Goal: Answer question/provide support: Share knowledge or assist other users

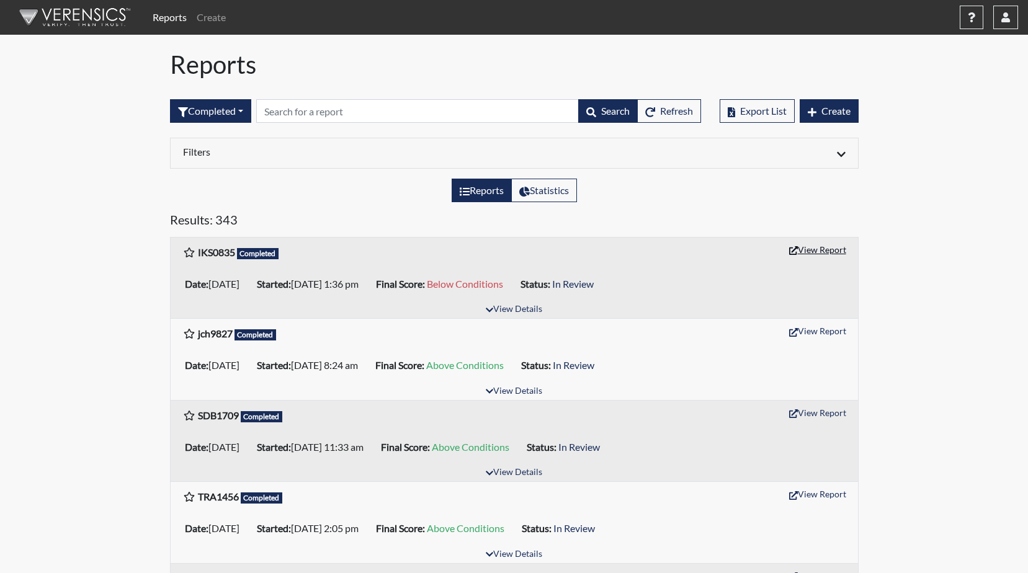
click at [816, 252] on button "View Report" at bounding box center [818, 249] width 68 height 19
click at [823, 250] on button "View Report" at bounding box center [818, 249] width 68 height 19
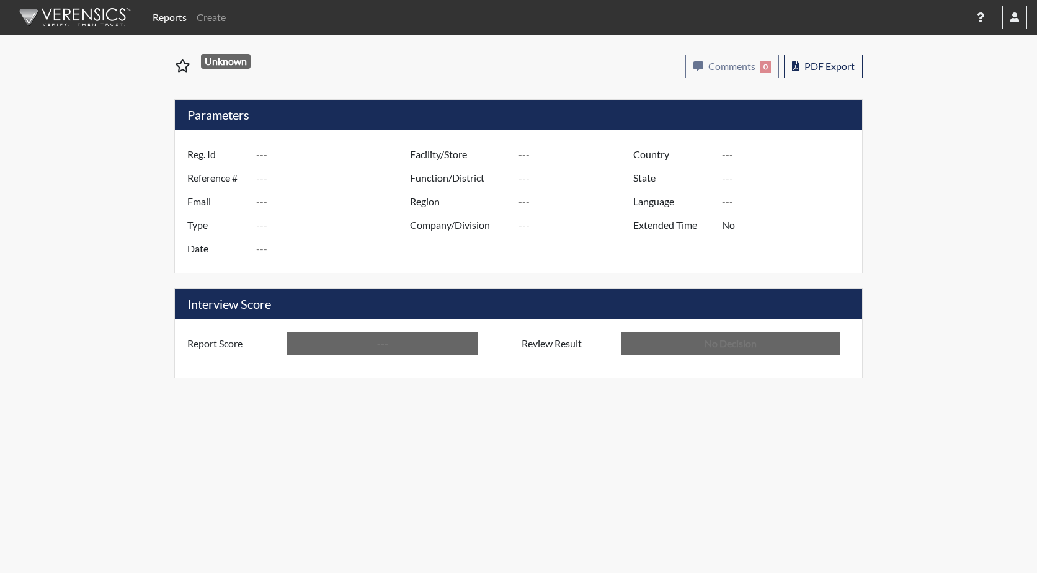
type input "IKS0835"
type input "51268"
type input "---"
type input "Corrections Pre-Employment"
type input "[DATE]"
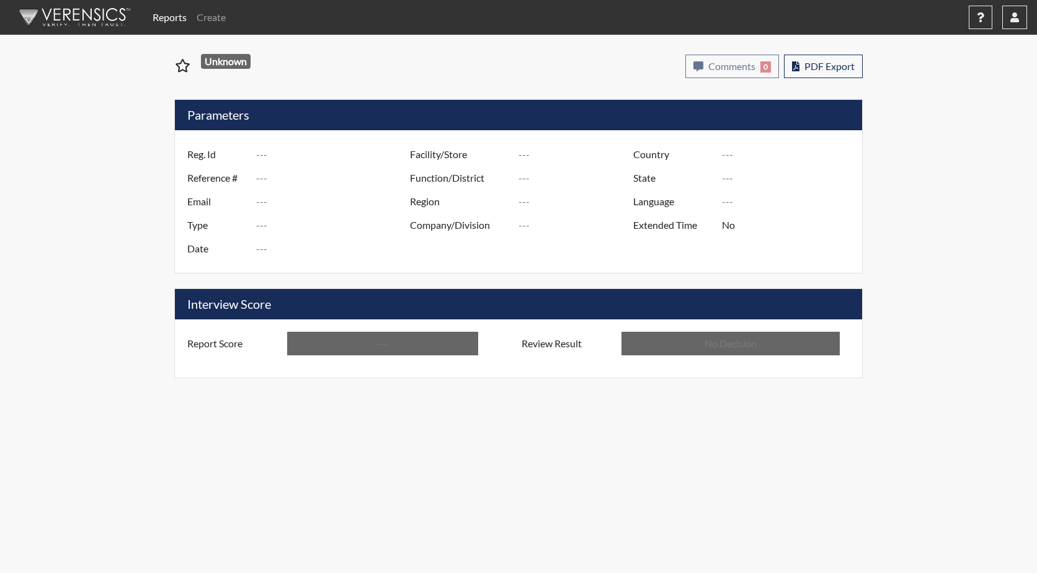
type input "GD&CP SMU*+"
type input "[GEOGRAPHIC_DATA]"
type input "[US_STATE]"
type input "English"
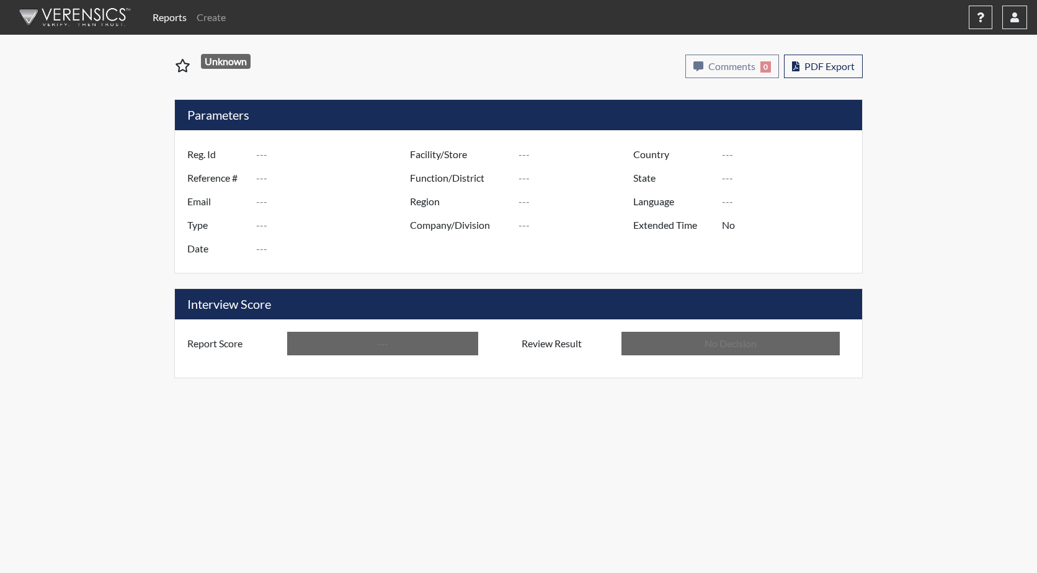
type input "Below Conditions"
type input "In Review"
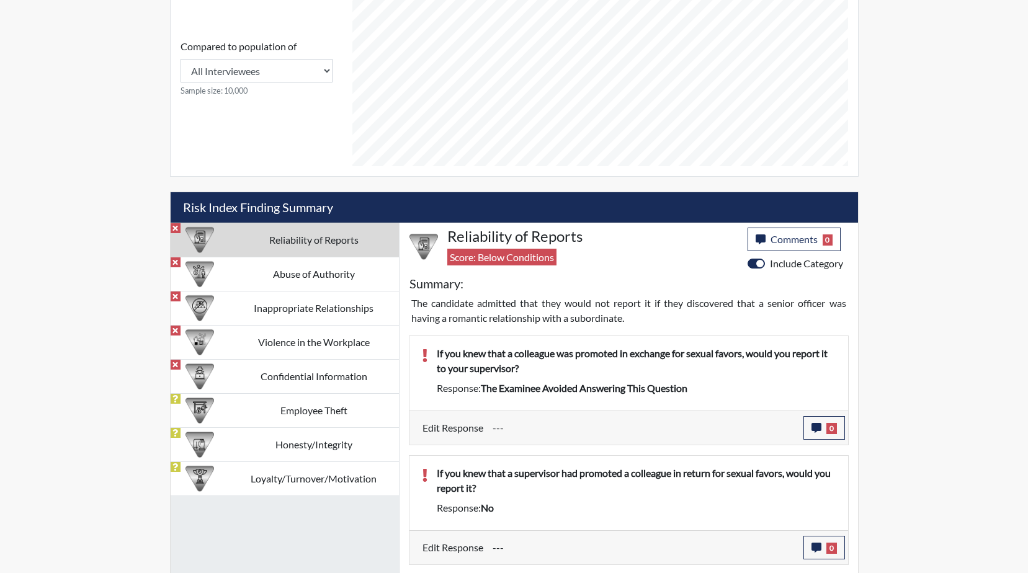
scroll to position [558, 0]
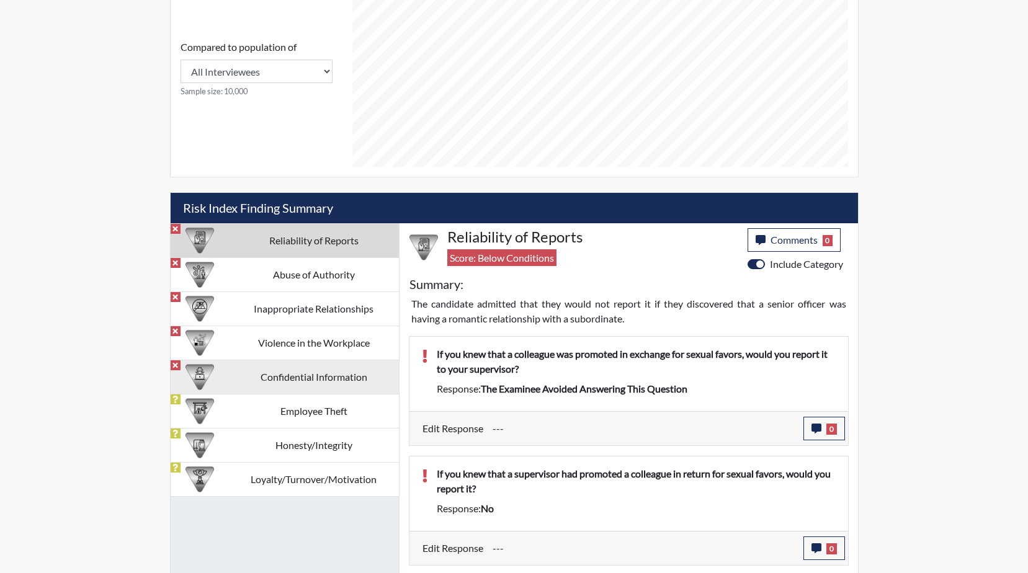
click at [306, 378] on td "Confidential Information" at bounding box center [314, 377] width 170 height 34
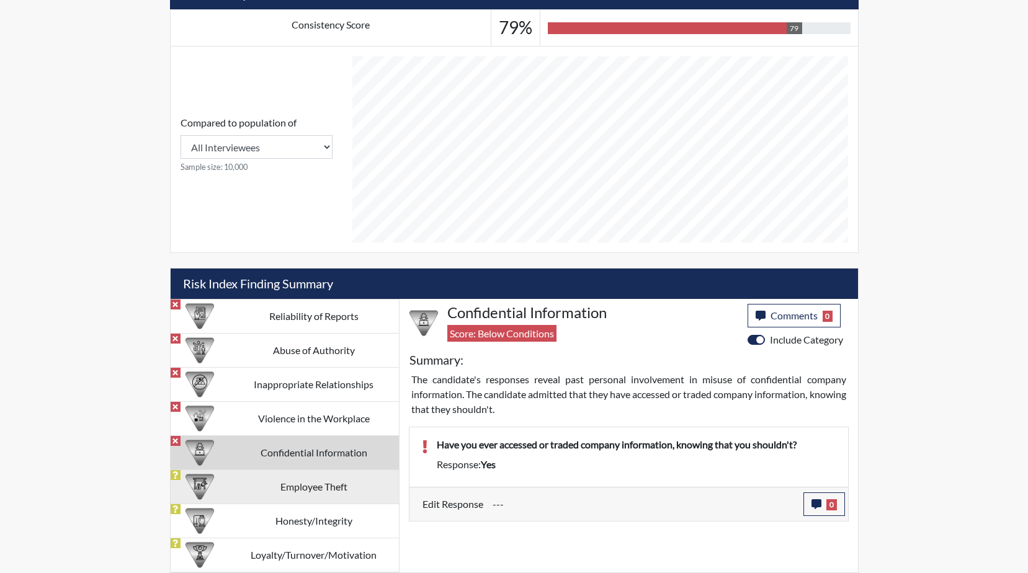
click at [321, 486] on td "Employee Theft" at bounding box center [314, 487] width 170 height 34
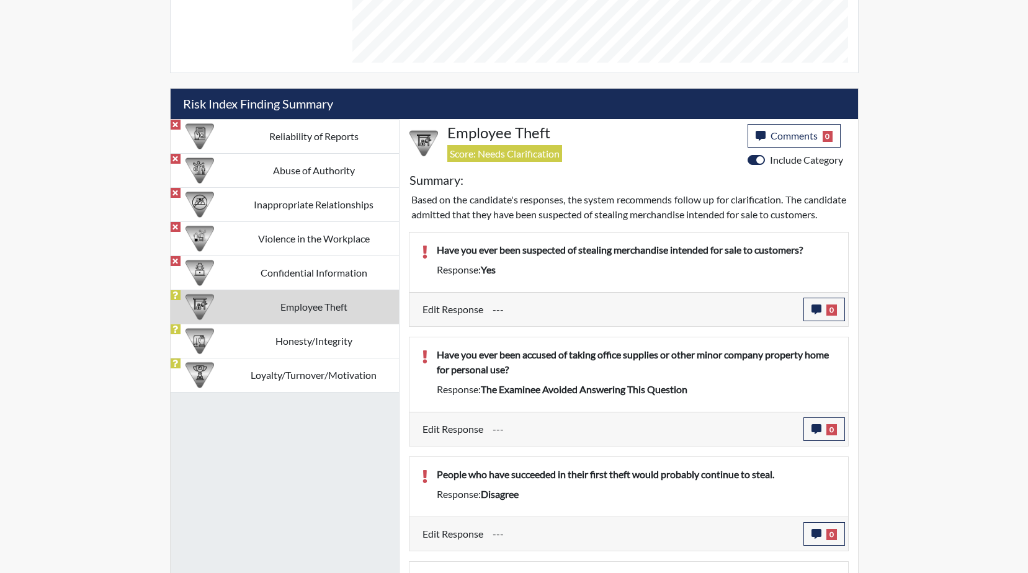
scroll to position [682, 0]
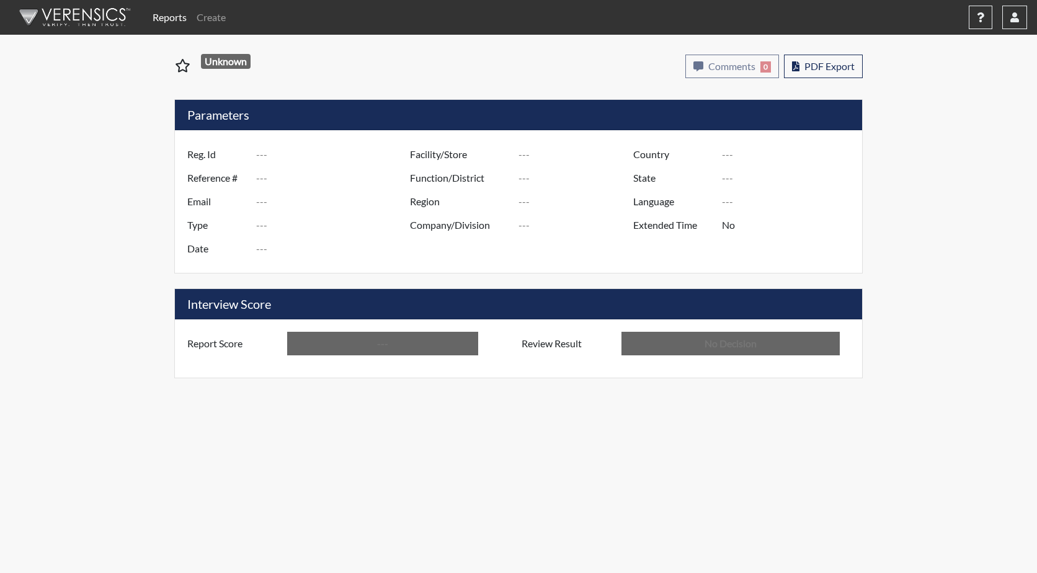
type input "IKS0835"
type input "51268"
type input "---"
type input "Corrections Pre-Employment"
type input "[DATE]"
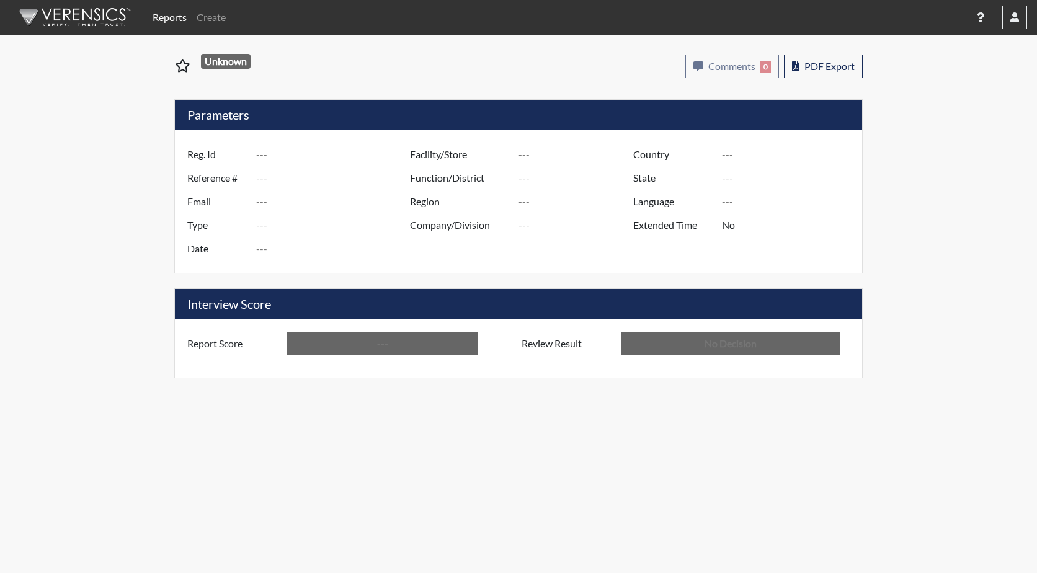
type input "GD&CP SMU*+"
type input "[GEOGRAPHIC_DATA]"
type input "[US_STATE]"
type input "English"
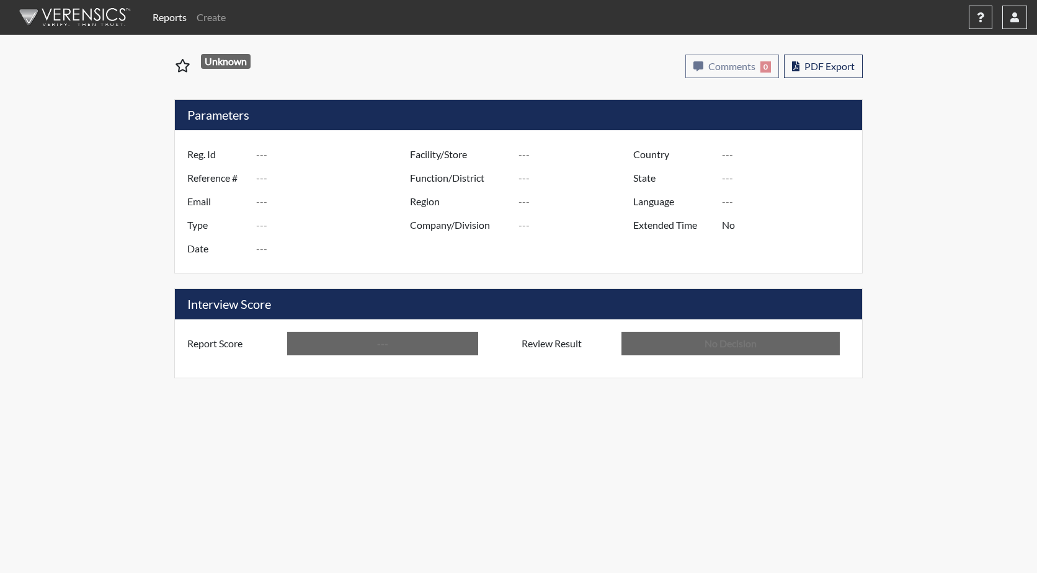
type input "Below Conditions"
type input "In Review"
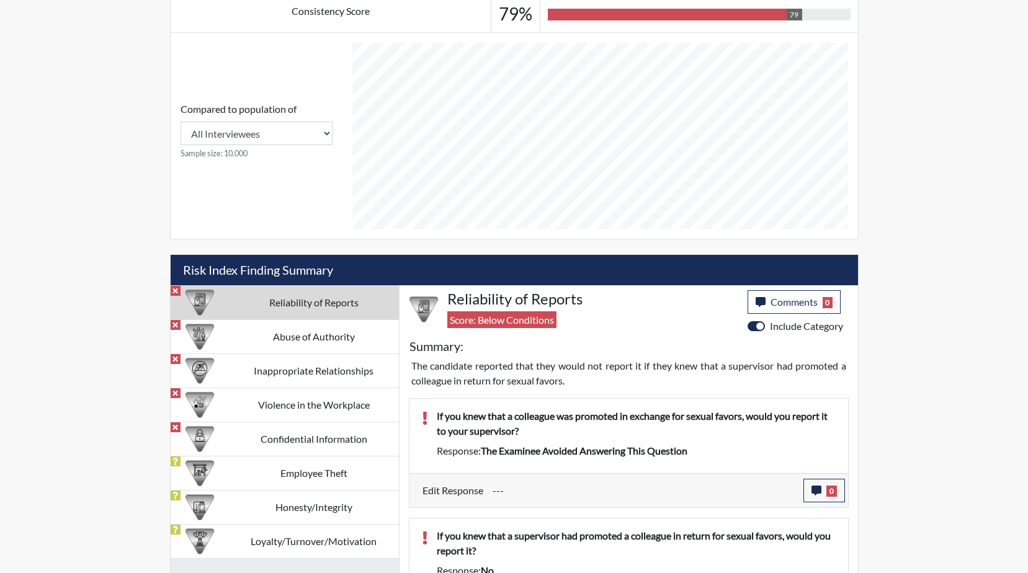
scroll to position [807, 0]
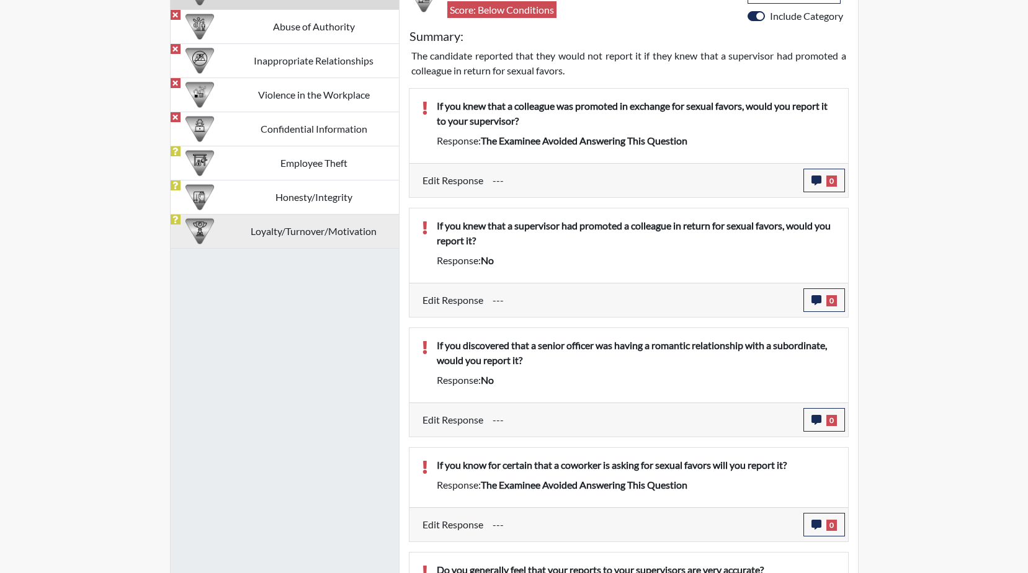
click at [287, 239] on td "Loyalty/Turnover/Motivation" at bounding box center [314, 231] width 170 height 34
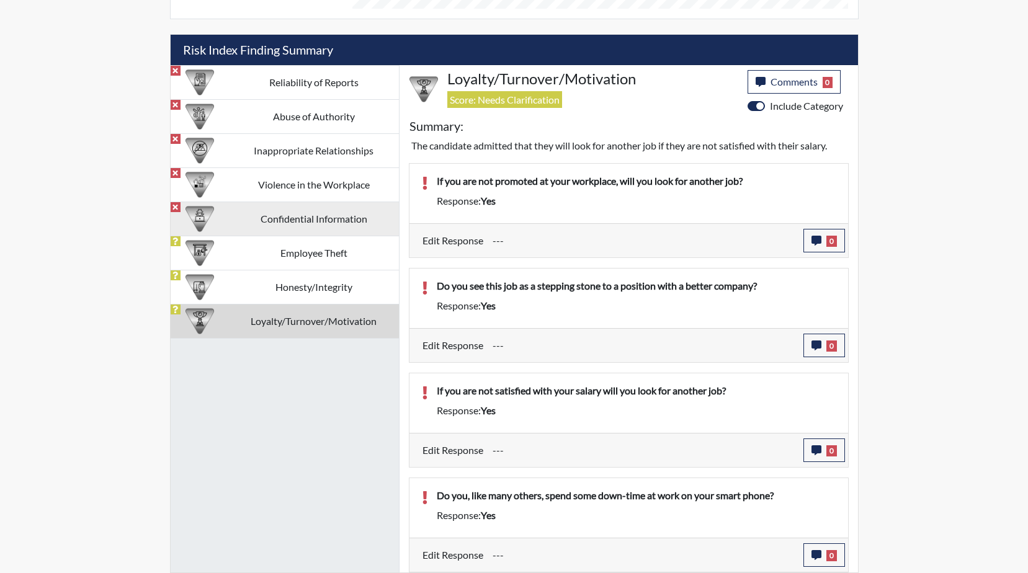
scroll to position [717, 0]
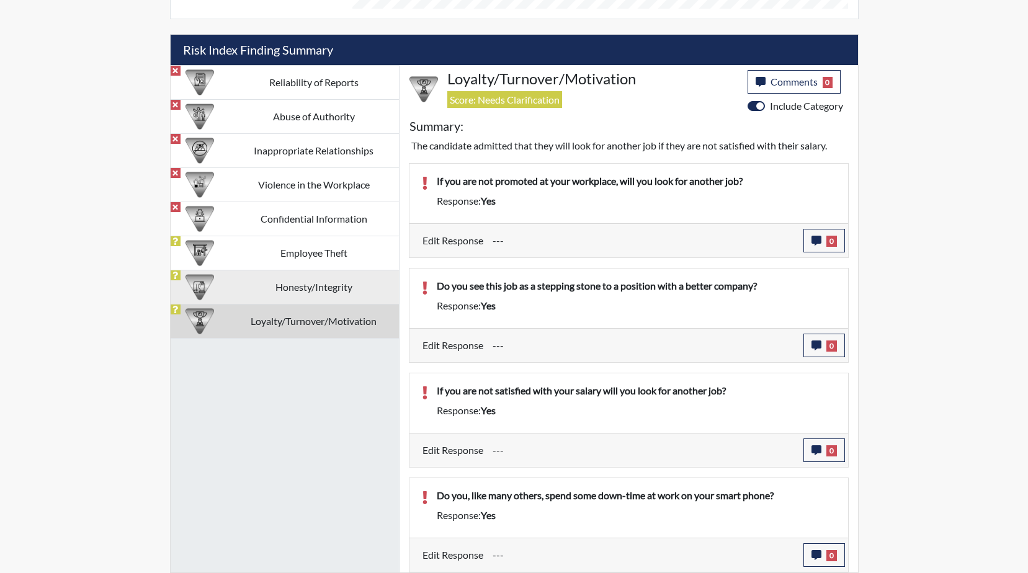
click at [320, 294] on td "Honesty/Integrity" at bounding box center [314, 287] width 170 height 34
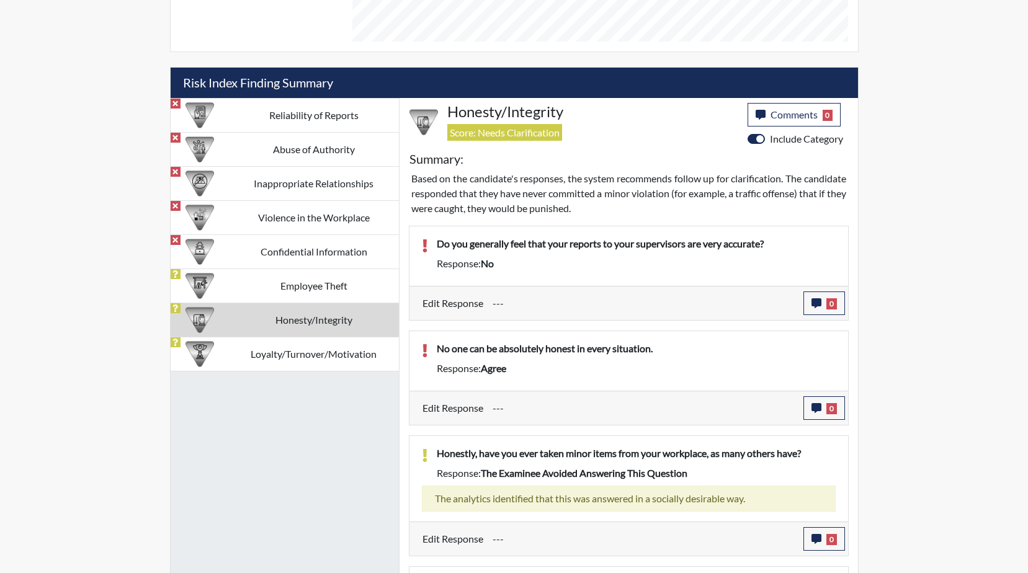
scroll to position [682, 0]
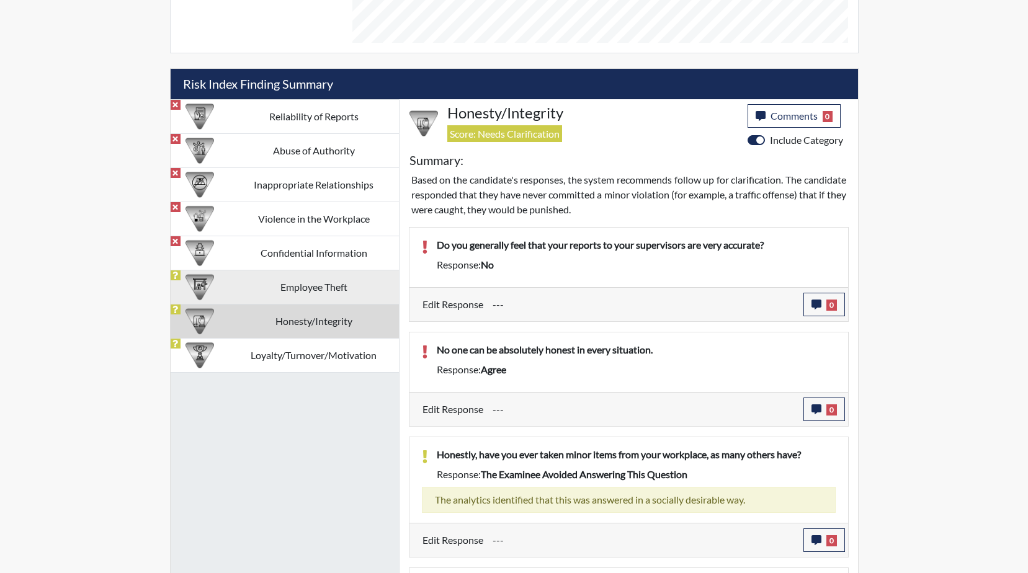
click at [305, 289] on td "Employee Theft" at bounding box center [314, 287] width 170 height 34
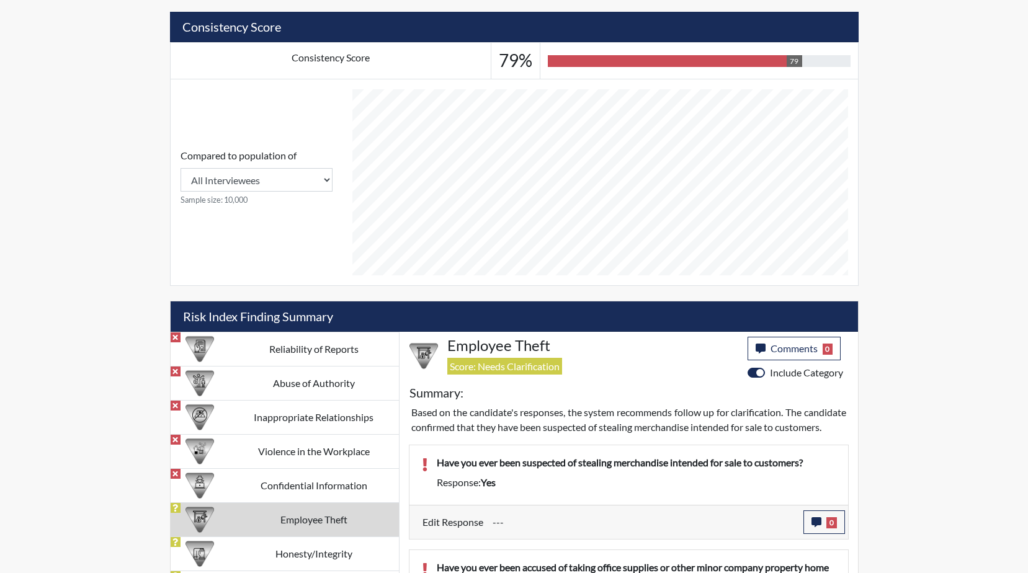
scroll to position [434, 0]
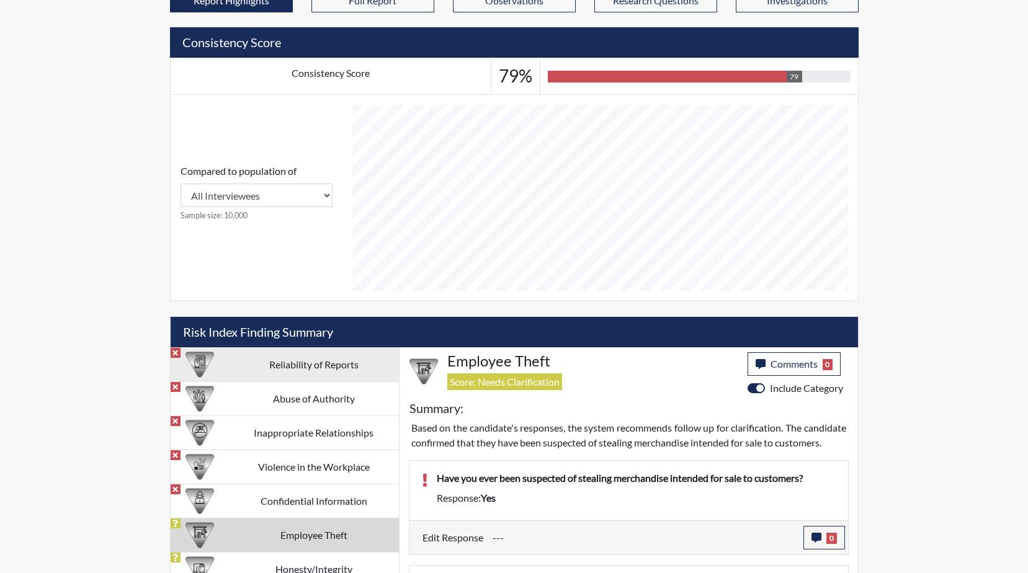
click at [278, 369] on td "Reliability of Reports" at bounding box center [314, 364] width 170 height 34
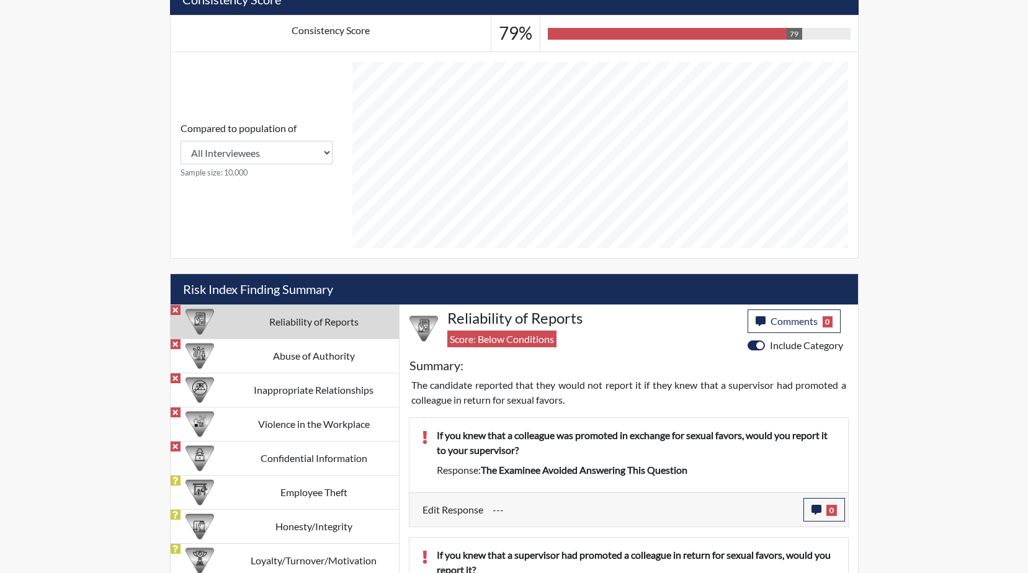
scroll to position [558, 0]
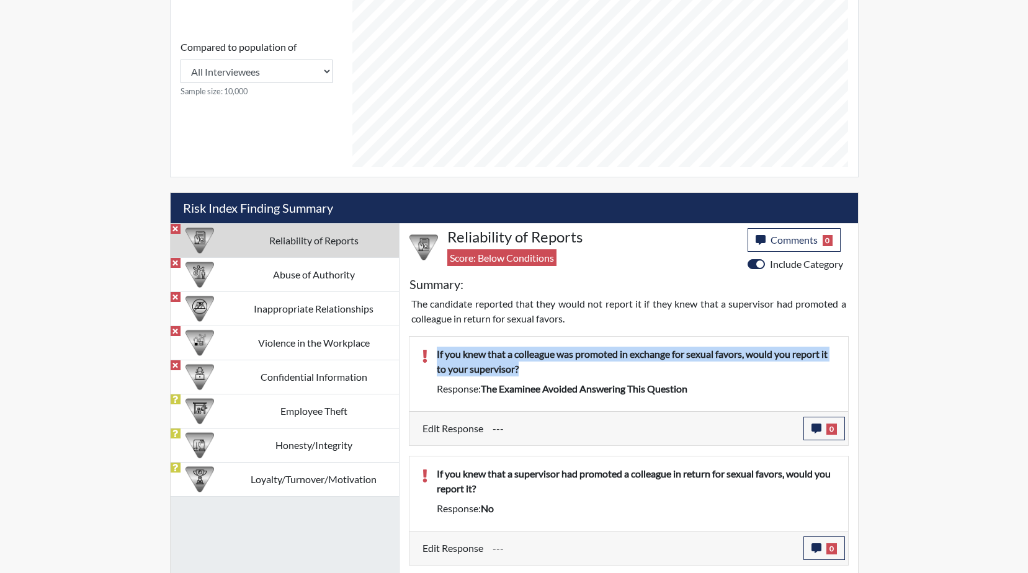
drag, startPoint x: 522, startPoint y: 367, endPoint x: 433, endPoint y: 354, distance: 90.3
click at [433, 354] on div "If you knew that a colleague was promoted in exchange for sexual favors, would …" at bounding box center [636, 364] width 418 height 35
drag, startPoint x: 433, startPoint y: 354, endPoint x: 457, endPoint y: 362, distance: 24.7
copy p "If you knew that a colleague was promoted in exchange for sexual favors, would …"
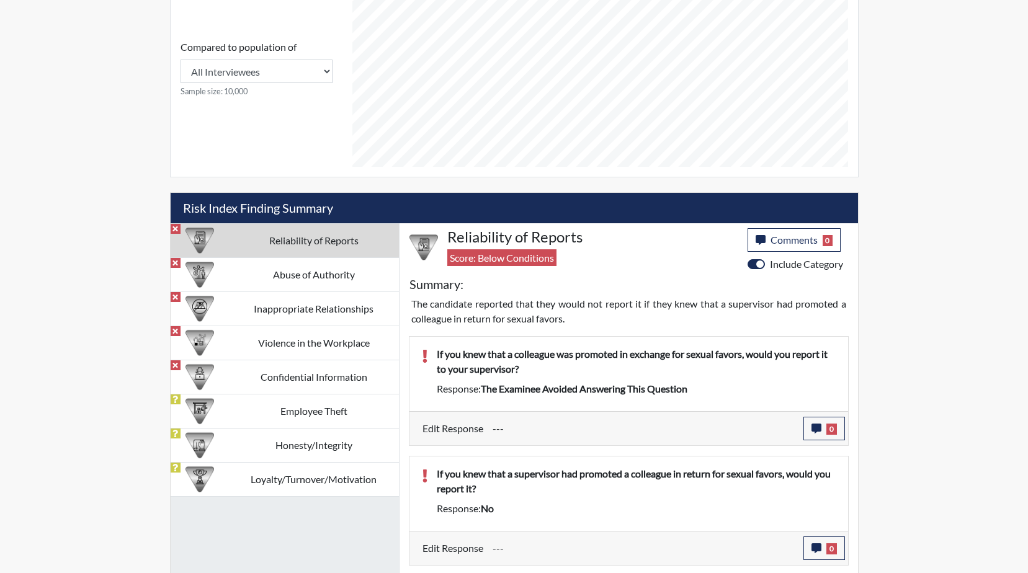
click at [288, 238] on td "Reliability of Reports" at bounding box center [314, 240] width 170 height 34
click at [818, 432] on icon "button" at bounding box center [816, 429] width 10 height 10
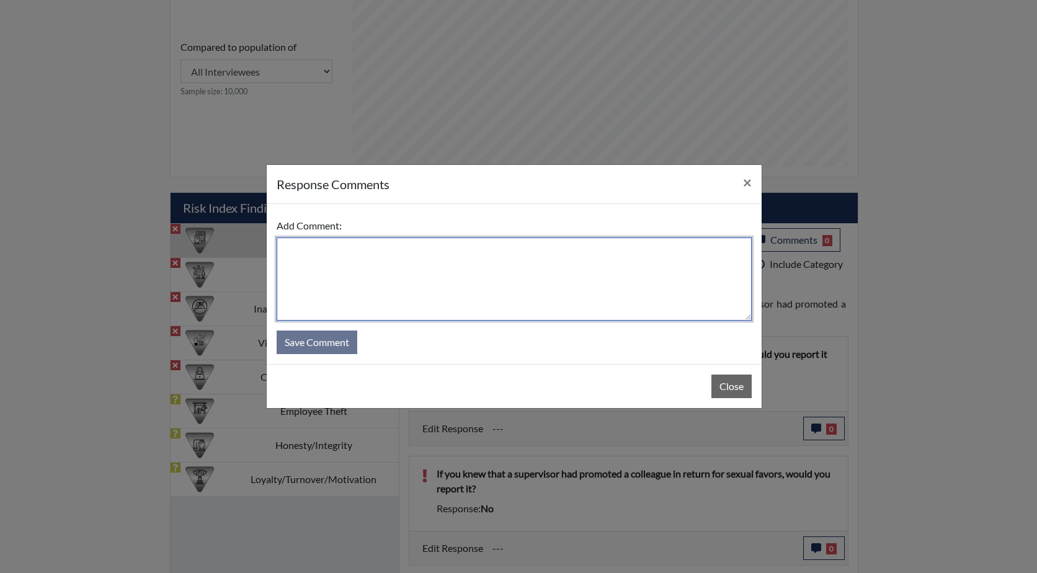
paste textarea "If you knew that a colleague was promoted in exchange for sexual favors, would …"
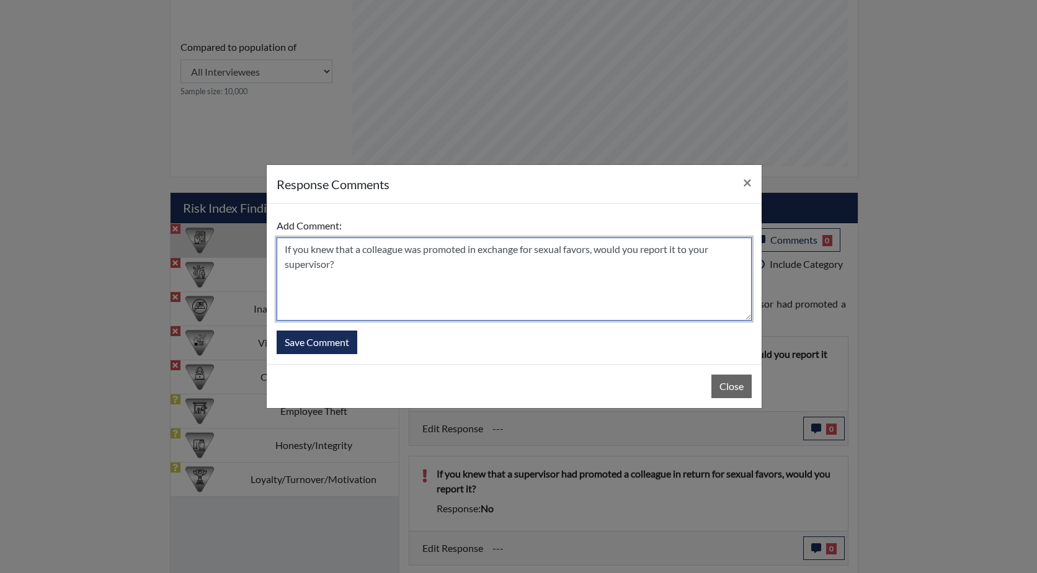
drag, startPoint x: 336, startPoint y: 265, endPoint x: 329, endPoint y: 264, distance: 6.2
click at [329, 264] on textarea "If you knew that a colleague was promoted in exchange for sexual favors, would …" at bounding box center [514, 279] width 475 height 83
drag, startPoint x: 642, startPoint y: 251, endPoint x: 596, endPoint y: 249, distance: 45.9
click at [596, 249] on textarea "If you knew that a colleague was promoted in exchange for sexual favors, would …" at bounding box center [514, 279] width 475 height 83
drag, startPoint x: 726, startPoint y: 250, endPoint x: 705, endPoint y: 251, distance: 20.5
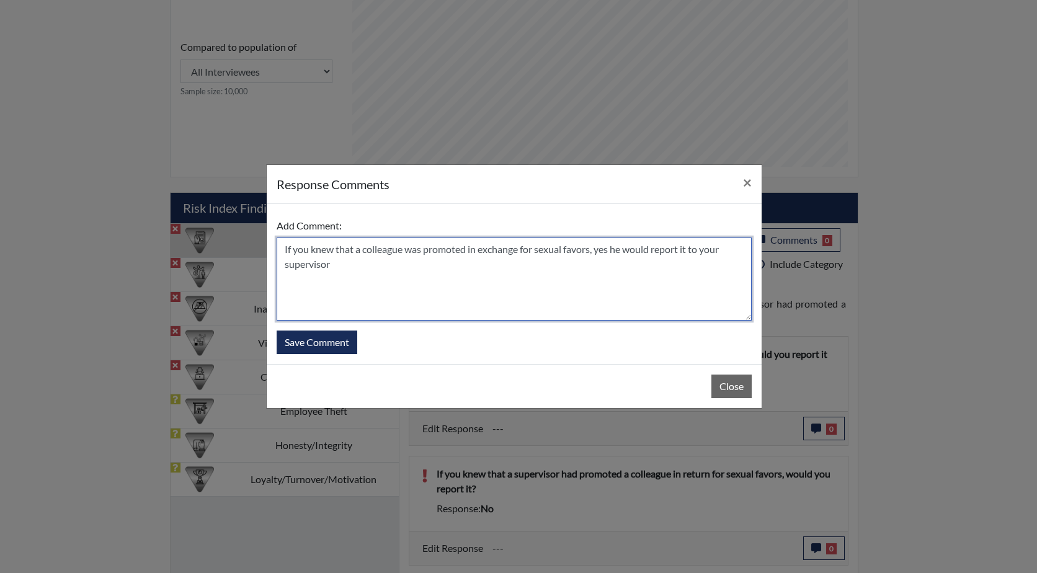
click at [705, 251] on textarea "If you knew that a colleague was promoted in exchange for sexual favors, yes he…" at bounding box center [514, 279] width 475 height 83
click at [282, 248] on textarea "If you knew that a colleague was promoted in exchange for sexual favors, yes he…" at bounding box center [514, 279] width 475 height 83
drag, startPoint x: 613, startPoint y: 251, endPoint x: 597, endPoint y: 252, distance: 16.2
click at [597, 252] on textarea "He was worried about the timer and clicked on the questuin too quick . If you k…" at bounding box center [514, 279] width 475 height 83
type textarea "He was worried about the timer and clicked on the questuin too quick . If he kn…"
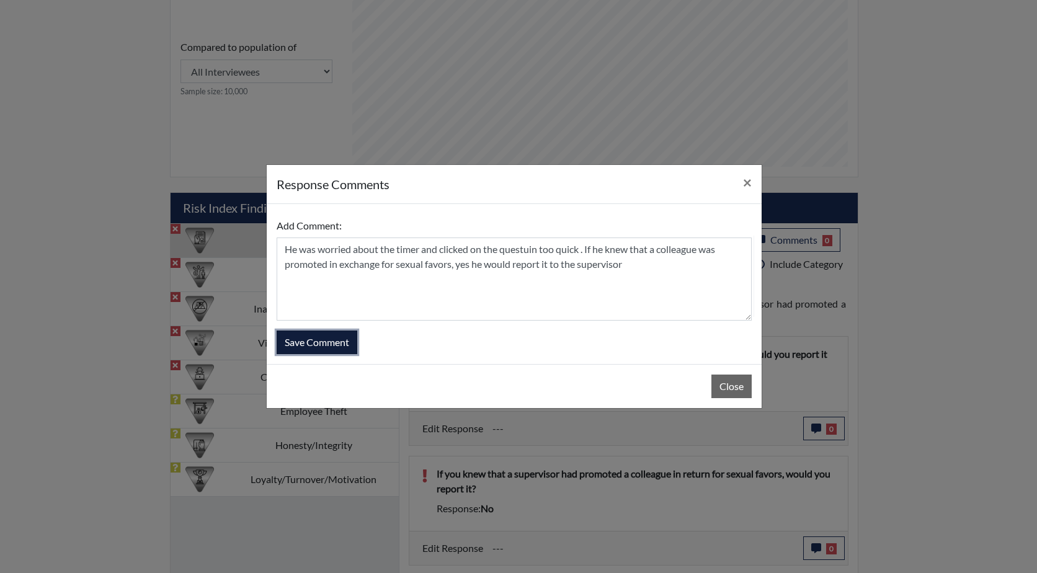
click at [314, 341] on button "Save Comment" at bounding box center [317, 343] width 81 height 24
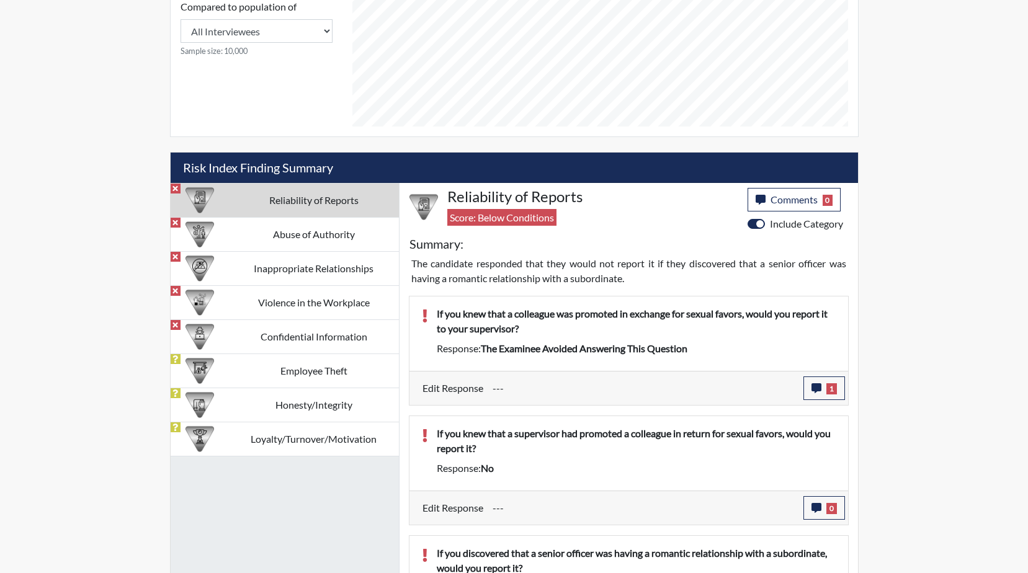
scroll to position [620, 0]
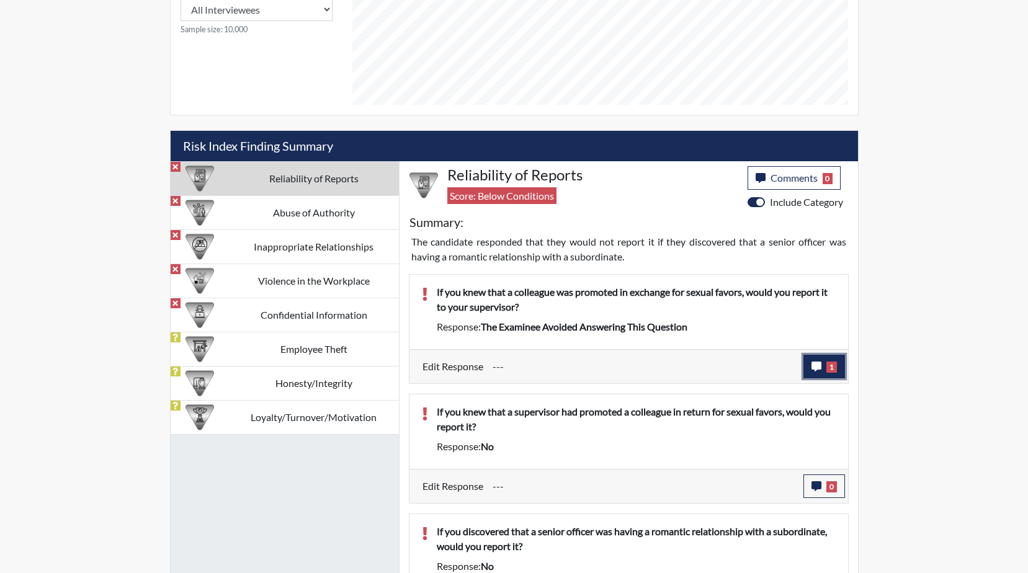
click at [817, 367] on icon "button" at bounding box center [816, 367] width 10 height 10
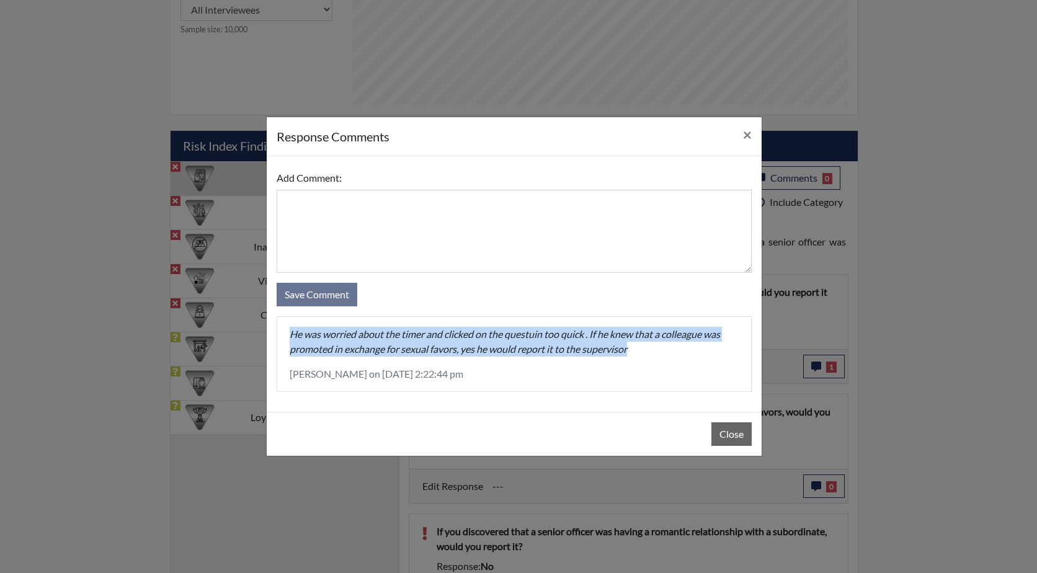
drag, startPoint x: 630, startPoint y: 352, endPoint x: 287, endPoint y: 334, distance: 344.2
click at [287, 334] on div "He was worried about the timer and clicked on the questuin too quick . If he kn…" at bounding box center [514, 354] width 474 height 74
drag, startPoint x: 287, startPoint y: 334, endPoint x: 318, endPoint y: 338, distance: 31.3
copy p "He was worried about the timer and clicked on the questuin too quick . If he kn…"
click at [728, 431] on button "Close" at bounding box center [732, 434] width 40 height 24
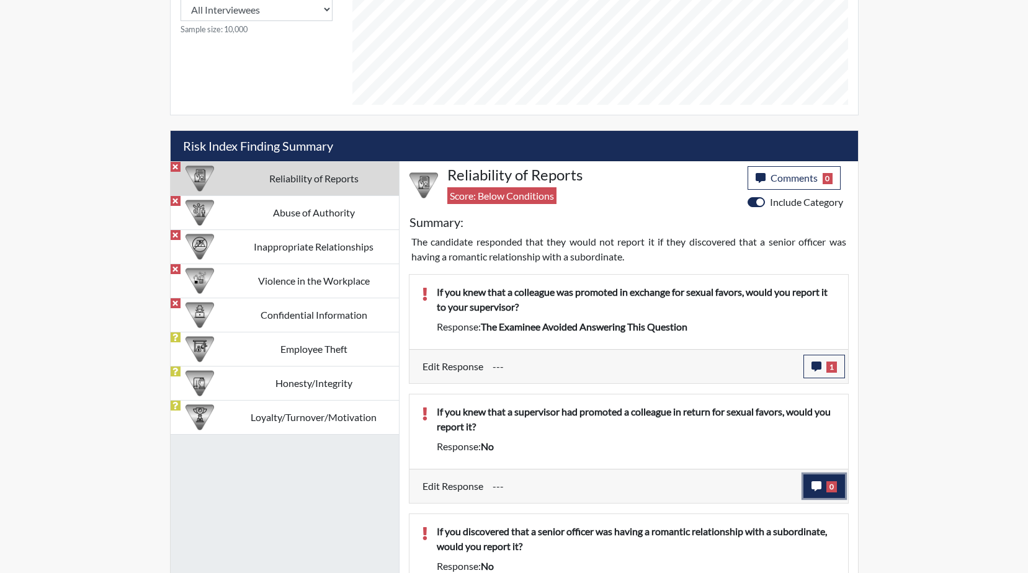
click at [818, 483] on icon "button" at bounding box center [816, 486] width 10 height 10
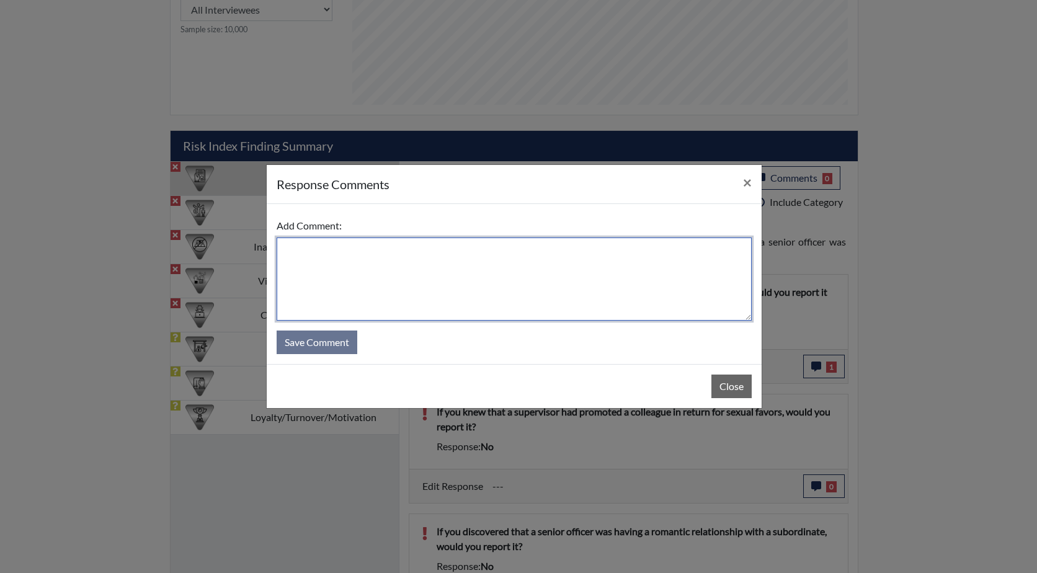
paste textarea "He was worried about the timer and clicked on the questuin too quick . If he kn…"
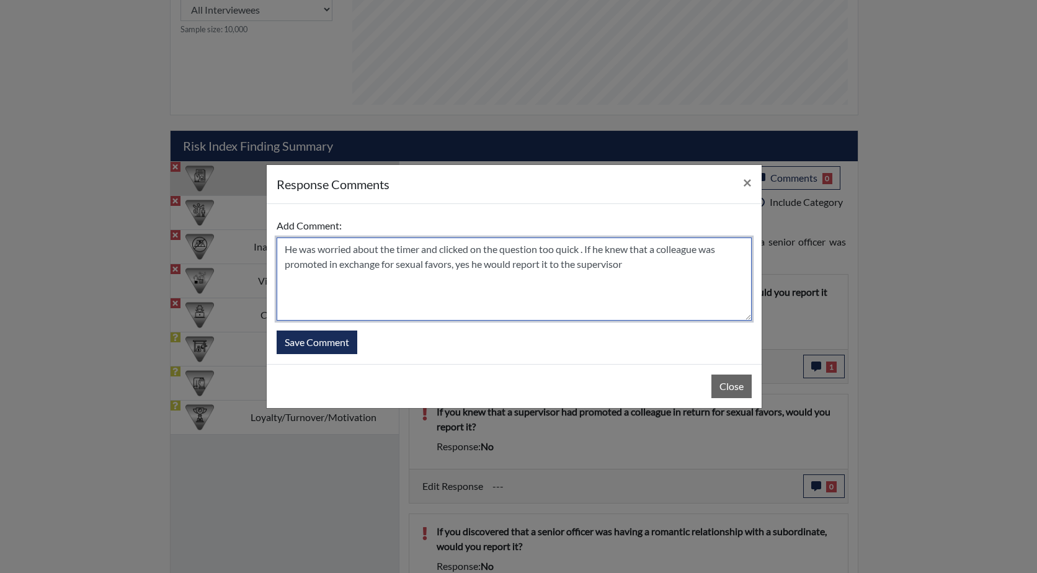
drag, startPoint x: 634, startPoint y: 266, endPoint x: 589, endPoint y: 252, distance: 47.5
click at [589, 252] on textarea "He was worried about the timer and clicked on the question too quick . If he kn…" at bounding box center [514, 279] width 475 height 83
type textarea "He was worried about the timer and clicked on the question too quick . If he kn…"
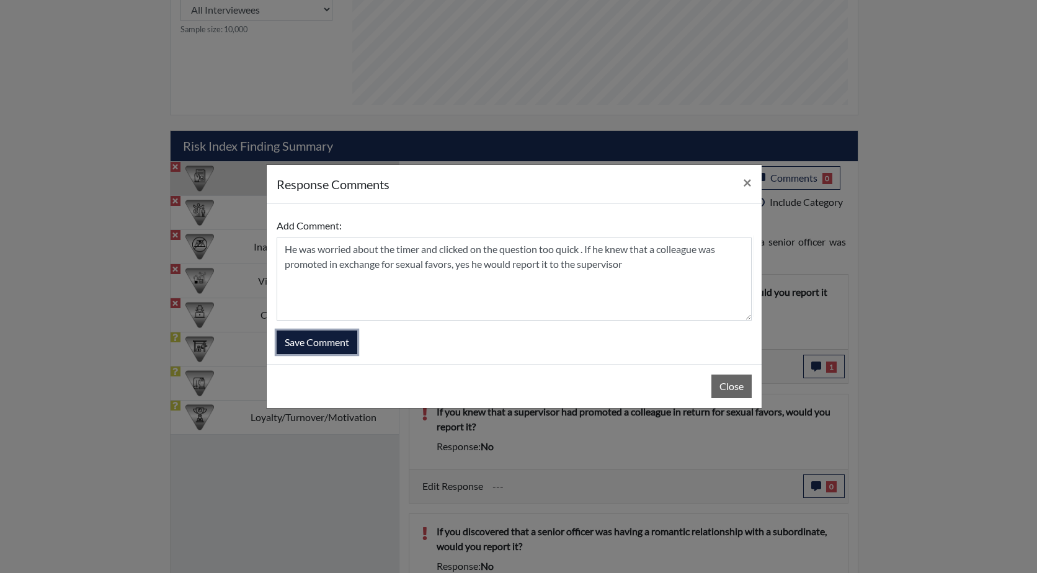
click at [315, 342] on button "Save Comment" at bounding box center [317, 343] width 81 height 24
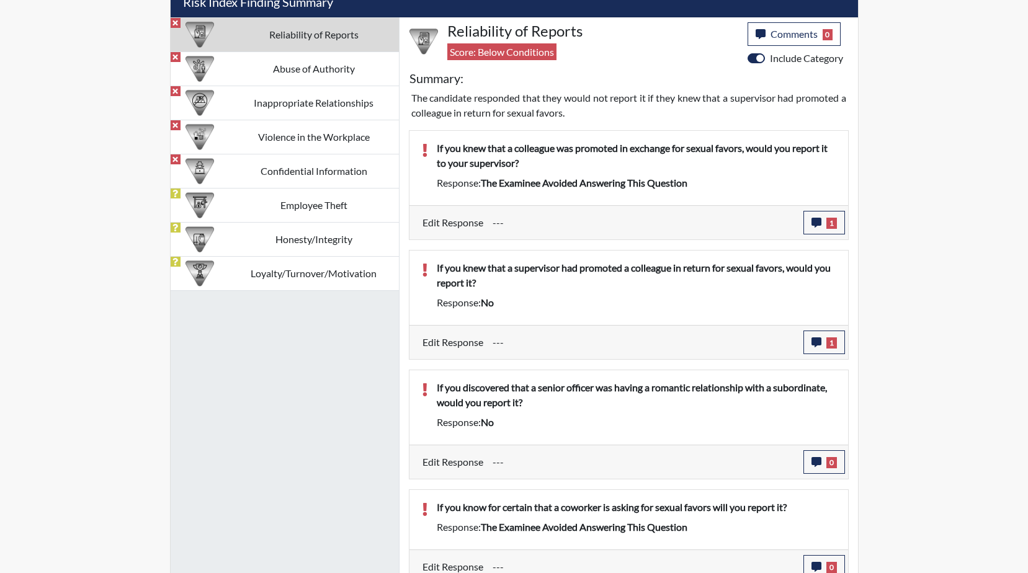
scroll to position [869, 0]
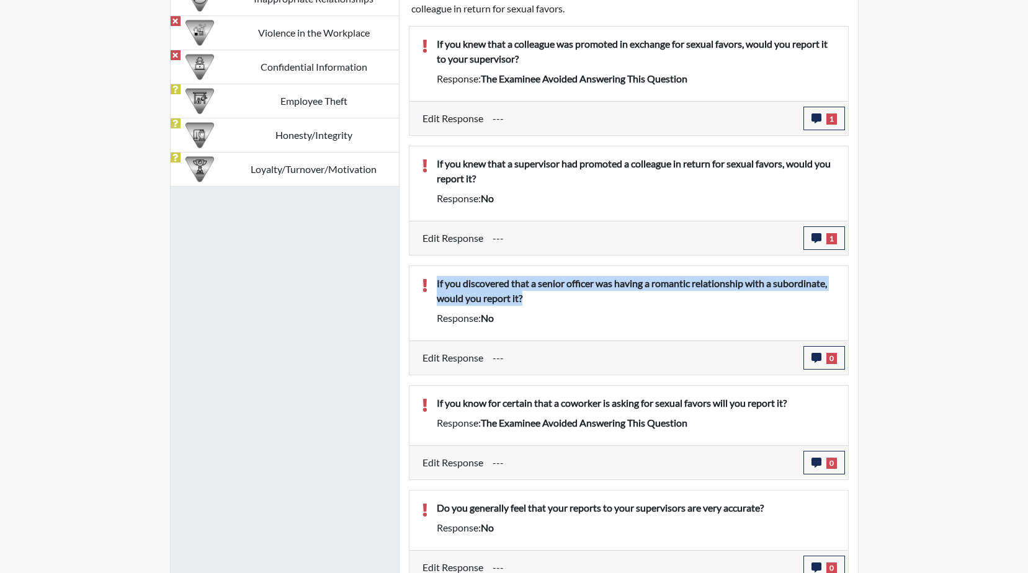
drag, startPoint x: 539, startPoint y: 301, endPoint x: 434, endPoint y: 288, distance: 105.7
click at [434, 288] on div "If you discovered that a senior officer was having a romantic relationship with…" at bounding box center [636, 293] width 418 height 35
drag, startPoint x: 434, startPoint y: 288, endPoint x: 466, endPoint y: 293, distance: 32.0
copy p "If you discovered that a senior officer was having a romantic relationship with…"
click at [820, 356] on icon "button" at bounding box center [816, 358] width 10 height 10
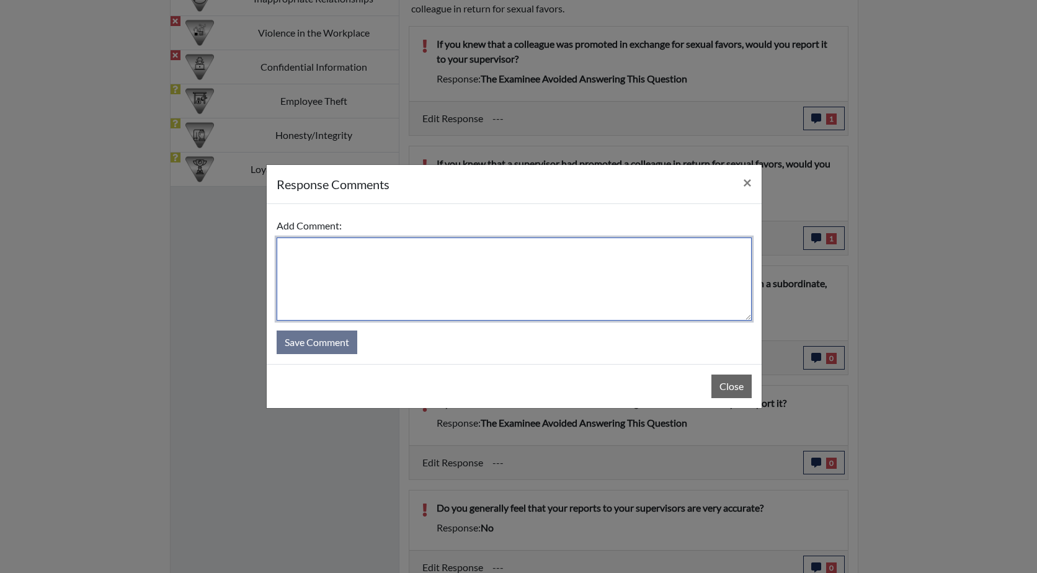
paste textarea "If you discovered that a senior officer was having a romantic relationship with…"
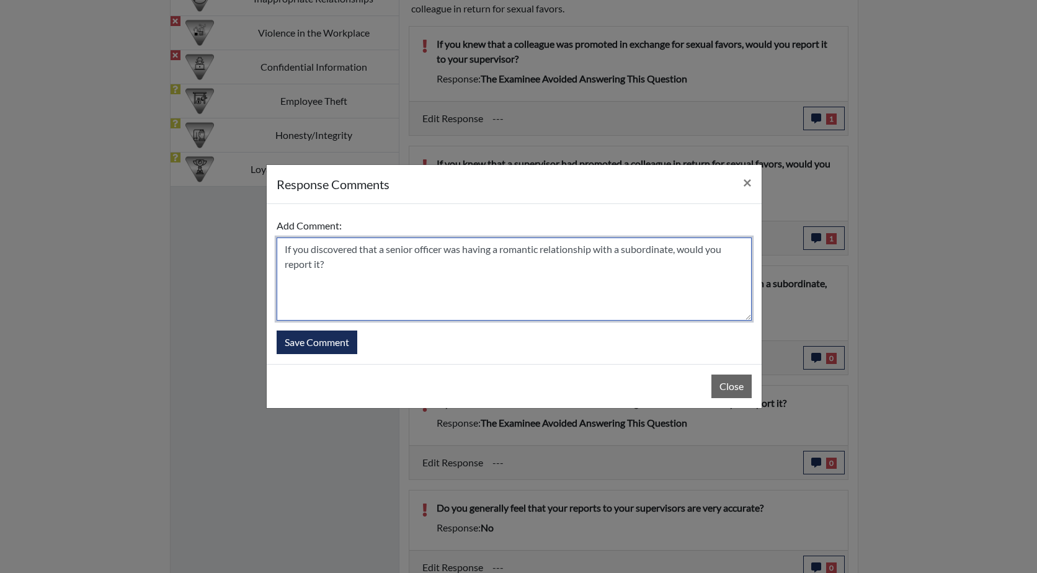
drag, startPoint x: 307, startPoint y: 249, endPoint x: 284, endPoint y: 252, distance: 23.7
click at [284, 252] on textarea "If you discovered that a senior officer was having a romantic relationship with…" at bounding box center [514, 279] width 475 height 83
drag, startPoint x: 385, startPoint y: 266, endPoint x: 344, endPoint y: 265, distance: 41.6
click at [344, 265] on textarea "He answered too quickly , if he discovered that a senior officer was having a r…" at bounding box center [514, 279] width 475 height 83
type textarea "He answered too quickly , if he discovered that a senior officer was having a r…"
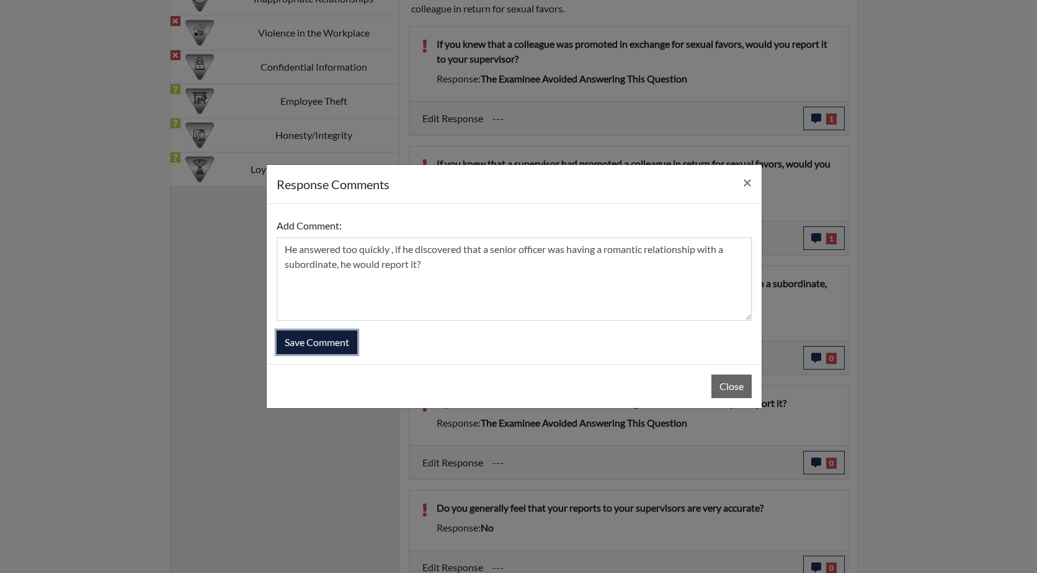
click at [320, 346] on button "Save Comment" at bounding box center [317, 343] width 81 height 24
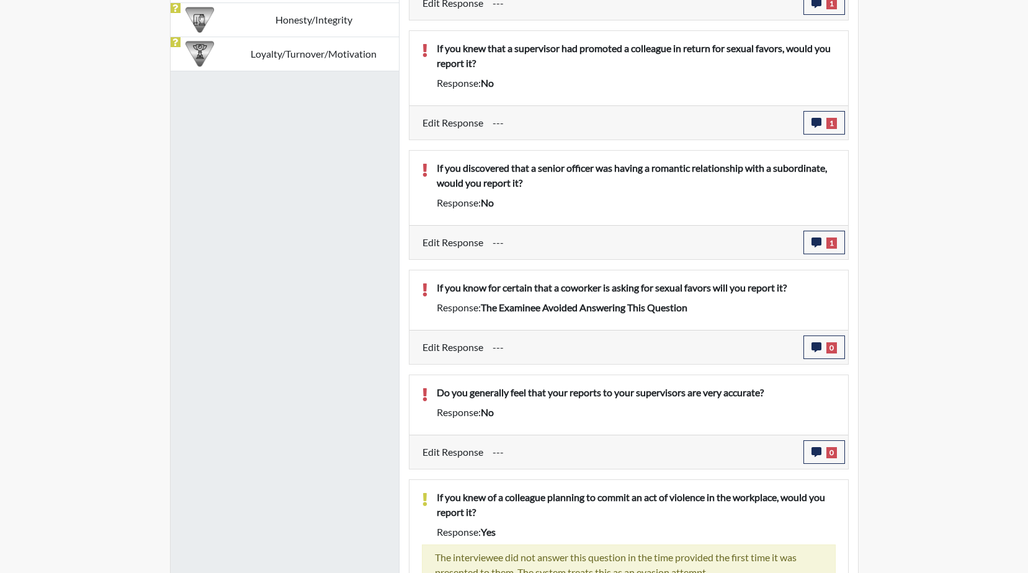
scroll to position [993, 0]
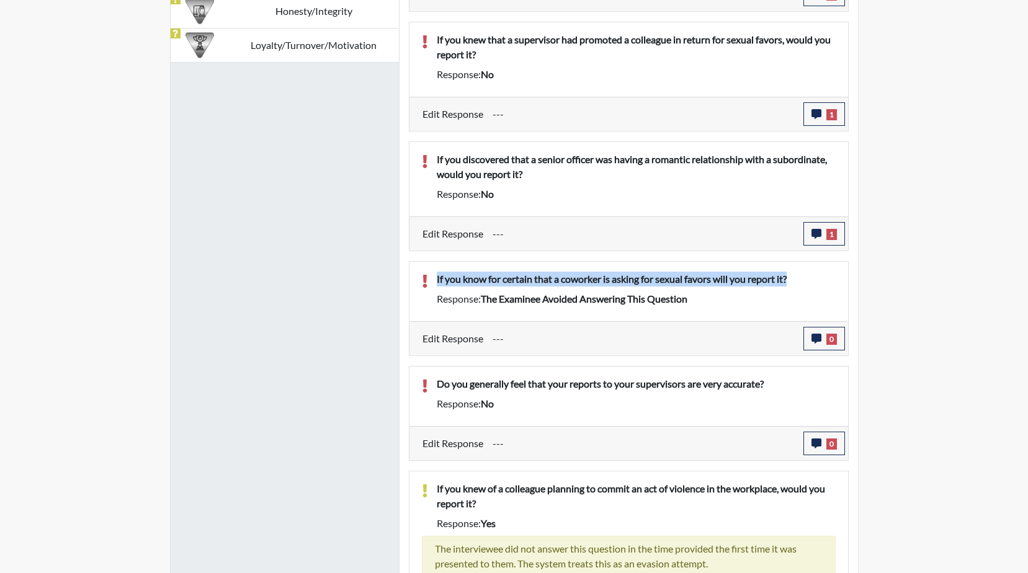
drag, startPoint x: 798, startPoint y: 280, endPoint x: 436, endPoint y: 284, distance: 363.0
click at [436, 284] on div "If you know for certain that a coworker is asking for sexual favors will you re…" at bounding box center [636, 282] width 418 height 20
drag, startPoint x: 436, startPoint y: 284, endPoint x: 497, endPoint y: 283, distance: 61.4
copy p "If you know for certain that a coworker is asking for sexual favors will you re…"
click at [811, 341] on icon "button" at bounding box center [816, 339] width 10 height 10
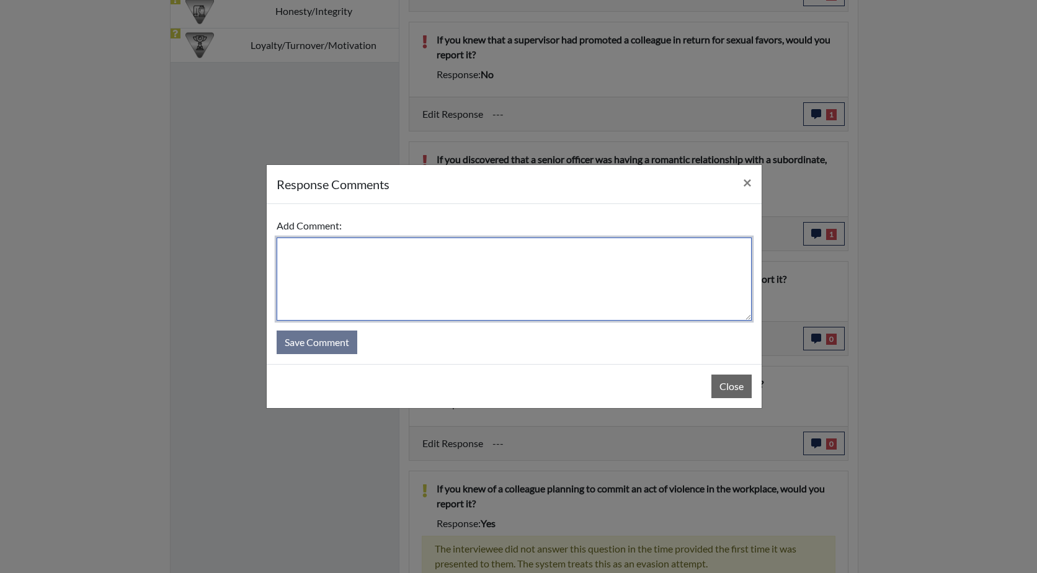
paste textarea "If you know for certain that a coworker is asking for sexual favors will you re…"
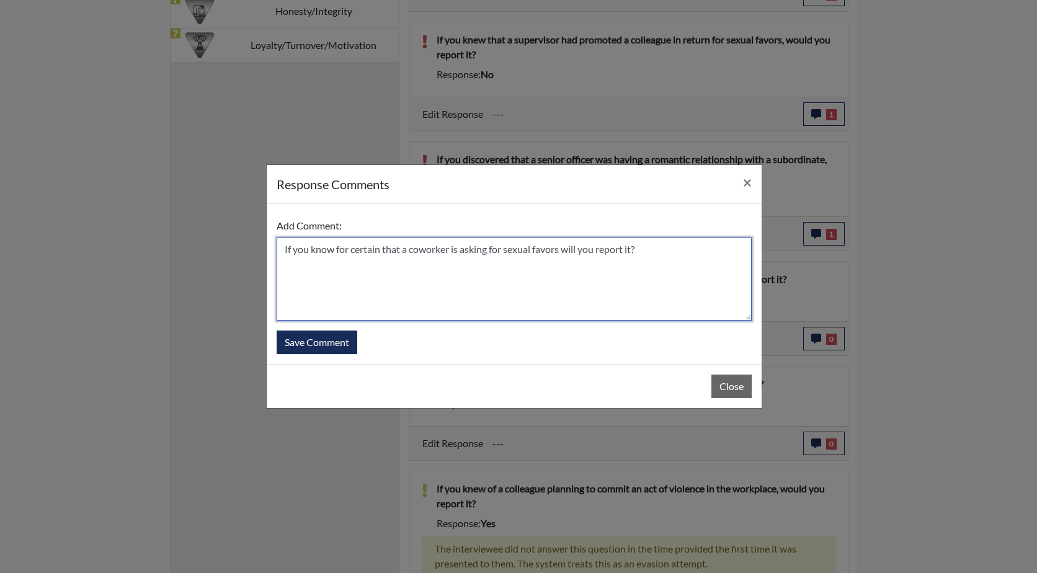
drag, startPoint x: 308, startPoint y: 250, endPoint x: 293, endPoint y: 249, distance: 15.5
click at [293, 249] on textarea "If you know for certain that a coworker is asking for sexual favors will you re…" at bounding box center [514, 279] width 475 height 83
drag, startPoint x: 593, startPoint y: 250, endPoint x: 560, endPoint y: 250, distance: 32.9
click at [560, 250] on textarea "If he knew for certain that a coworker is asking for sexual favors will you rep…" at bounding box center [514, 279] width 475 height 83
click at [645, 248] on textarea "If he knew for certain that a coworker is asking for sexual favors he would rep…" at bounding box center [514, 279] width 475 height 83
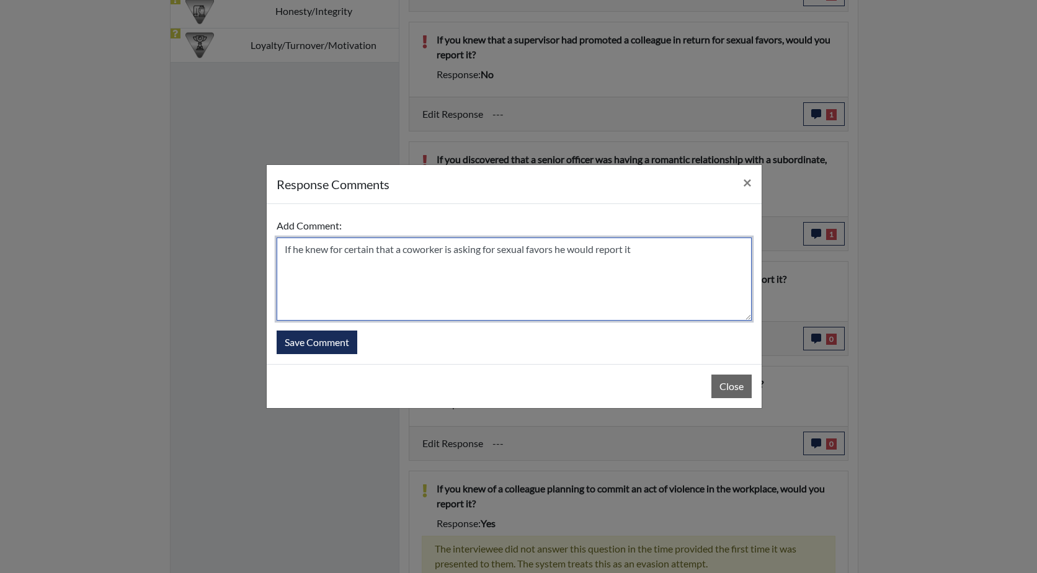
drag, startPoint x: 522, startPoint y: 296, endPoint x: 444, endPoint y: 286, distance: 78.8
click at [522, 295] on textarea "If he knew for certain that a coworker is asking for sexual favors he would rep…" at bounding box center [514, 279] width 475 height 83
type textarea "If he knew for certain that a coworker is asking for sexual favors he would rep…"
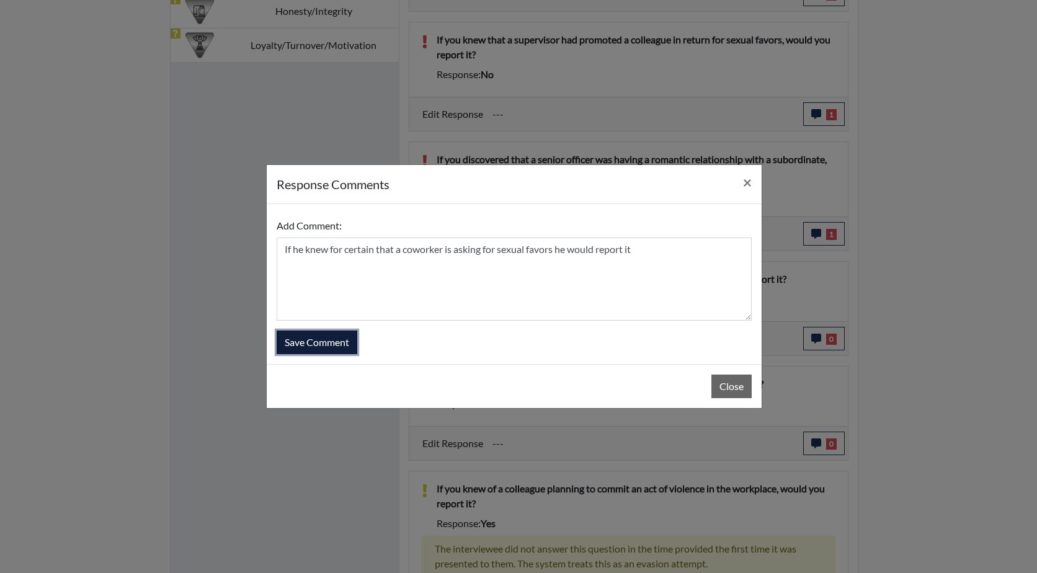
click at [318, 345] on button "Save Comment" at bounding box center [317, 343] width 81 height 24
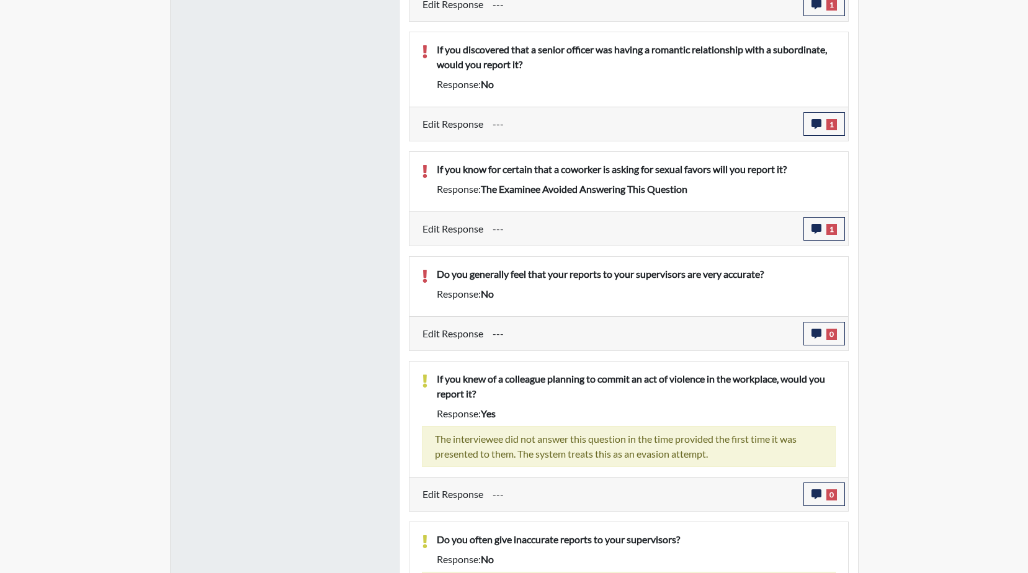
scroll to position [1173, 0]
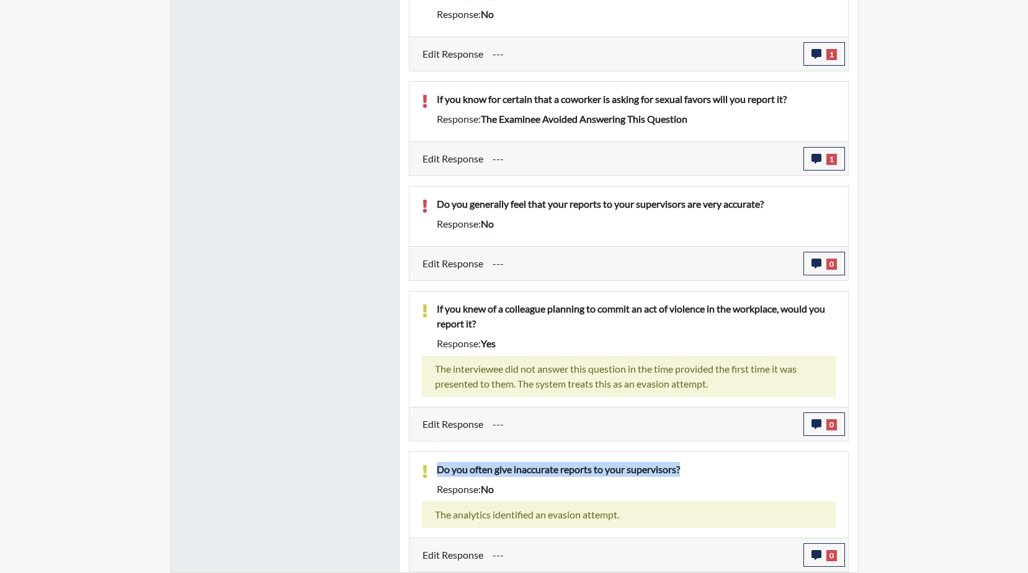
drag, startPoint x: 684, startPoint y: 468, endPoint x: 428, endPoint y: 468, distance: 256.2
click at [428, 468] on div "Do you often give inaccurate reports to your supervisors?" at bounding box center [636, 472] width 418 height 20
drag, startPoint x: 428, startPoint y: 468, endPoint x: 528, endPoint y: 468, distance: 99.9
copy p "Do you often give inaccurate reports to your supervisors?"
click at [818, 553] on icon "button" at bounding box center [816, 555] width 10 height 10
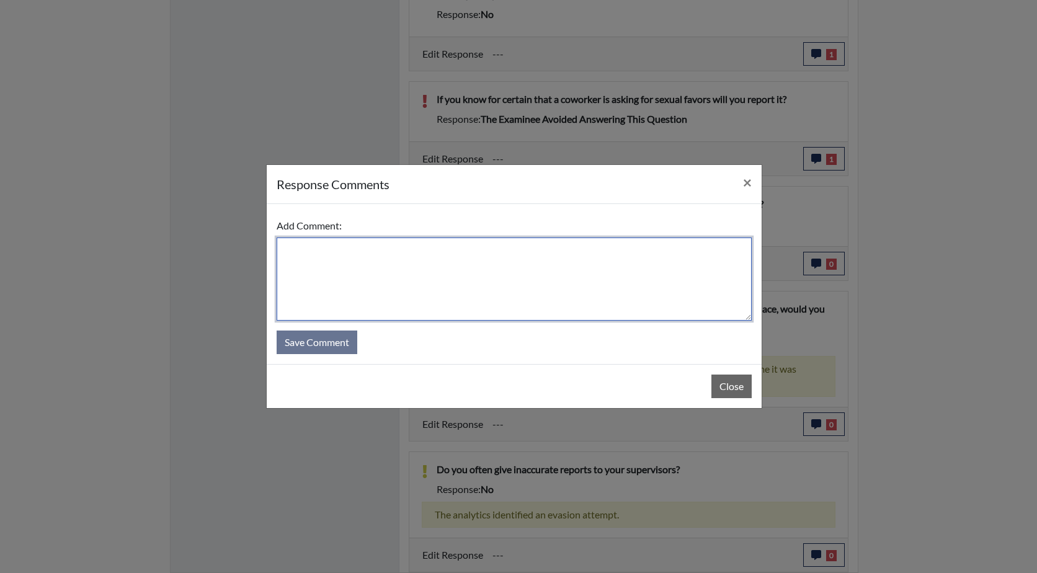
paste textarea "Do you often give inaccurate reports to your supervisors?"
click at [280, 250] on textarea "Do you often give inaccurate reports to your supervisors?" at bounding box center [514, 279] width 475 height 83
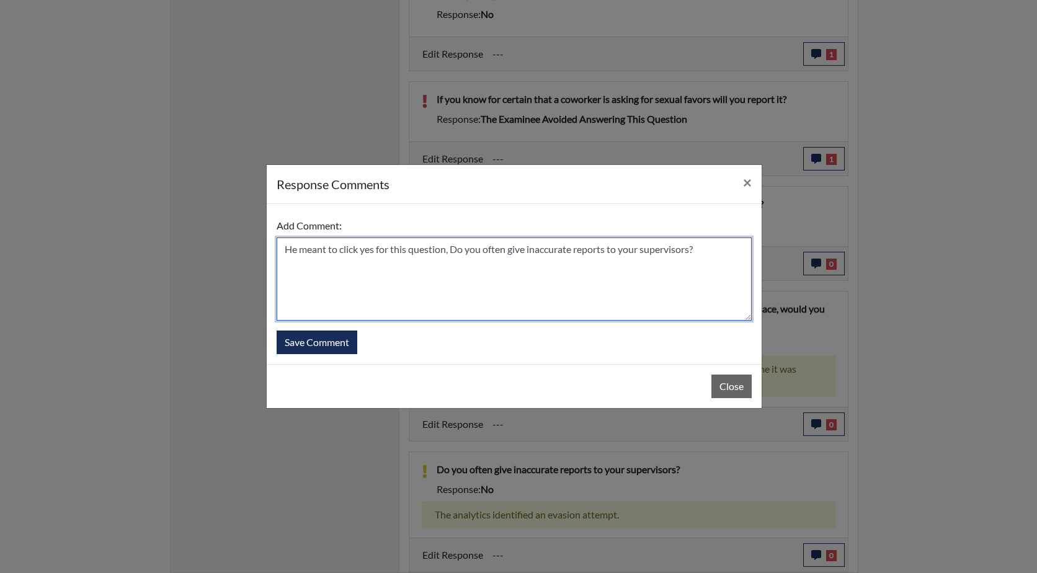
drag, startPoint x: 483, startPoint y: 251, endPoint x: 455, endPoint y: 249, distance: 28.0
click at [455, 249] on textarea "He meant to click yes for this question, Do you often give inaccurate reports t…" at bounding box center [514, 279] width 475 height 83
drag, startPoint x: 522, startPoint y: 248, endPoint x: 502, endPoint y: 249, distance: 20.5
click at [502, 249] on textarea "He meant to click yes for this question, he feels he often give inaccurate repo…" at bounding box center [514, 279] width 475 height 83
drag, startPoint x: 735, startPoint y: 248, endPoint x: 654, endPoint y: 249, distance: 80.7
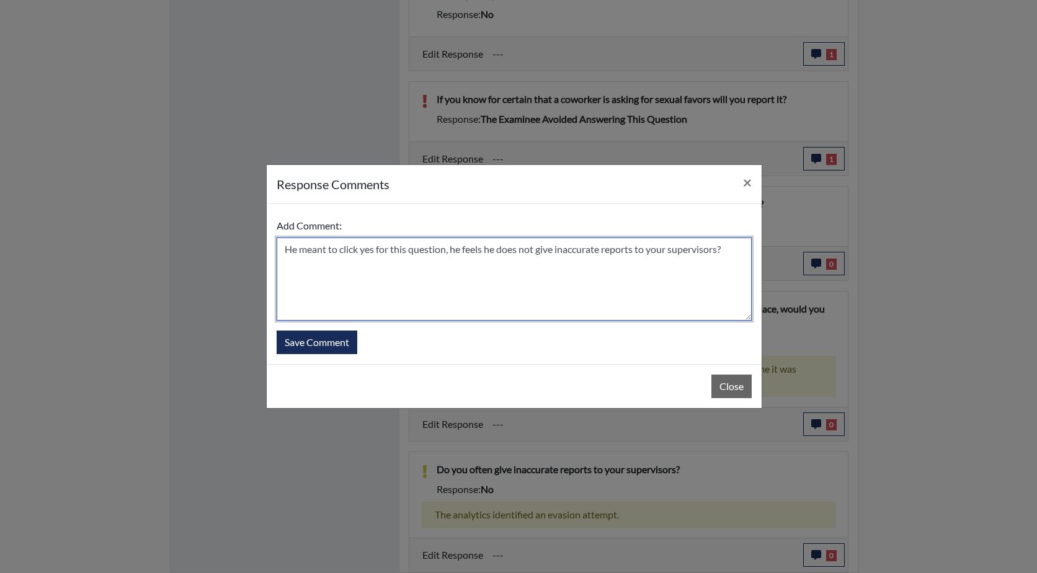
click at [654, 249] on textarea "He meant to click yes for this question, he feels he does not give inaccurate r…" at bounding box center [514, 279] width 475 height 83
click at [637, 272] on textarea "He meant to click yes for this question, he feels he does not give inaccurate r…" at bounding box center [514, 279] width 475 height 83
type textarea "He meant to click yes for this question, he feels he does not give inaccurate r…"
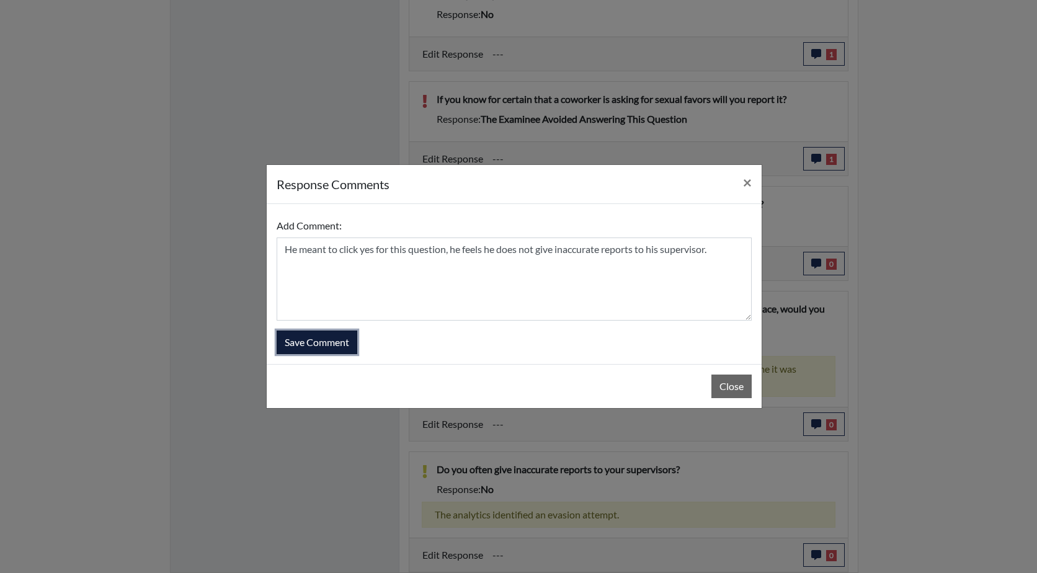
click at [320, 342] on button "Save Comment" at bounding box center [317, 343] width 81 height 24
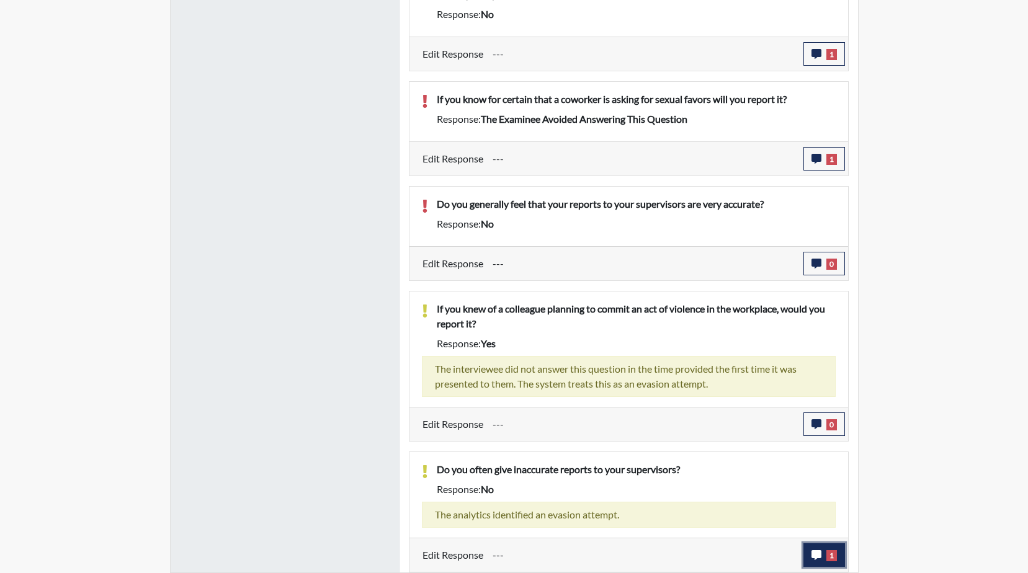
click at [819, 558] on icon "button" at bounding box center [816, 555] width 10 height 10
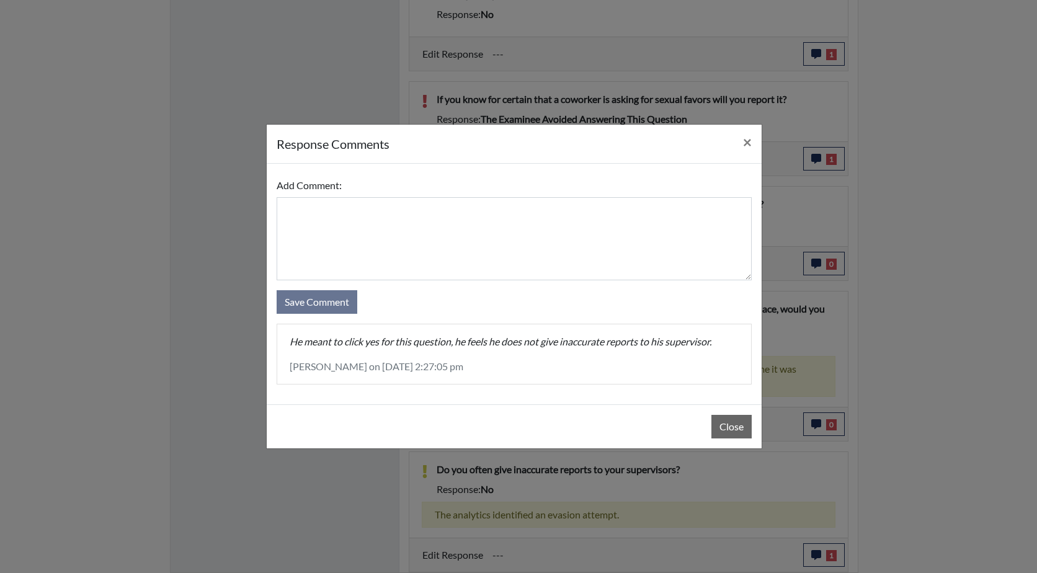
click at [381, 344] on p "He meant to click yes for this question, he feels he does not give inaccurate r…" at bounding box center [514, 341] width 449 height 15
click at [382, 347] on p "He meant to click yes for this question, he feels he does not give inaccurate r…" at bounding box center [514, 341] width 449 height 15
click at [380, 341] on p "He meant to click yes for this question, he feels he does not give inaccurate r…" at bounding box center [514, 341] width 449 height 15
click at [381, 342] on p "He meant to click yes for this question, he feels he does not give inaccurate r…" at bounding box center [514, 341] width 449 height 15
drag, startPoint x: 381, startPoint y: 342, endPoint x: 360, endPoint y: 342, distance: 20.5
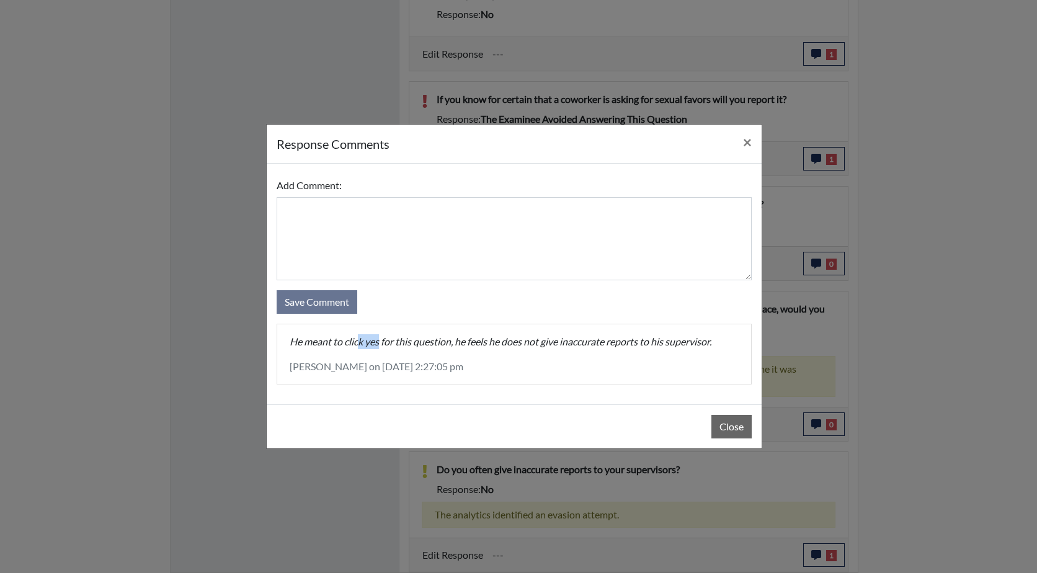
click at [360, 342] on p "He meant to click yes for this question, he feels he does not give inaccurate r…" at bounding box center [514, 341] width 449 height 15
click at [566, 358] on div "He meant to click yes for this question, he feels he does not give inaccurate r…" at bounding box center [514, 354] width 474 height 60
click at [750, 140] on span "×" at bounding box center [747, 142] width 9 height 18
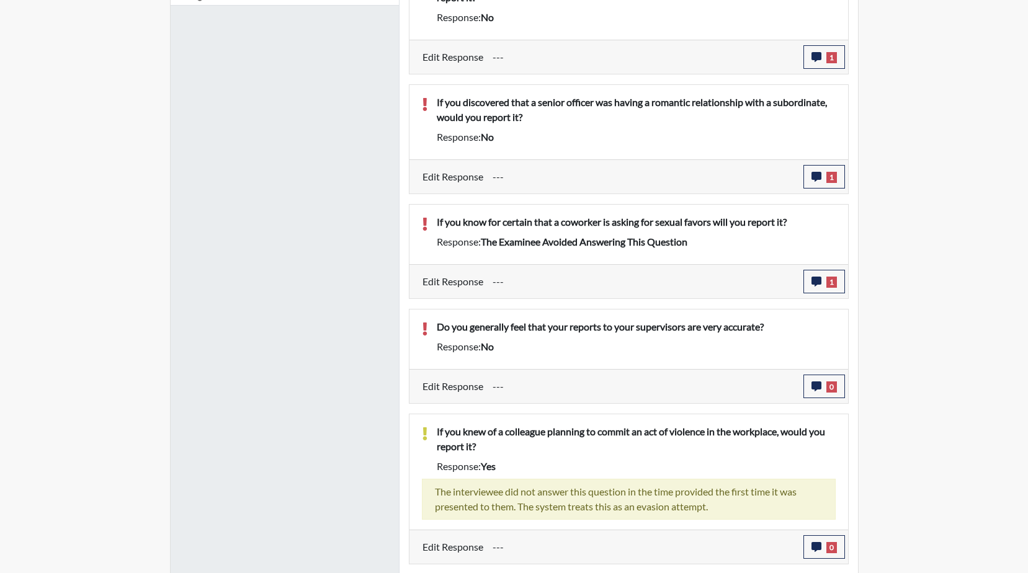
scroll to position [676, 0]
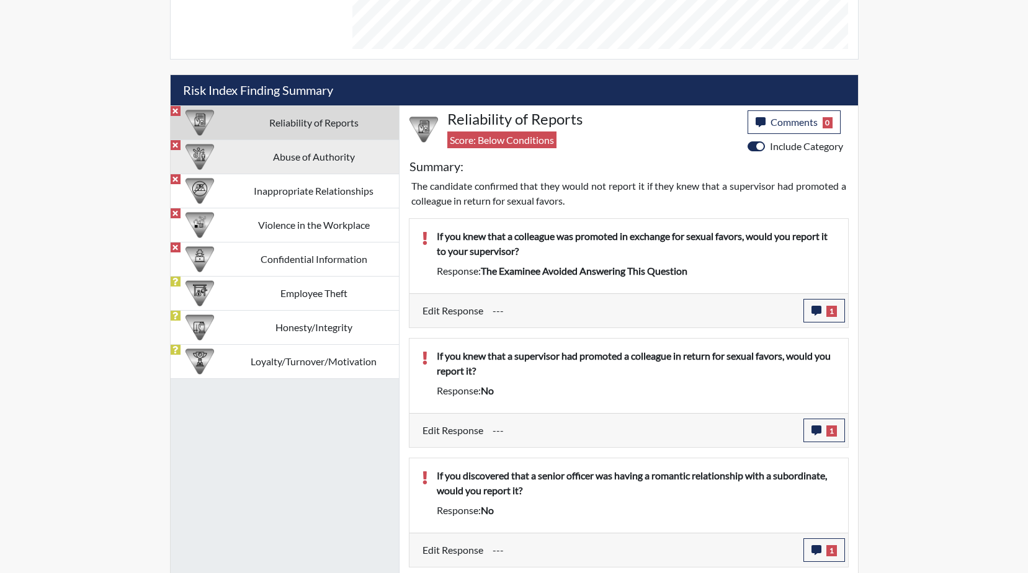
click at [301, 152] on td "Abuse of Authority" at bounding box center [314, 157] width 170 height 34
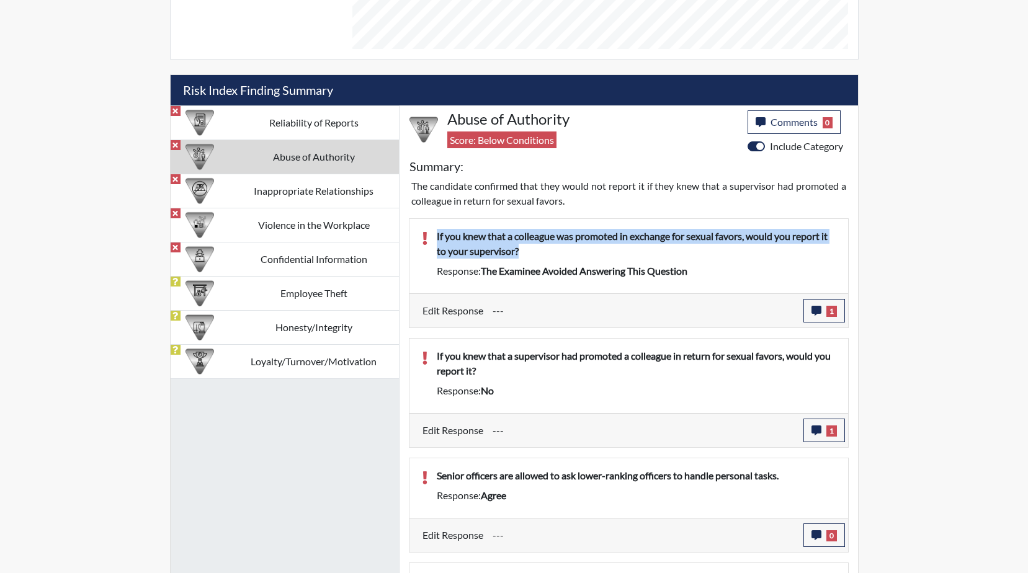
drag, startPoint x: 528, startPoint y: 250, endPoint x: 438, endPoint y: 234, distance: 91.4
click at [438, 234] on p "If you knew that a colleague was promoted in exchange for sexual favors, would …" at bounding box center [636, 244] width 399 height 30
drag, startPoint x: 438, startPoint y: 234, endPoint x: 477, endPoint y: 239, distance: 39.5
copy p "If you knew that a colleague was promoted in exchange for sexual favors, would …"
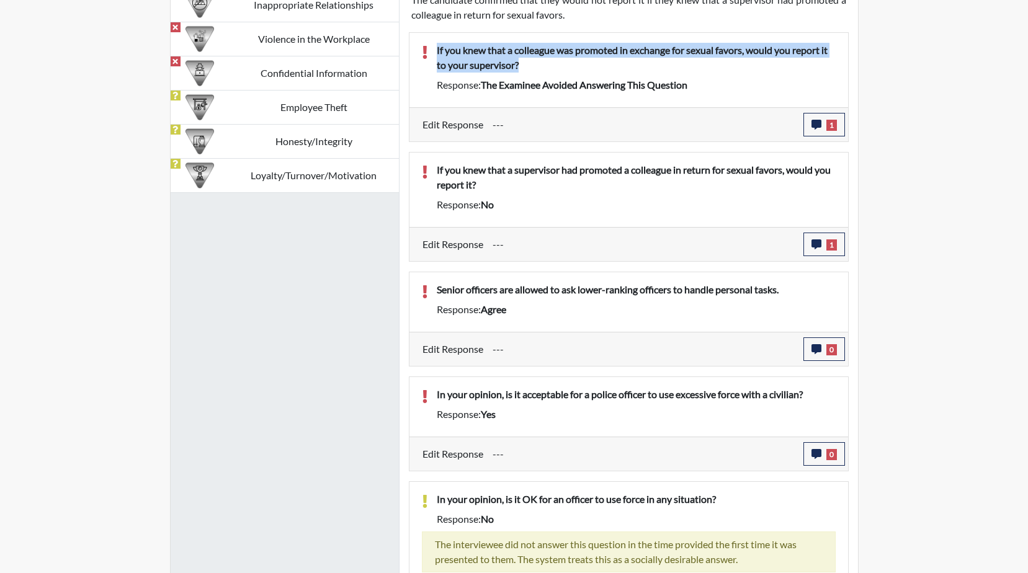
scroll to position [907, 0]
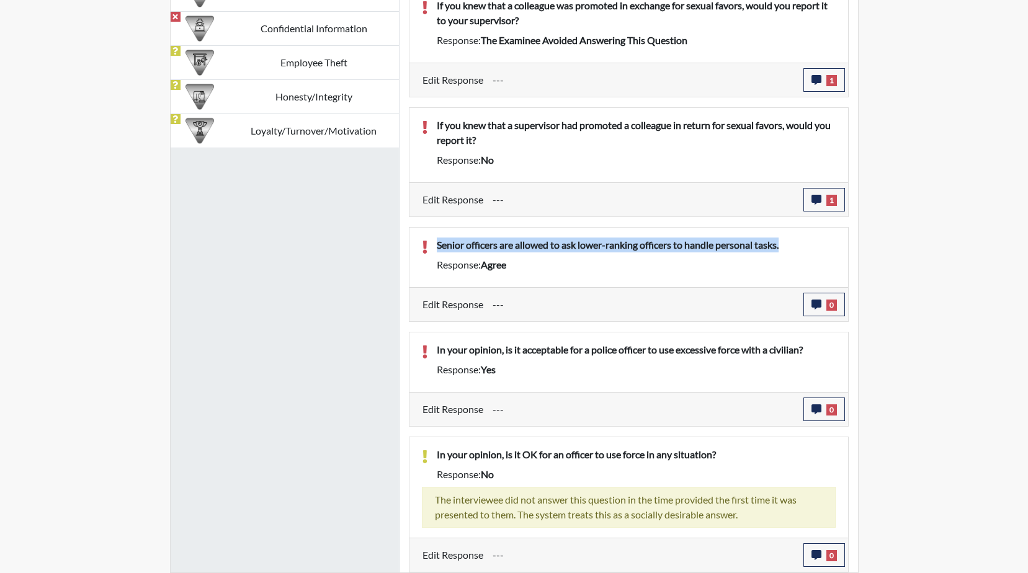
drag, startPoint x: 793, startPoint y: 245, endPoint x: 435, endPoint y: 244, distance: 358.0
click at [435, 244] on div "Senior officers are allowed to ask lower-ranking officers to handle personal ta…" at bounding box center [636, 248] width 418 height 20
drag, startPoint x: 435, startPoint y: 244, endPoint x: 521, endPoint y: 244, distance: 85.6
copy p "Senior officers are allowed to ask lower-ranking officers to handle personal ta…"
click at [820, 307] on icon "button" at bounding box center [816, 305] width 10 height 10
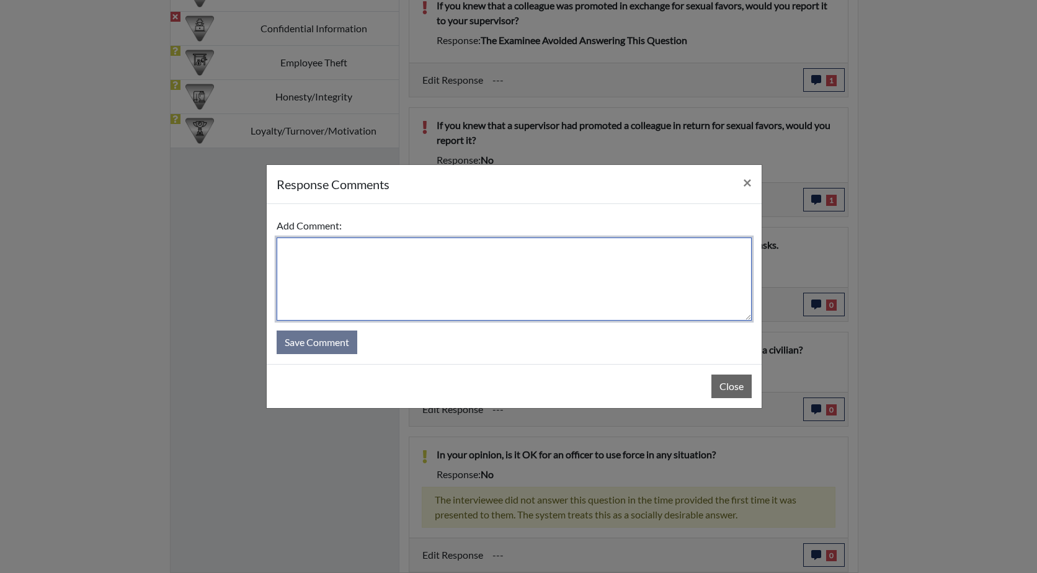
paste textarea "Senior officers are allowed to ask lower-ranking officers to handle personal ta…"
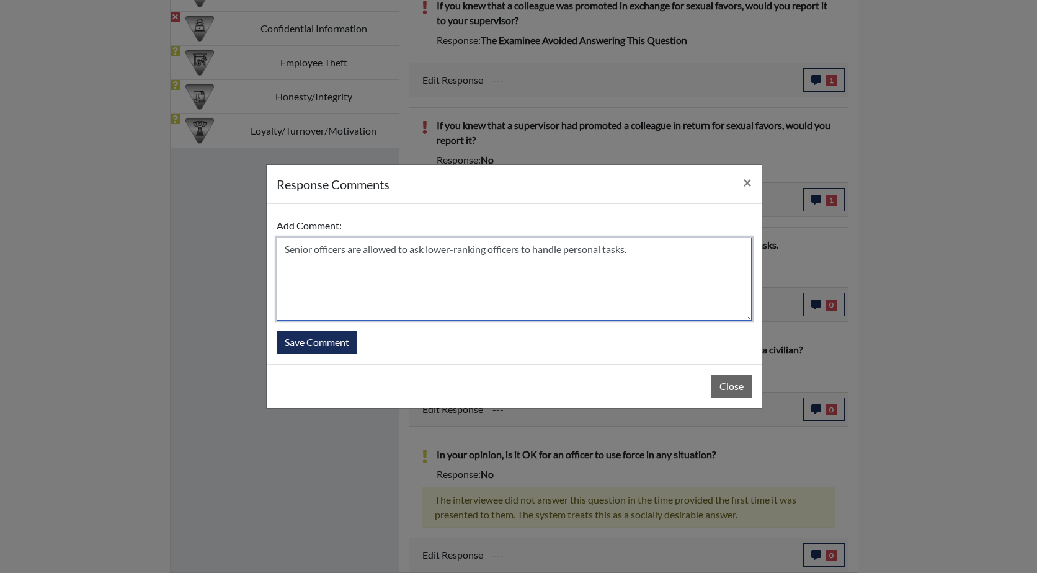
click at [285, 250] on textarea "Senior officers are allowed to ask lower-ranking officers to handle personal ta…" at bounding box center [514, 279] width 475 height 83
click at [475, 250] on textarea "He misread this question, Senior officers are allowed to ask lower-ranking offi…" at bounding box center [514, 279] width 475 height 83
type textarea "He misread this question, Senior officers are NOT allowed to ask lower-ranking …"
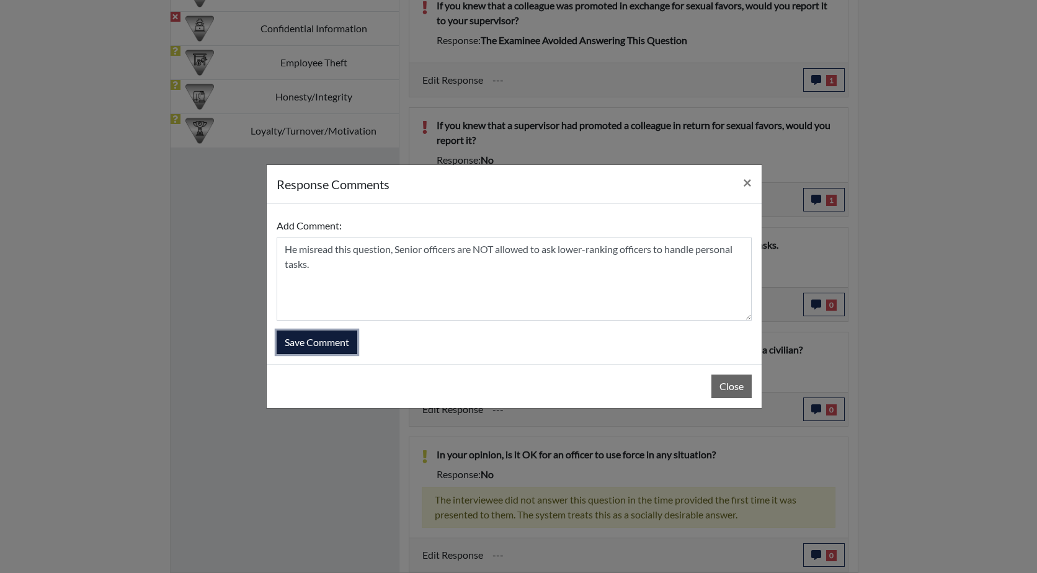
click at [319, 341] on button "Save Comment" at bounding box center [317, 343] width 81 height 24
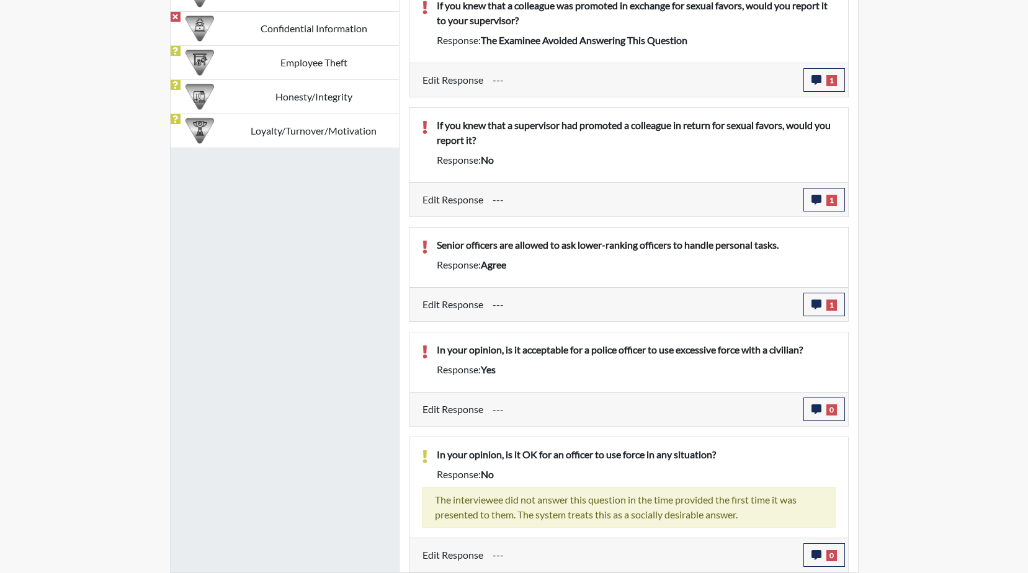
scroll to position [206, 516]
drag, startPoint x: 831, startPoint y: 352, endPoint x: 431, endPoint y: 344, distance: 400.2
click at [431, 344] on div "In your opinion, is it acceptable for a police officer to use excessive force w…" at bounding box center [636, 352] width 418 height 20
drag, startPoint x: 431, startPoint y: 344, endPoint x: 532, endPoint y: 351, distance: 101.3
copy p "In your opinion, is it acceptable for a police officer to use excessive force w…"
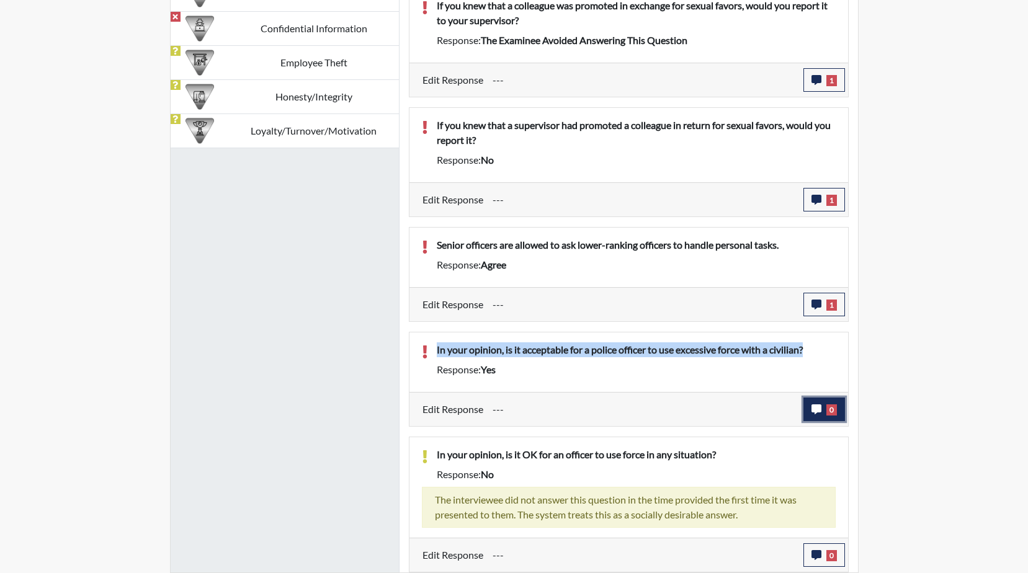
click at [818, 408] on icon "button" at bounding box center [816, 410] width 10 height 10
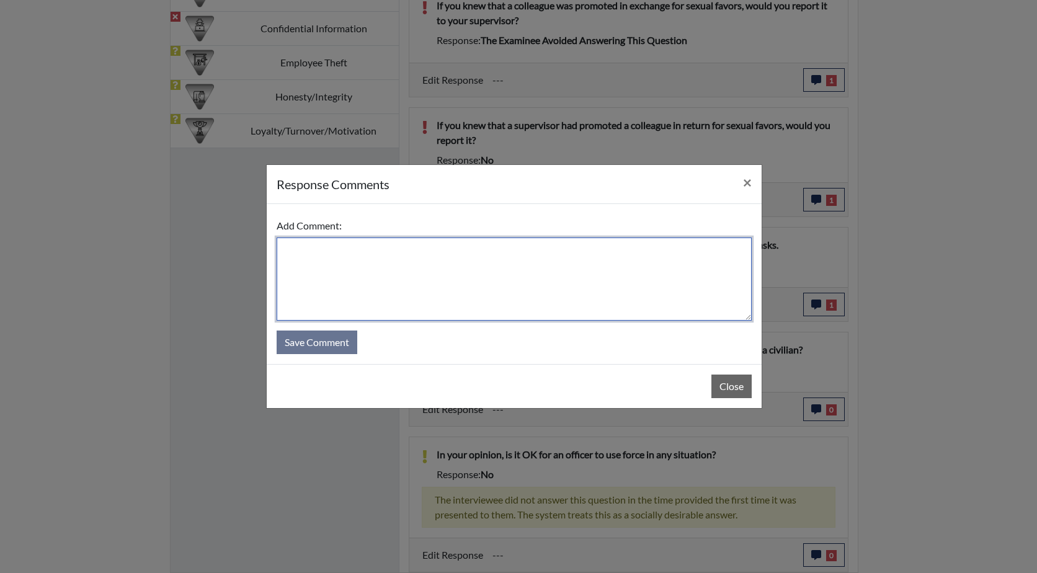
paste textarea "In your opinion, is it acceptable for a police officer to use excessive force w…"
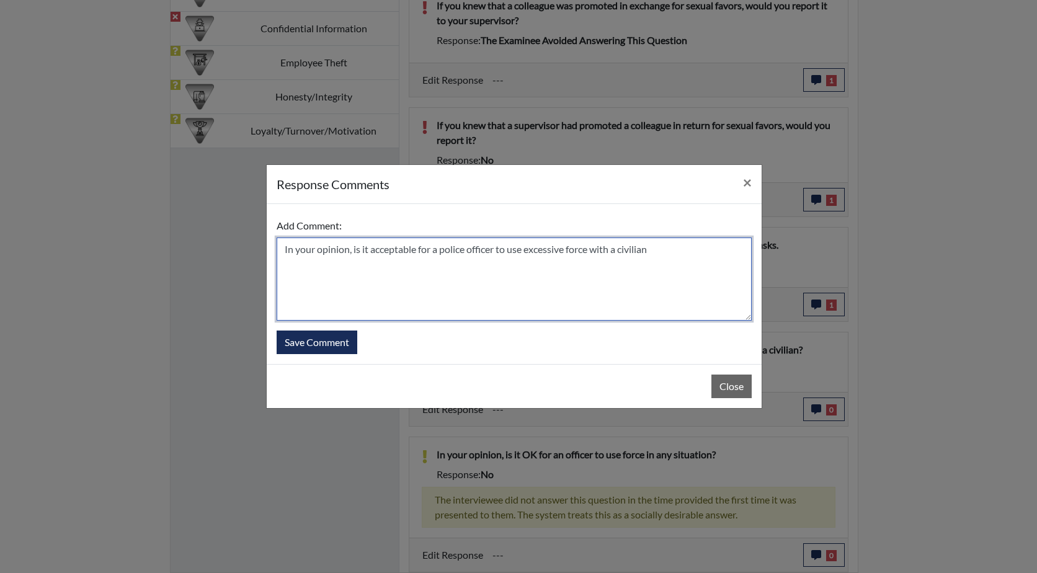
click at [284, 249] on textarea "In your opinion, is it acceptable for a police officer to use excessive force w…" at bounding box center [514, 279] width 475 height 83
drag, startPoint x: 485, startPoint y: 250, endPoint x: 465, endPoint y: 248, distance: 20.0
click at [465, 248] on textarea "He answered this question too quickly , In your opinion, is it acceptable for a…" at bounding box center [514, 279] width 475 height 83
drag, startPoint x: 532, startPoint y: 249, endPoint x: 517, endPoint y: 250, distance: 14.3
click at [517, 250] on textarea "He answered this question too quickly , In his opinion, is it acceptable for a …" at bounding box center [514, 279] width 475 height 83
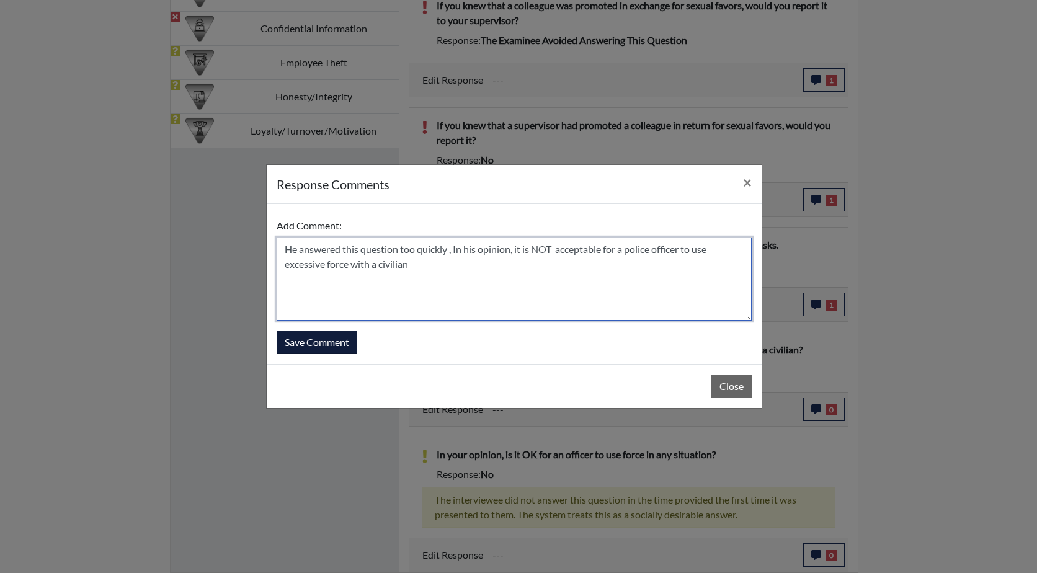
type textarea "He answered this question too quickly , In his opinion, it is NOT acceptable fo…"
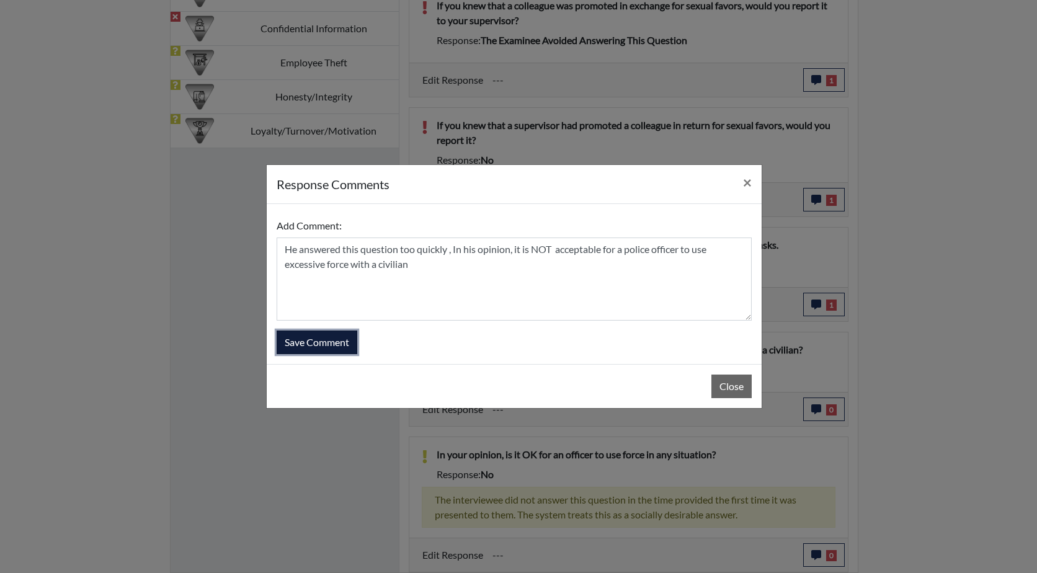
click at [334, 343] on button "Save Comment" at bounding box center [317, 343] width 81 height 24
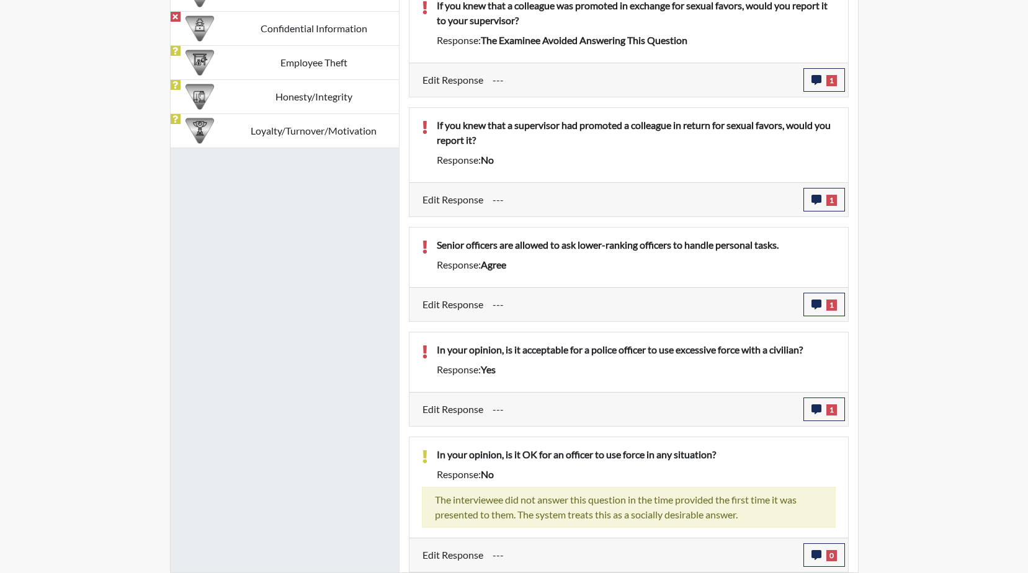
click at [722, 457] on p "In your opinion, is it OK for an officer to use force in any situation?" at bounding box center [636, 454] width 399 height 15
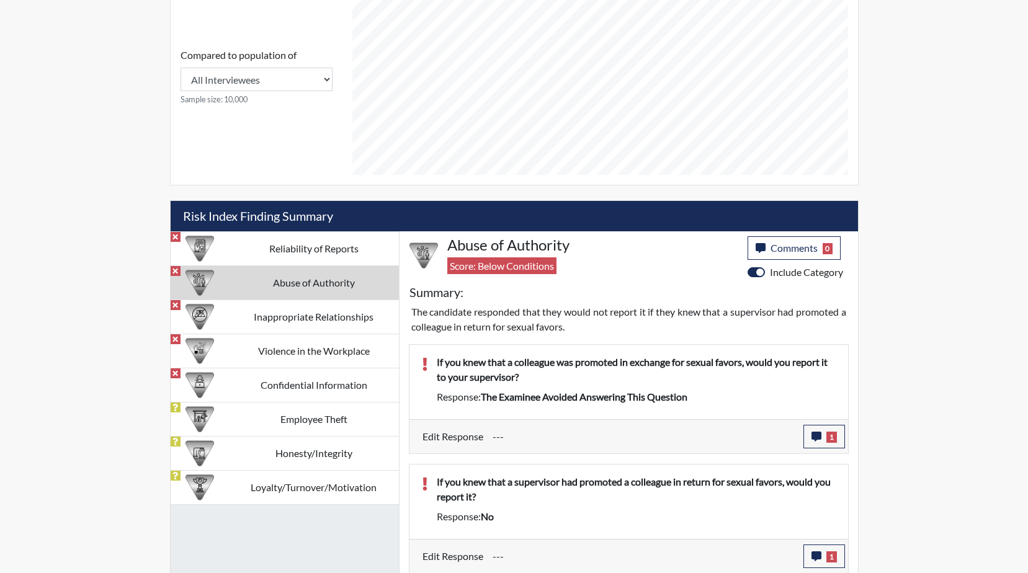
scroll to position [535, 0]
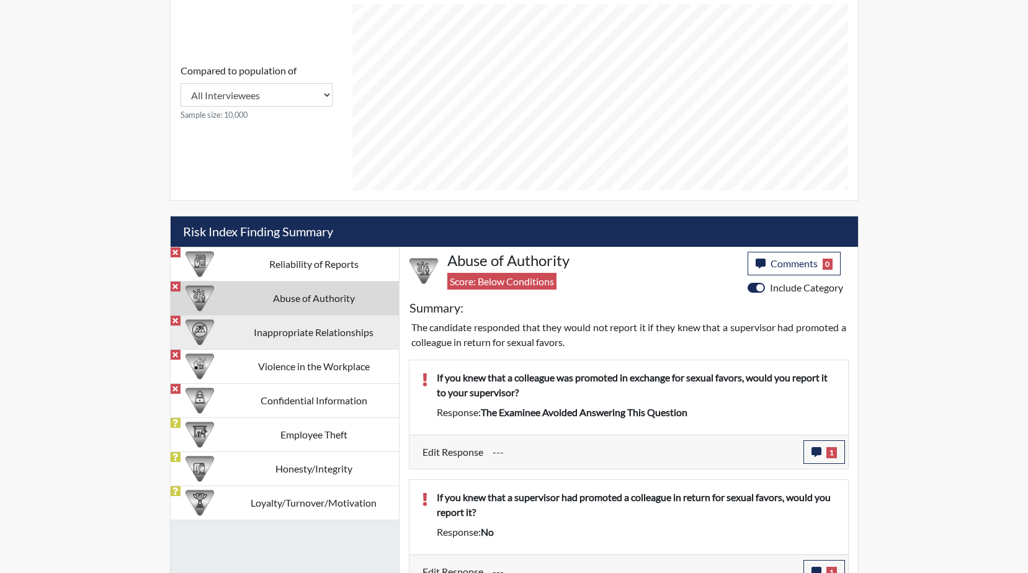
click at [303, 334] on td "Inappropriate Relationships" at bounding box center [314, 332] width 170 height 34
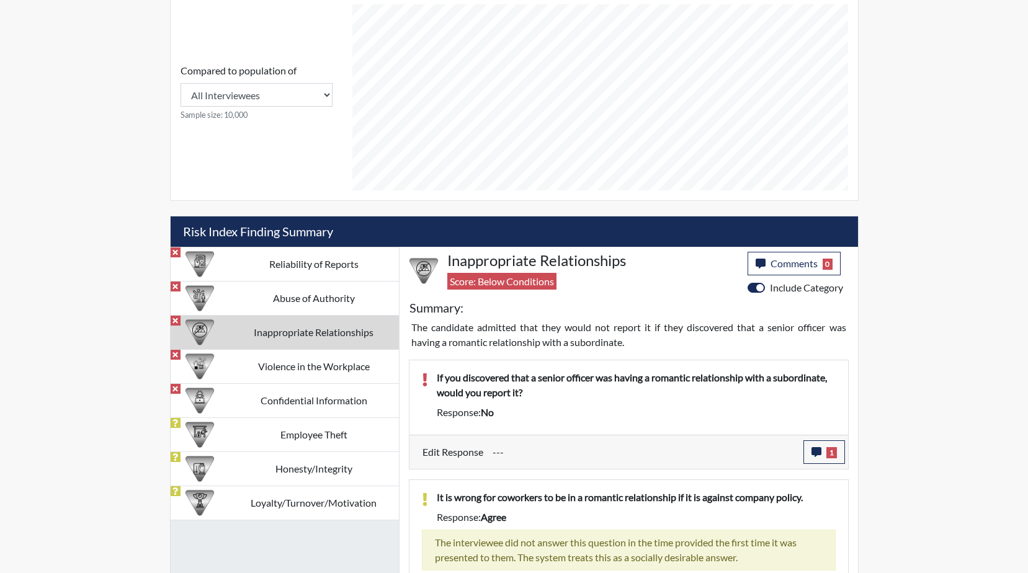
scroll to position [578, 0]
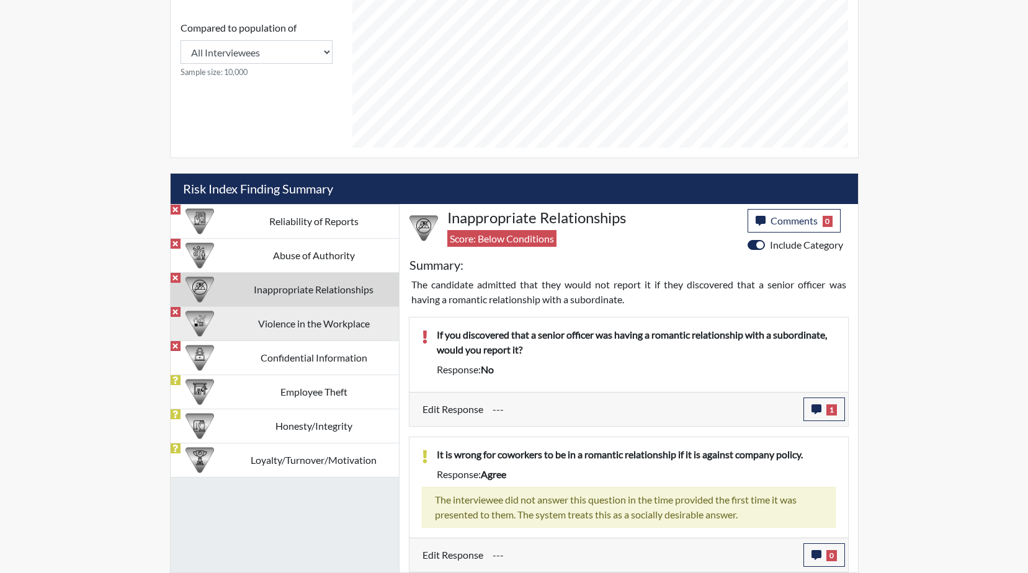
click at [324, 320] on td "Violence in the Workplace" at bounding box center [314, 323] width 170 height 34
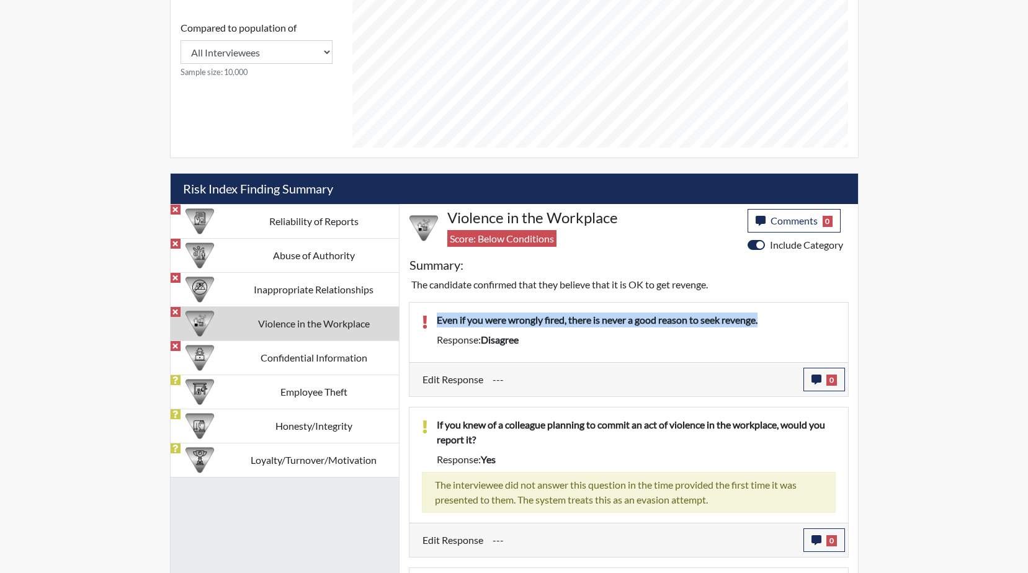
drag, startPoint x: 769, startPoint y: 317, endPoint x: 418, endPoint y: 317, distance: 351.8
click at [418, 317] on div "Even if you were wrongly fired, there is never a good reason to seek revenge. R…" at bounding box center [629, 333] width 432 height 40
drag, startPoint x: 418, startPoint y: 317, endPoint x: 512, endPoint y: 325, distance: 95.3
copy p "Even if you were wrongly fired, there is never a good reason to seek revenge."
click at [816, 384] on icon "button" at bounding box center [816, 380] width 10 height 10
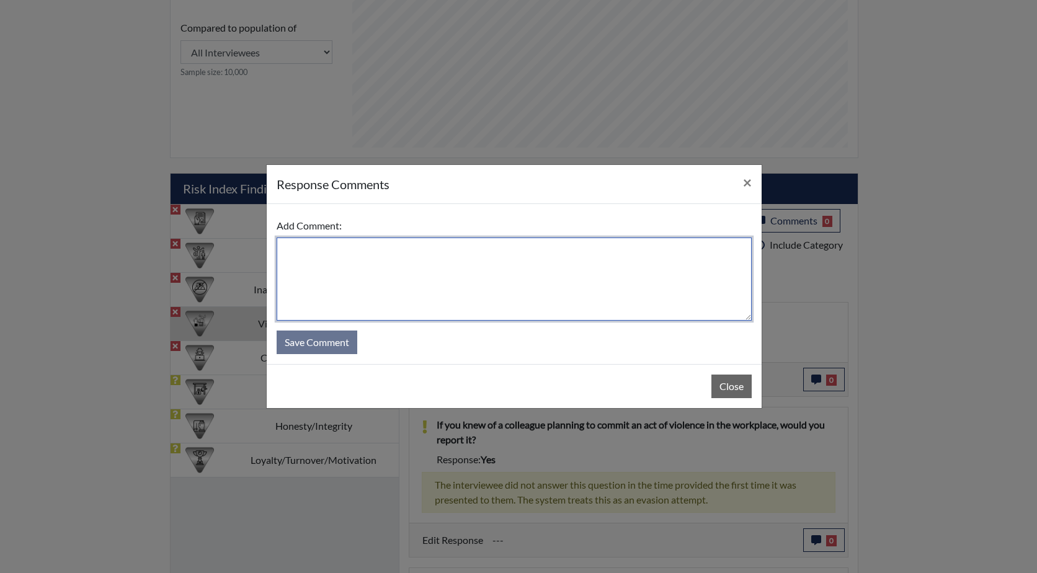
paste textarea "Even if you were wrongly fired, there is never a good reason to seek revenge."
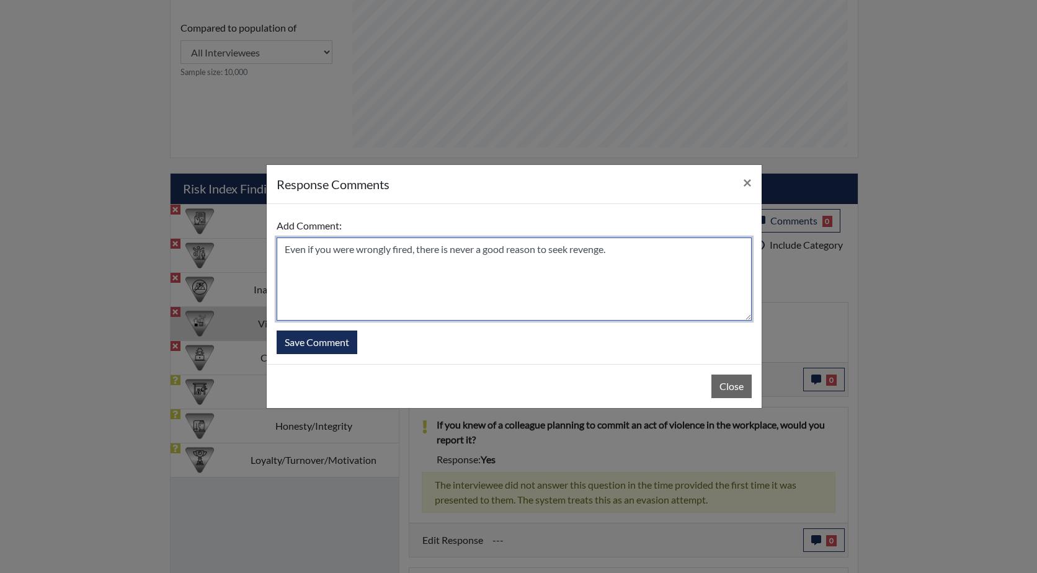
click at [284, 251] on textarea "Even if you were wrongly fired, there is never a good reason to seek revenge." at bounding box center [514, 279] width 475 height 83
drag, startPoint x: 547, startPoint y: 249, endPoint x: 530, endPoint y: 249, distance: 16.1
click at [530, 249] on textarea "HE READ INTO THIS QUESTION TOO QUICKLY .Even if you were wrongly fired, there i…" at bounding box center [514, 279] width 475 height 83
click at [565, 251] on textarea "HE READ INTO THIS QUESTION TOO QUICKLY .Even if he were wrongly fired, there is…" at bounding box center [514, 279] width 475 height 83
drag, startPoint x: 684, startPoint y: 251, endPoint x: 659, endPoint y: 251, distance: 24.2
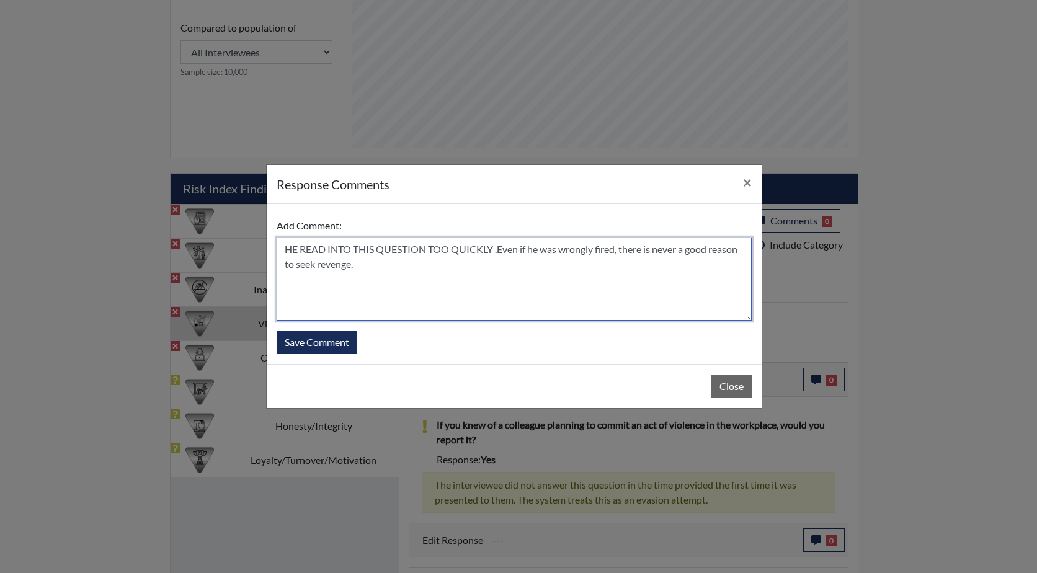
click at [659, 251] on textarea "HE READ INTO THIS QUESTION TOO QUICKLY .Even if he was wrongly fired, there is …" at bounding box center [514, 279] width 475 height 83
type textarea "HE READ INTO THIS QUESTION TOO QUICKLY .Even if he was wrongly fired, there is …"
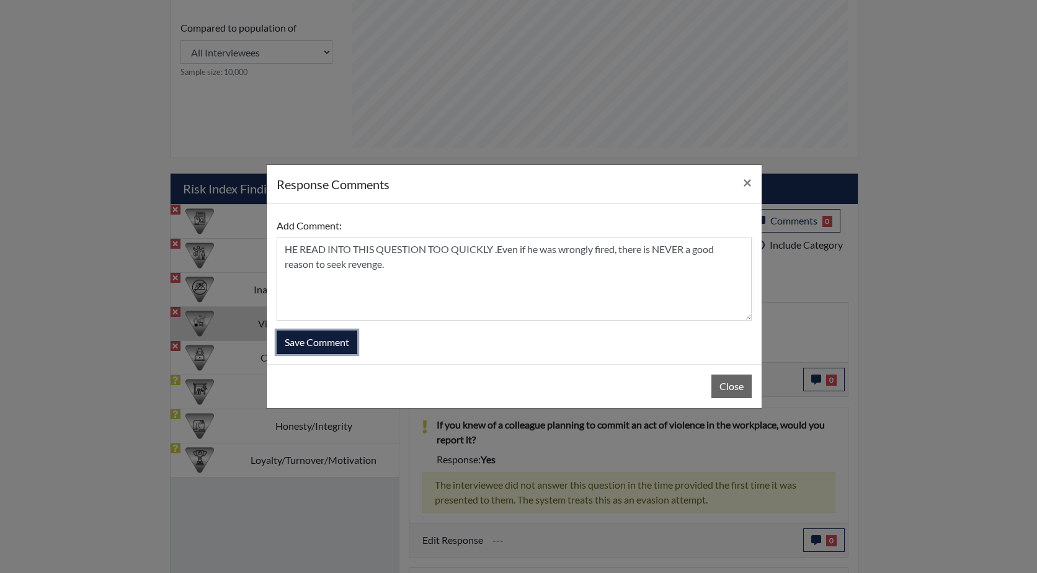
click at [331, 341] on button "Save Comment" at bounding box center [317, 343] width 81 height 24
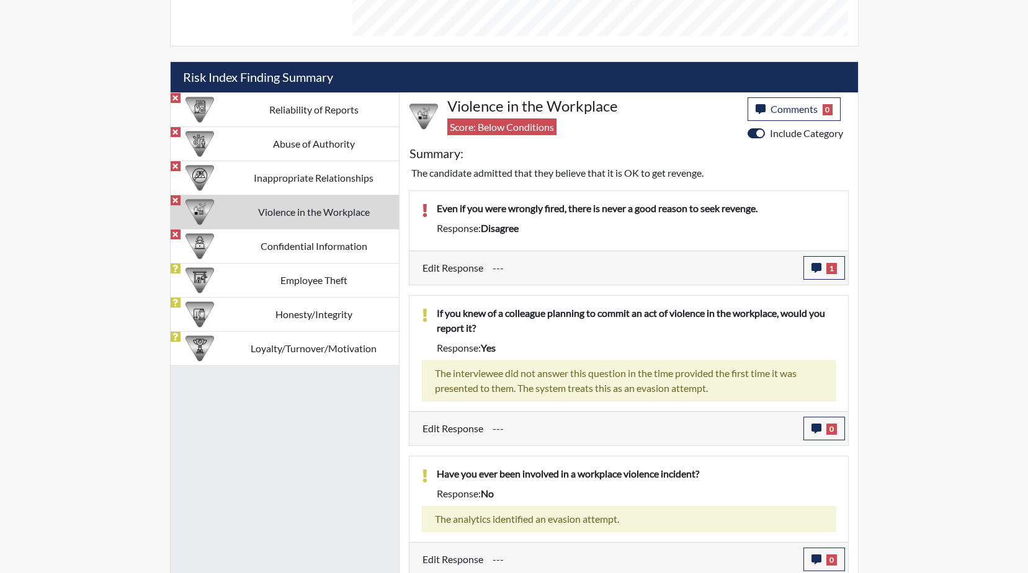
scroll to position [694, 0]
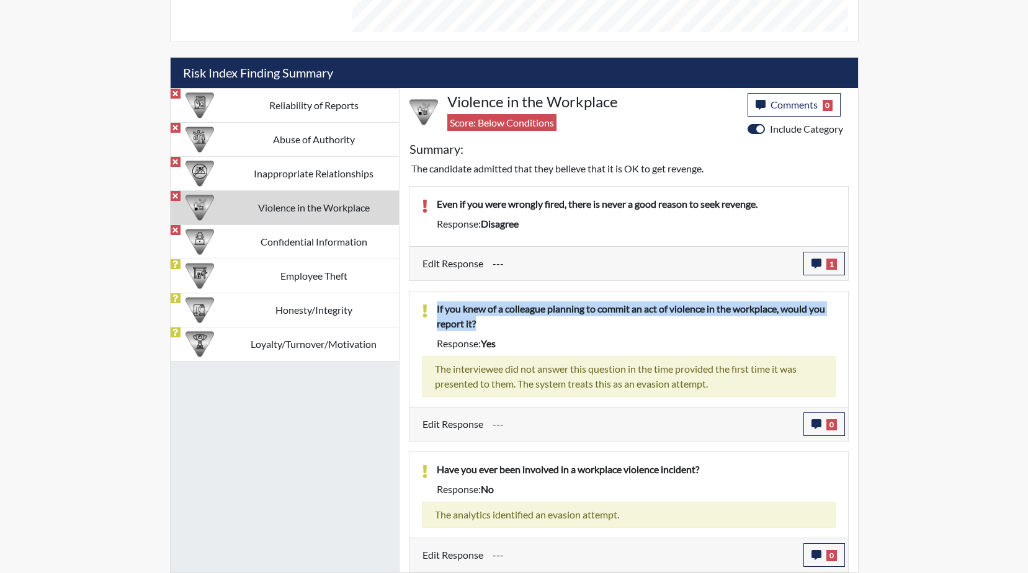
drag, startPoint x: 491, startPoint y: 320, endPoint x: 431, endPoint y: 308, distance: 60.8
click at [431, 308] on div "If you knew of a colleague planning to commit an act of violence in the workpla…" at bounding box center [636, 319] width 418 height 35
drag, startPoint x: 431, startPoint y: 308, endPoint x: 464, endPoint y: 306, distance: 32.9
click at [524, 331] on p "If you knew of a colleague planning to commit an act of violence in the workpla…" at bounding box center [636, 317] width 399 height 30
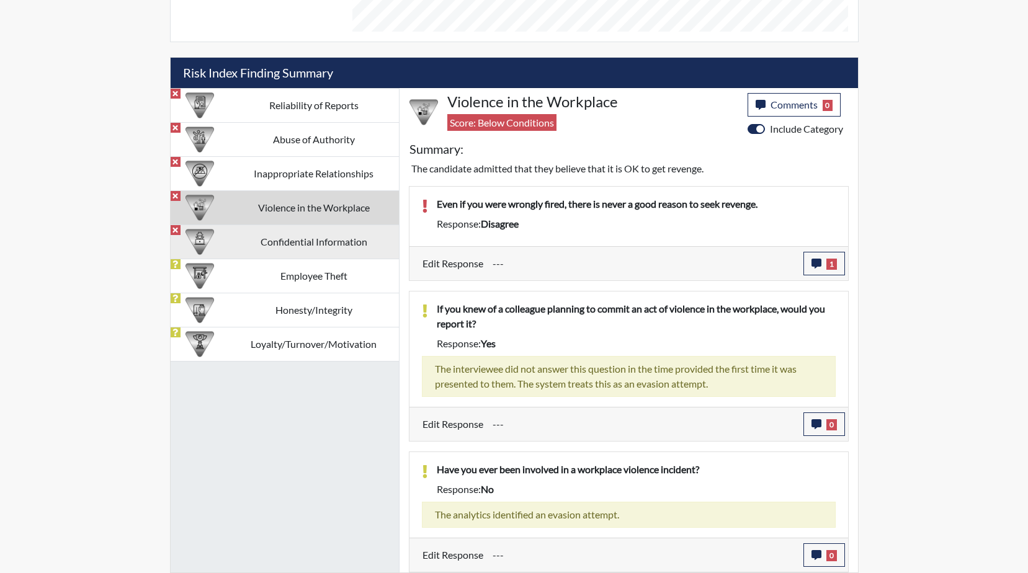
click at [290, 246] on td "Confidential Information" at bounding box center [314, 242] width 170 height 34
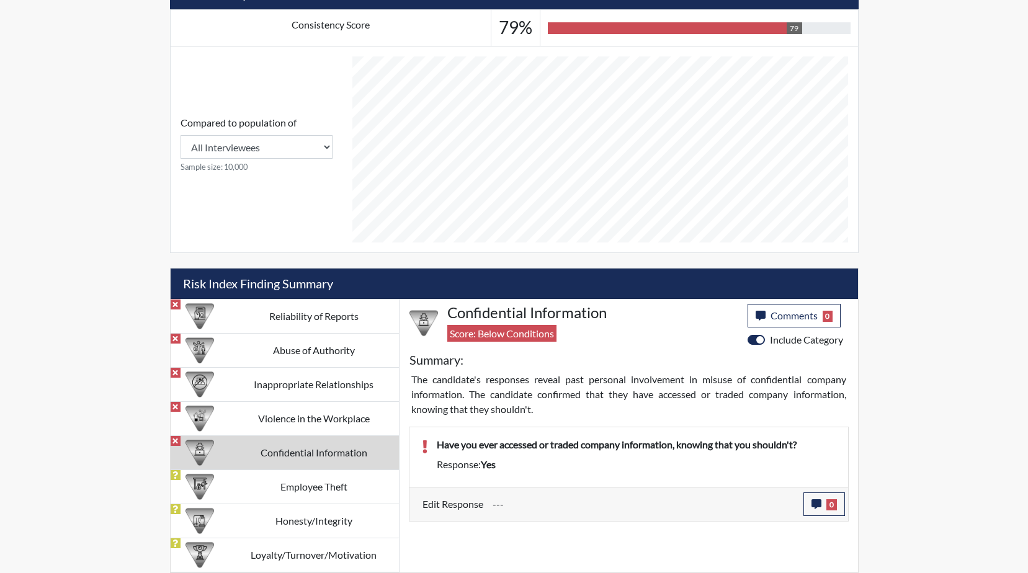
scroll to position [483, 0]
drag, startPoint x: 792, startPoint y: 446, endPoint x: 437, endPoint y: 444, distance: 354.9
click at [437, 444] on p "Have you ever accessed or traded company information, knowing that you shouldn'…" at bounding box center [636, 444] width 399 height 15
drag, startPoint x: 437, startPoint y: 444, endPoint x: 503, endPoint y: 443, distance: 65.8
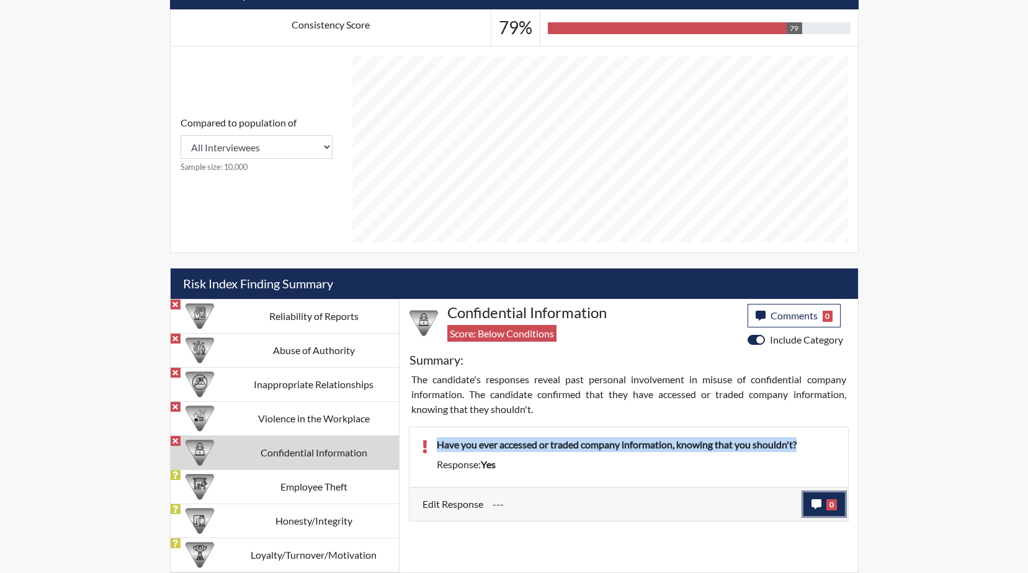
click at [814, 506] on icon "button" at bounding box center [816, 504] width 10 height 10
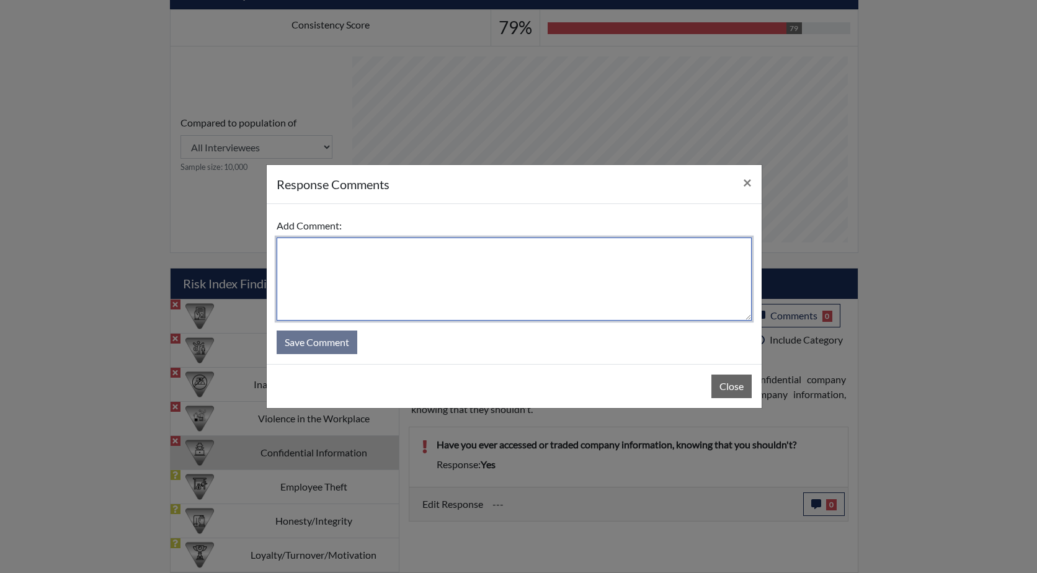
paste textarea "Have you ever accessed or traded company information, knowing that you shouldn'…"
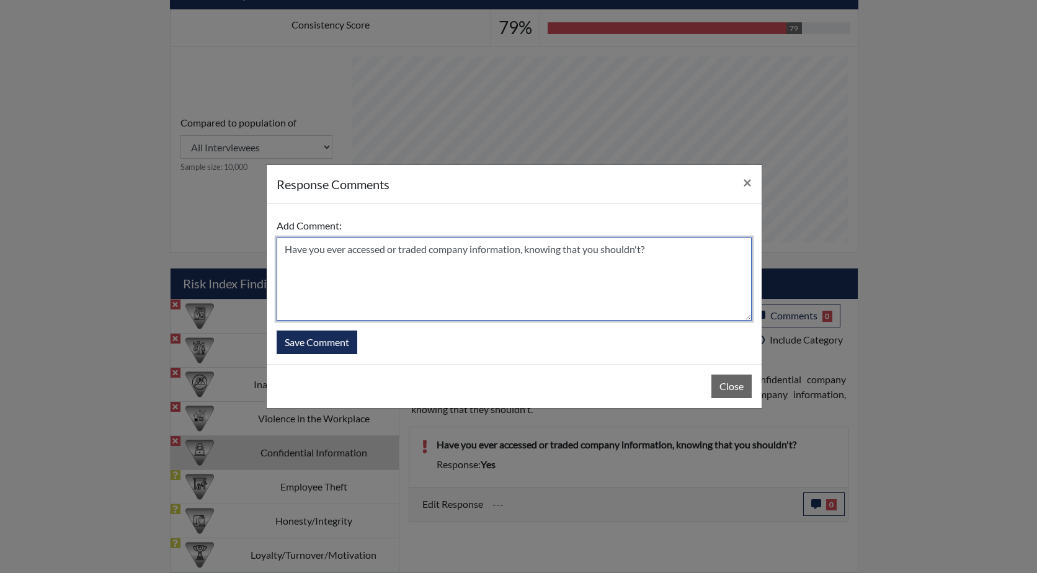
drag, startPoint x: 346, startPoint y: 251, endPoint x: 287, endPoint y: 252, distance: 59.6
click at [287, 252] on textarea "Have you ever accessed or traded company information, knowing that you shouldn'…" at bounding box center [514, 279] width 475 height 83
drag, startPoint x: 413, startPoint y: 249, endPoint x: 363, endPoint y: 249, distance: 50.3
click at [363, 249] on textarea "He state he never accessed or traded company information, knowing that you shou…" at bounding box center [514, 279] width 475 height 83
drag, startPoint x: 615, startPoint y: 248, endPoint x: 488, endPoint y: 249, distance: 127.2
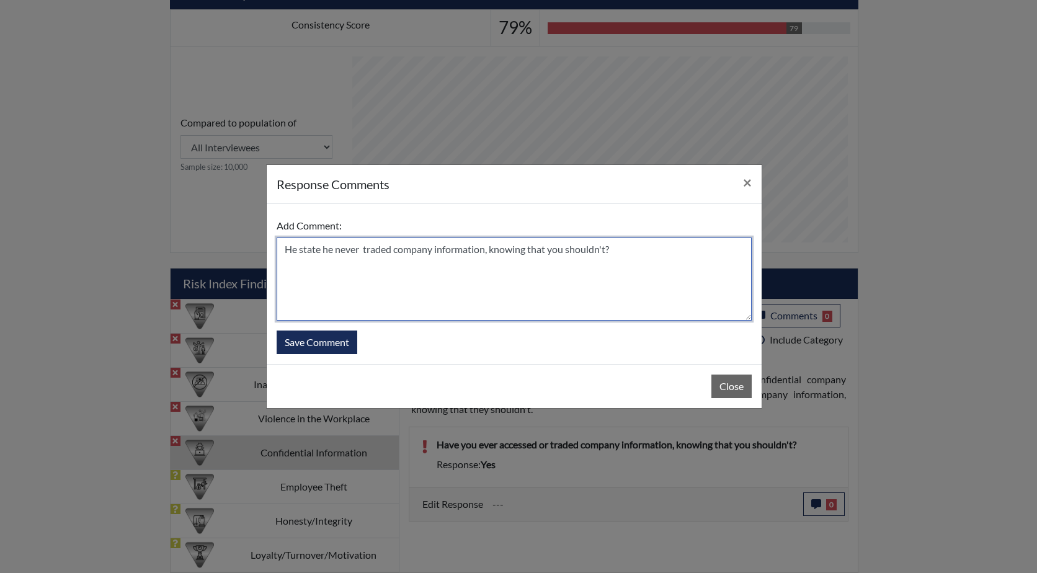
click at [488, 249] on textarea "He state he never traded company information, knowing that you shouldn't?" at bounding box center [514, 279] width 475 height 83
click at [513, 274] on textarea "He state he never traded company information." at bounding box center [514, 279] width 475 height 83
type textarea "He states he never traded company information."
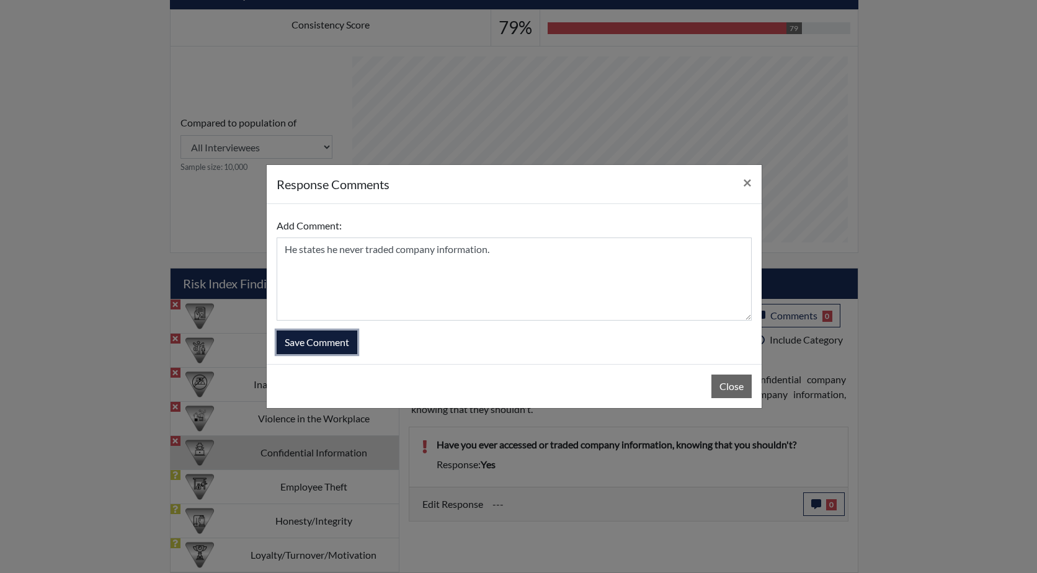
click at [323, 341] on button "Save Comment" at bounding box center [317, 343] width 81 height 24
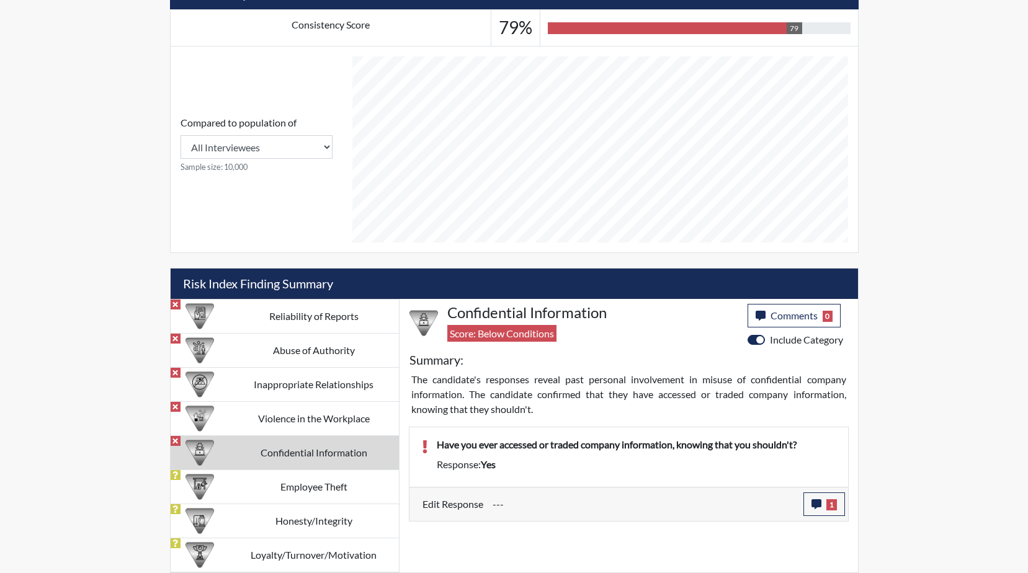
scroll to position [206, 516]
click at [310, 492] on td "Employee Theft" at bounding box center [314, 487] width 170 height 34
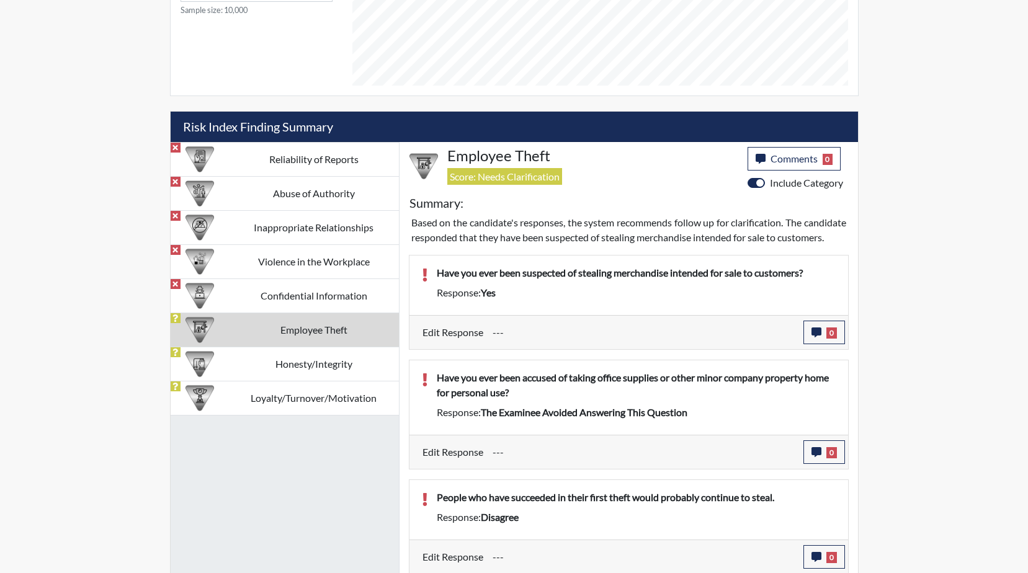
scroll to position [669, 0]
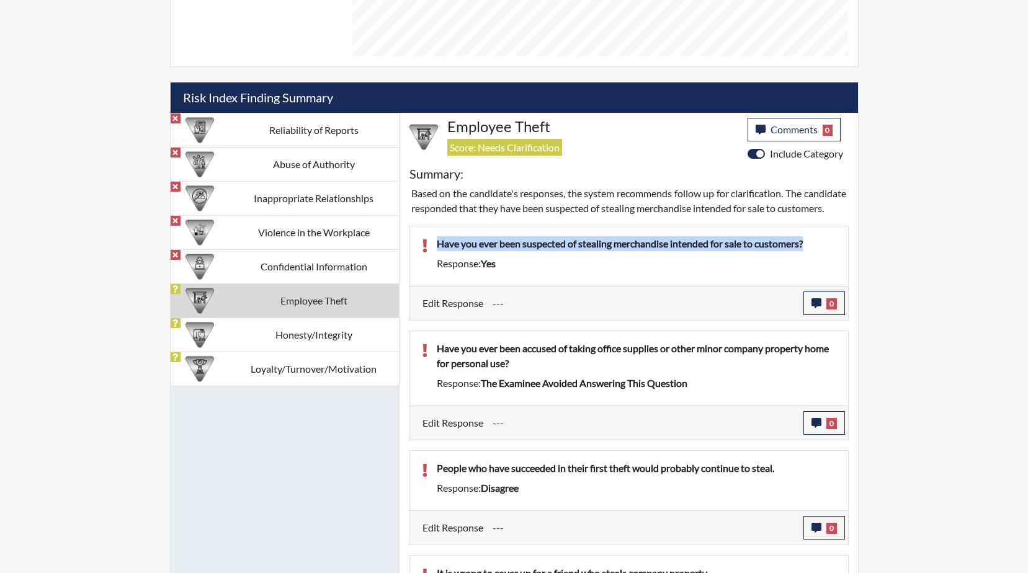
drag, startPoint x: 818, startPoint y: 258, endPoint x: 439, endPoint y: 259, distance: 379.7
click at [439, 251] on p "Have you ever been suspected of stealing merchandise intended for sale to custo…" at bounding box center [636, 243] width 399 height 15
drag, startPoint x: 439, startPoint y: 259, endPoint x: 484, endPoint y: 262, distance: 45.4
click at [825, 315] on button "0" at bounding box center [824, 304] width 42 height 24
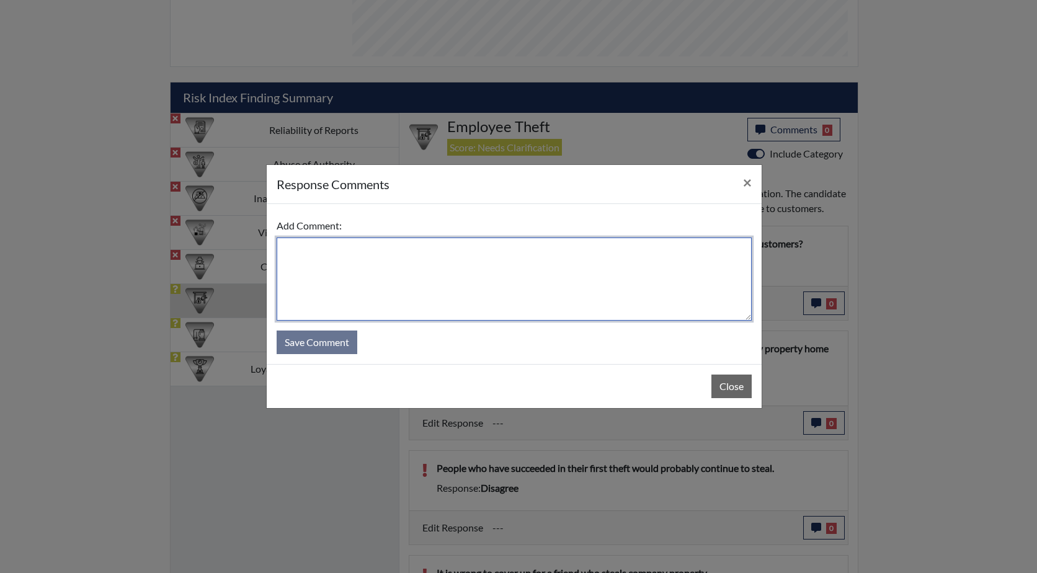
paste textarea "Have you ever been suspected of stealing merchandise intended for sale to custo…"
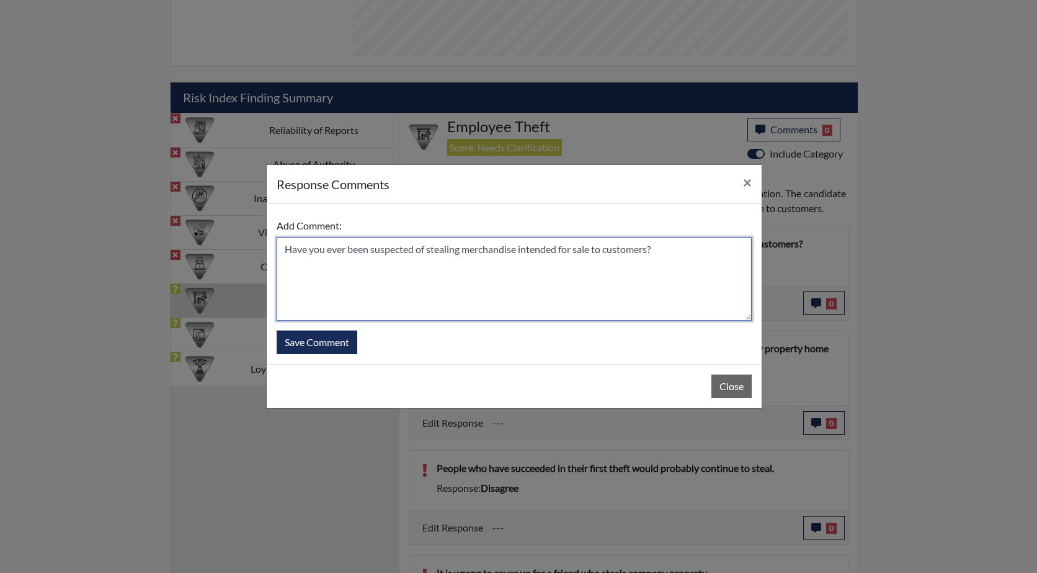
click at [284, 248] on textarea "Have you ever been suspected of stealing merchandise intended for sale to custo…" at bounding box center [514, 279] width 475 height 83
drag, startPoint x: 514, startPoint y: 249, endPoint x: 455, endPoint y: 247, distance: 59.0
click at [455, 247] on textarea "He answered too quickly, he states NO Have you ever been suspected of stealing …" at bounding box center [514, 279] width 475 height 83
type textarea "He answered too quickly, he states NO he has never been suspected of stealing m…"
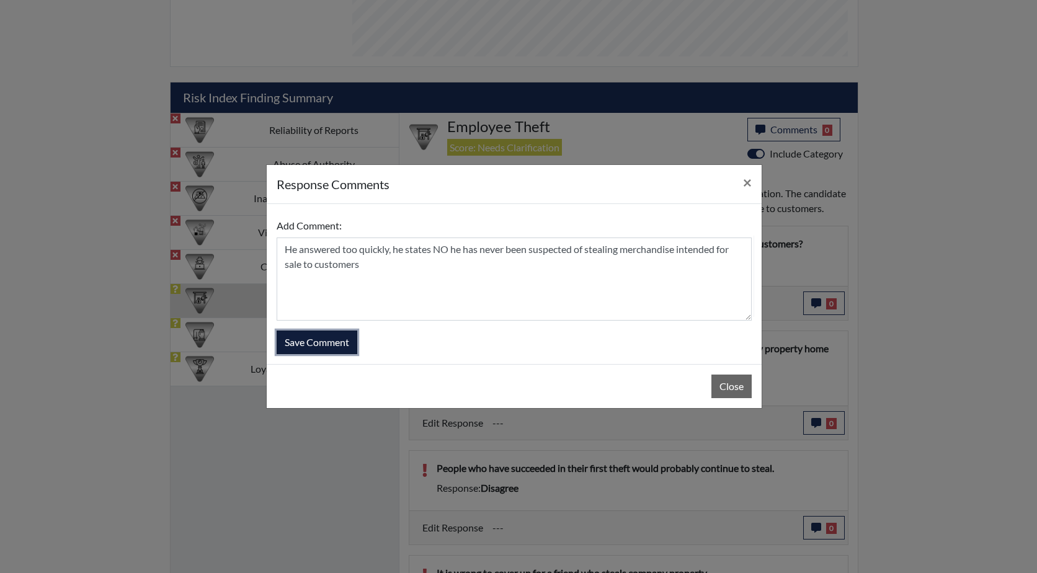
click at [328, 338] on button "Save Comment" at bounding box center [317, 343] width 81 height 24
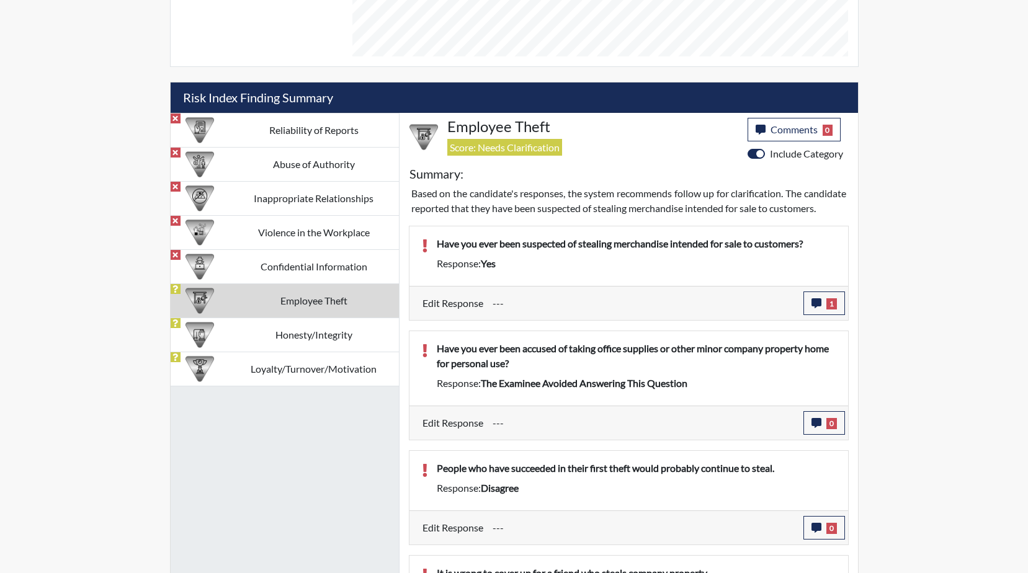
scroll to position [731, 0]
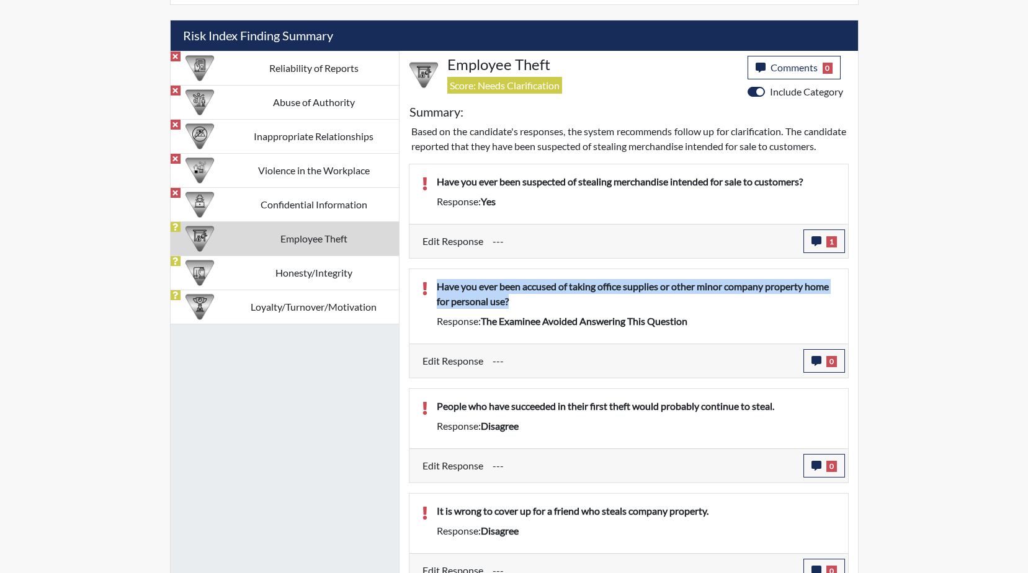
drag, startPoint x: 493, startPoint y: 318, endPoint x: 437, endPoint y: 303, distance: 57.8
click at [437, 303] on p "Have you ever been accused of taking office supplies or other minor company pro…" at bounding box center [636, 294] width 399 height 30
drag, startPoint x: 437, startPoint y: 303, endPoint x: 470, endPoint y: 304, distance: 32.9
click at [816, 366] on icon "button" at bounding box center [816, 361] width 10 height 10
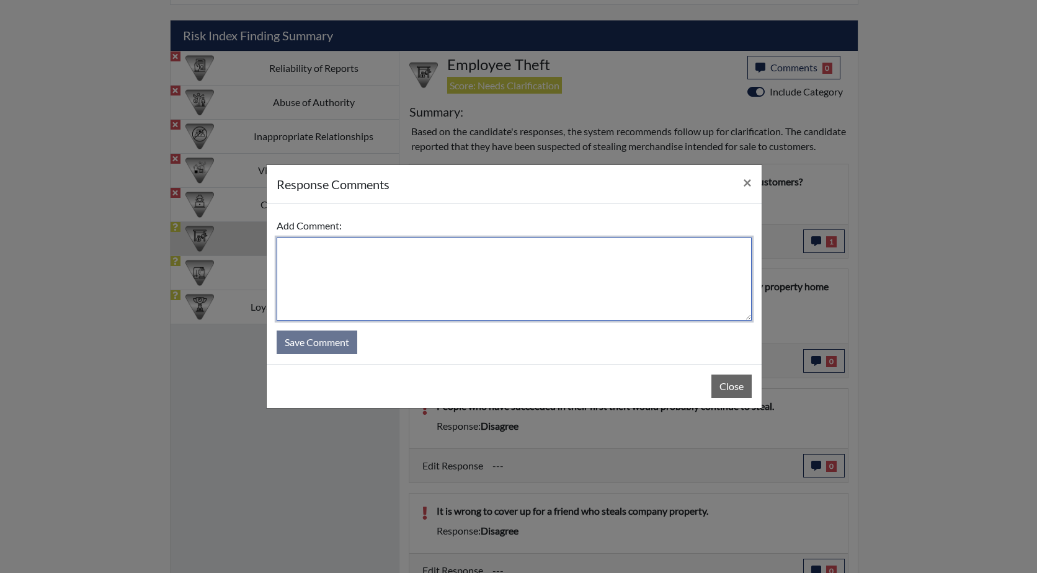
paste textarea "Have you ever been accused of taking office supplies or other minor company pro…"
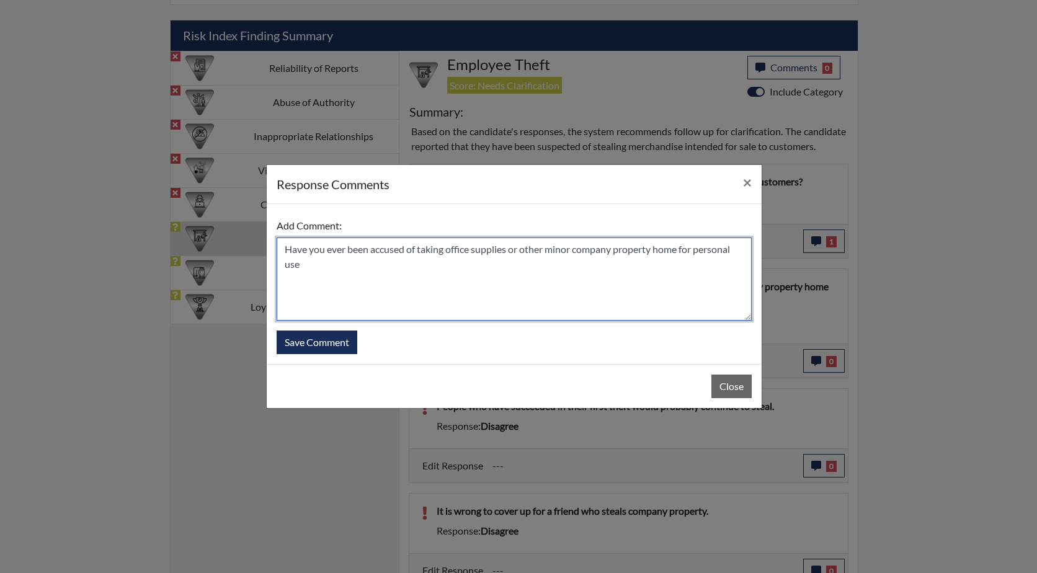
drag, startPoint x: 346, startPoint y: 249, endPoint x: 277, endPoint y: 246, distance: 68.3
click at [277, 246] on textarea "Have you ever been accused of taking office supplies or other minor company pro…" at bounding box center [514, 279] width 475 height 83
type textarea "he has never been accused of taking office supplies or other minor company prop…"
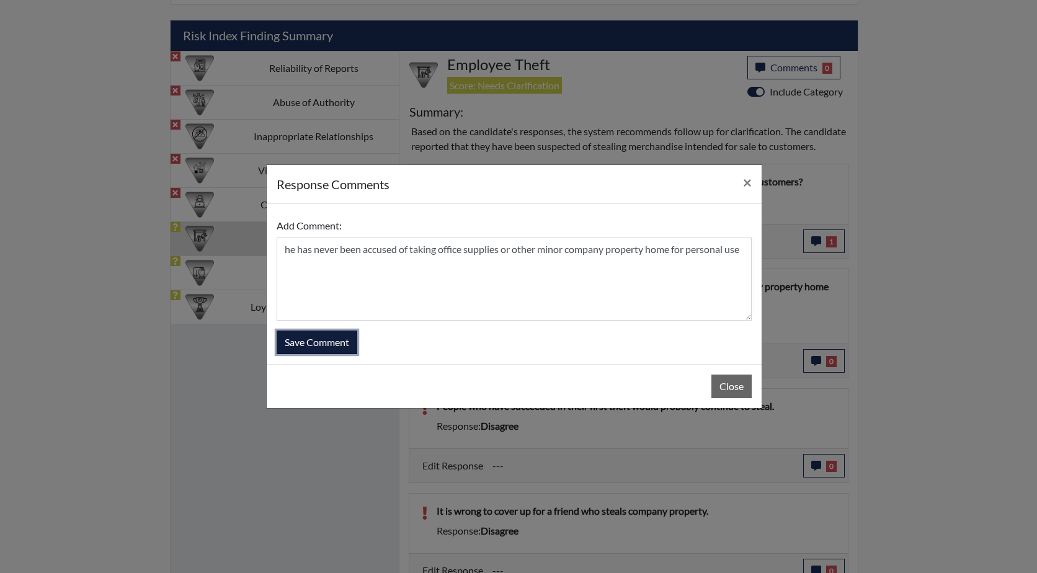
click at [313, 340] on button "Save Comment" at bounding box center [317, 343] width 81 height 24
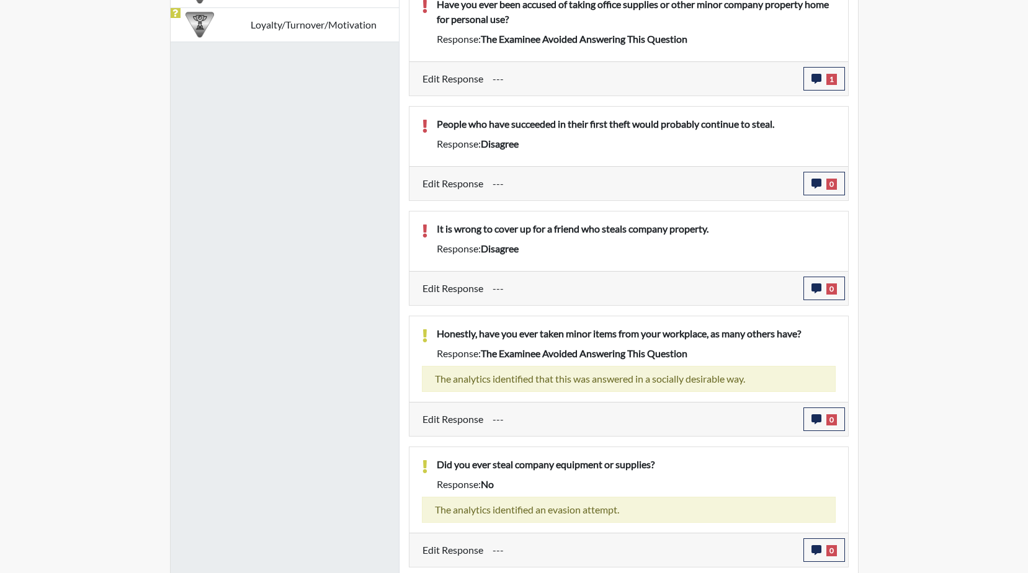
scroll to position [1041, 0]
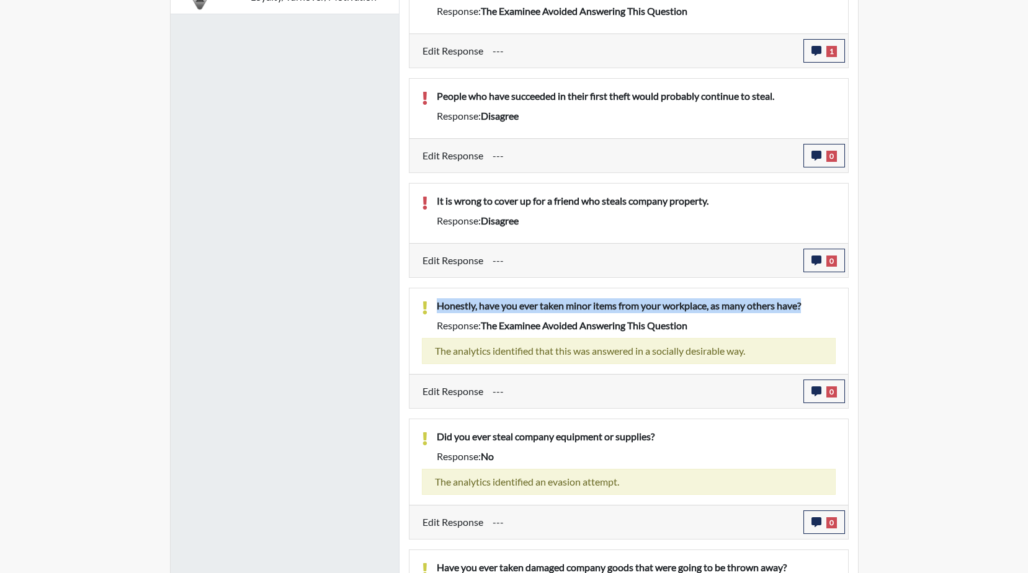
drag, startPoint x: 815, startPoint y: 323, endPoint x: 425, endPoint y: 325, distance: 389.6
click at [425, 325] on div "Honestly, have you ever taken minor items from your workplace, as many others h…" at bounding box center [629, 318] width 432 height 40
drag, startPoint x: 425, startPoint y: 325, endPoint x: 517, endPoint y: 324, distance: 91.8
click at [815, 396] on icon "button" at bounding box center [816, 392] width 10 height 10
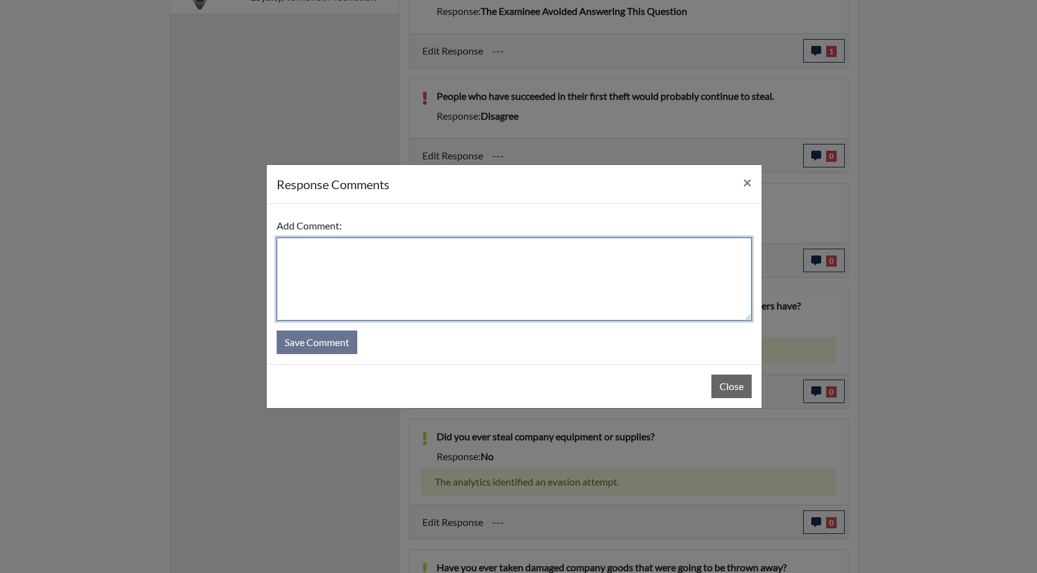
paste textarea "Honestly, have you ever taken minor items from your workplace, as many others h…"
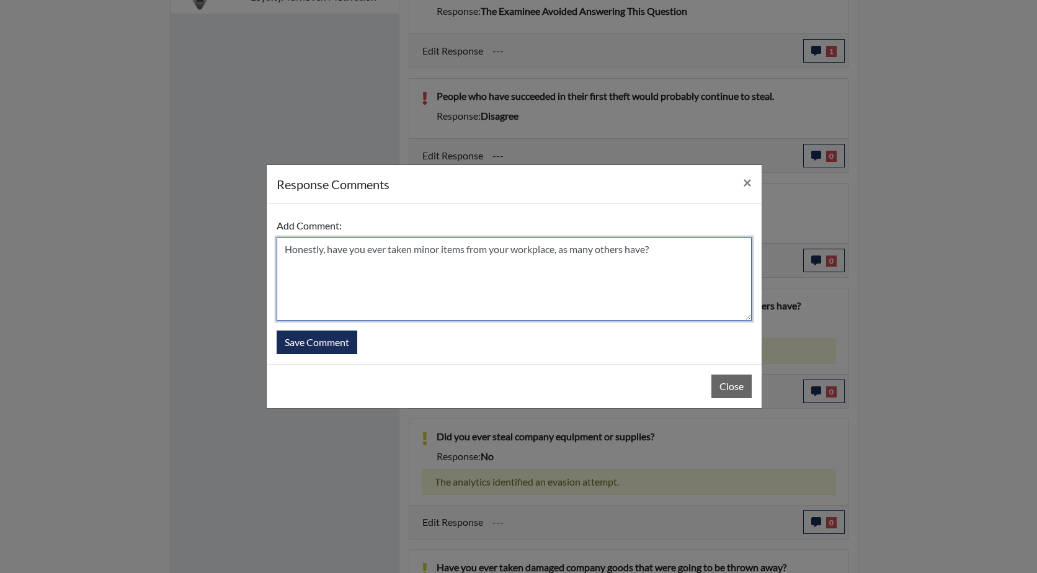
drag, startPoint x: 387, startPoint y: 251, endPoint x: 329, endPoint y: 246, distance: 57.9
click at [329, 246] on textarea "Honestly, have you ever taken minor items from your workplace, as many others h…" at bounding box center [514, 279] width 475 height 83
drag, startPoint x: 507, startPoint y: 246, endPoint x: 487, endPoint y: 251, distance: 20.3
click at [487, 251] on textarea "Honestly, he has never taken minor items from your workplace, as many others ha…" at bounding box center [514, 279] width 475 height 83
drag, startPoint x: 630, startPoint y: 251, endPoint x: 546, endPoint y: 251, distance: 84.4
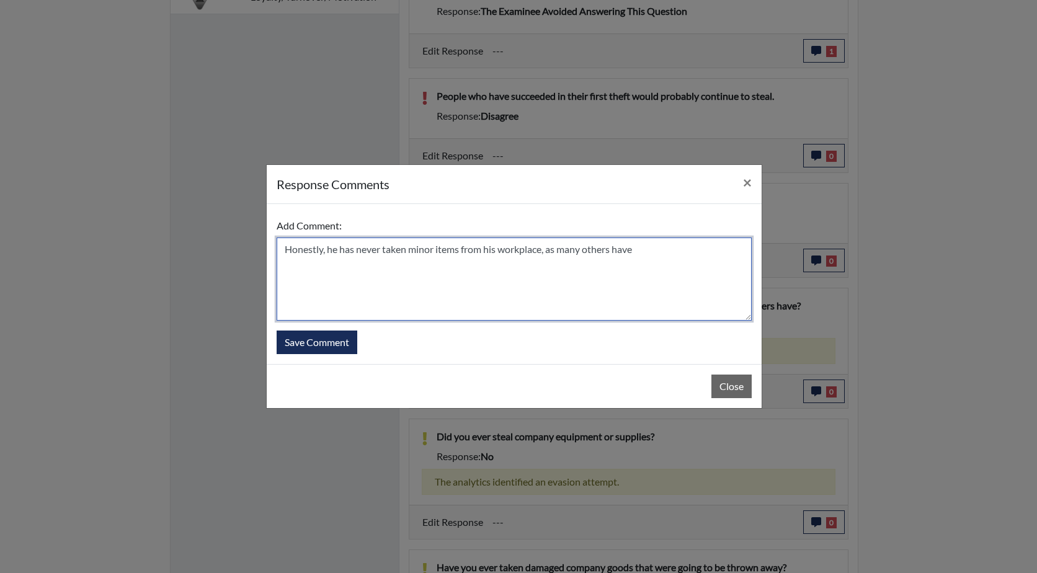
click at [546, 251] on textarea "Honestly, he has never taken minor items from his workplace, as many others have" at bounding box center [514, 279] width 475 height 83
type textarea "Honestly, he has never taken minor items from his workplace"
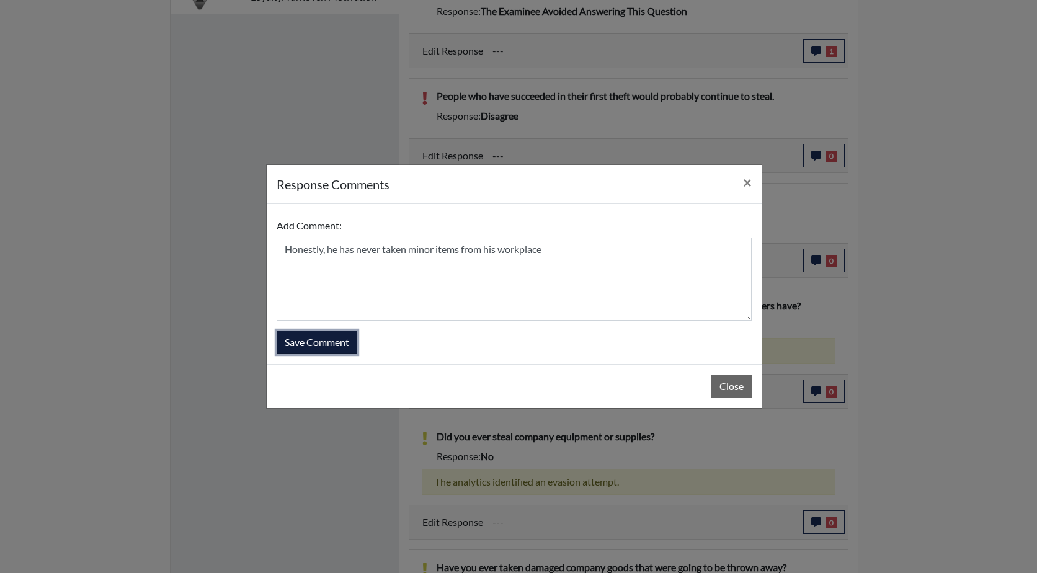
click at [339, 338] on button "Save Comment" at bounding box center [317, 343] width 81 height 24
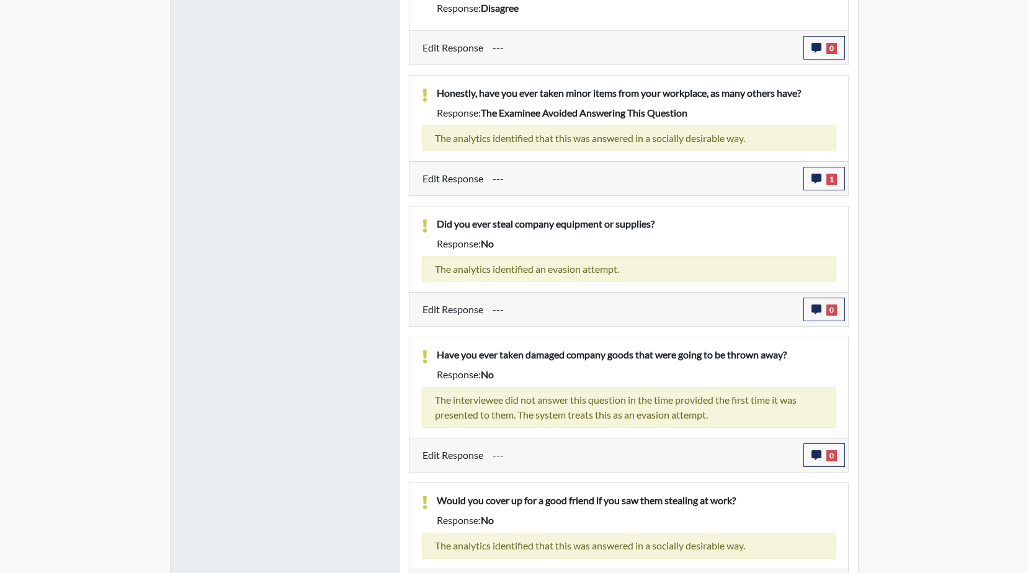
scroll to position [1289, 0]
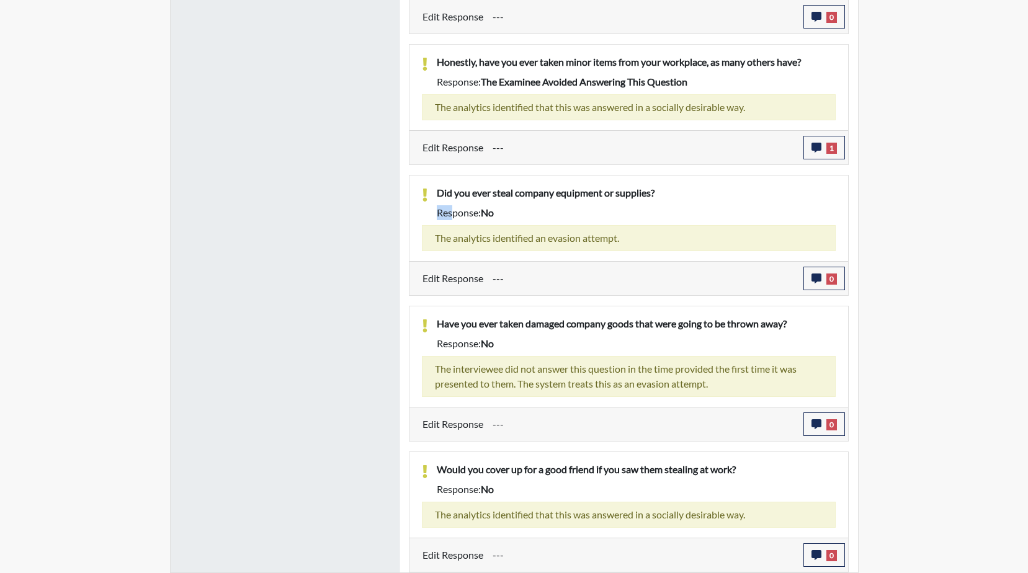
drag, startPoint x: 674, startPoint y: 197, endPoint x: 447, endPoint y: 215, distance: 228.4
click at [447, 215] on div "Did you ever steal company equipment or supplies? Response: no" at bounding box center [636, 206] width 418 height 40
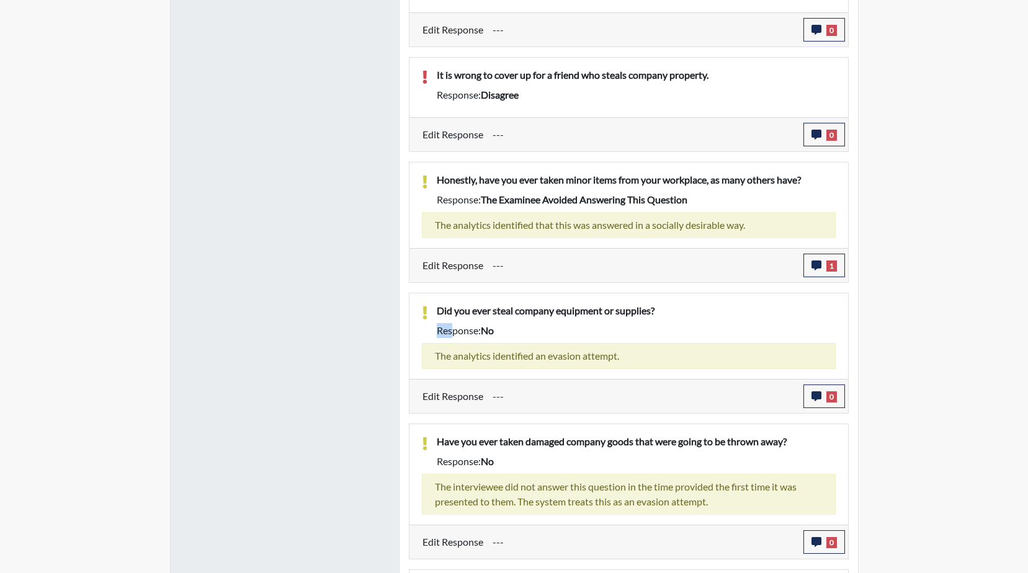
scroll to position [1165, 0]
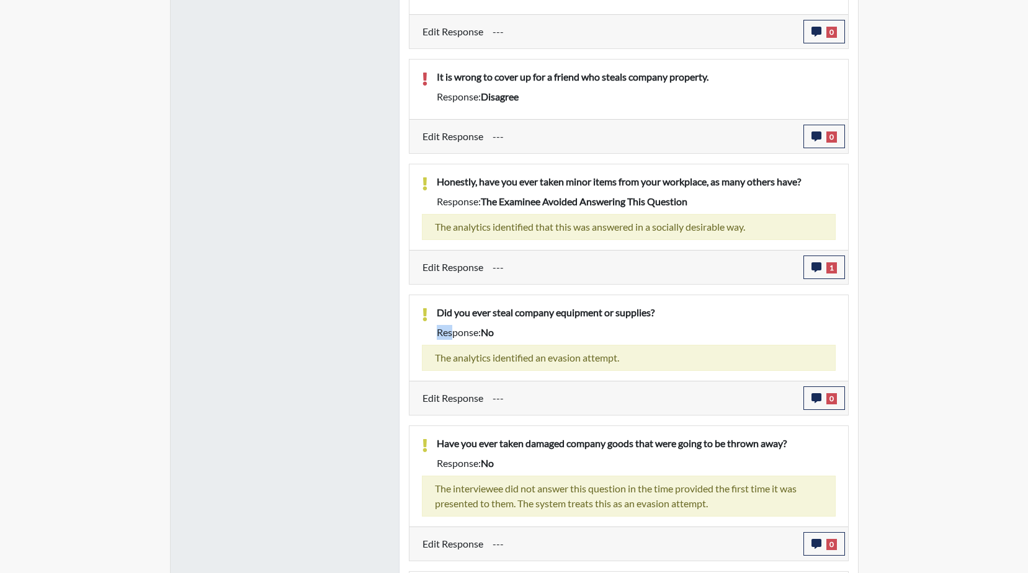
click at [662, 320] on p "Did you ever steal company equipment or supplies?" at bounding box center [636, 312] width 399 height 15
drag, startPoint x: 658, startPoint y: 328, endPoint x: 431, endPoint y: 318, distance: 227.3
click at [431, 318] on div "Did you ever steal company equipment or supplies? Response: no The analytics id…" at bounding box center [628, 338] width 439 height 86
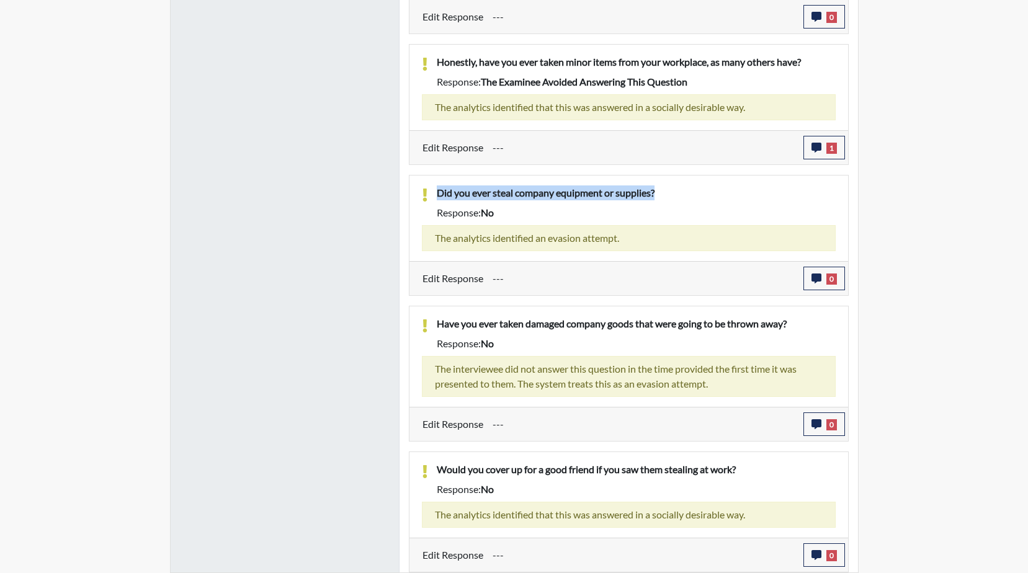
scroll to position [1300, 0]
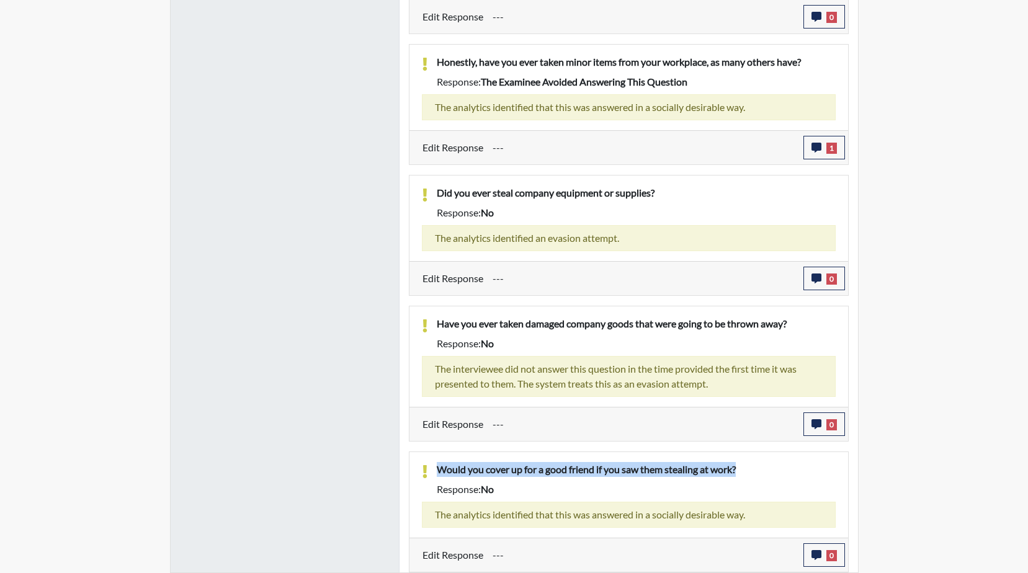
drag, startPoint x: 739, startPoint y: 468, endPoint x: 419, endPoint y: 459, distance: 320.2
click at [419, 459] on div "Would you cover up for a good friend if you saw them stealing at work? Response…" at bounding box center [628, 495] width 439 height 86
drag, startPoint x: 419, startPoint y: 459, endPoint x: 513, endPoint y: 471, distance: 95.0
click at [811, 553] on icon "button" at bounding box center [816, 555] width 10 height 10
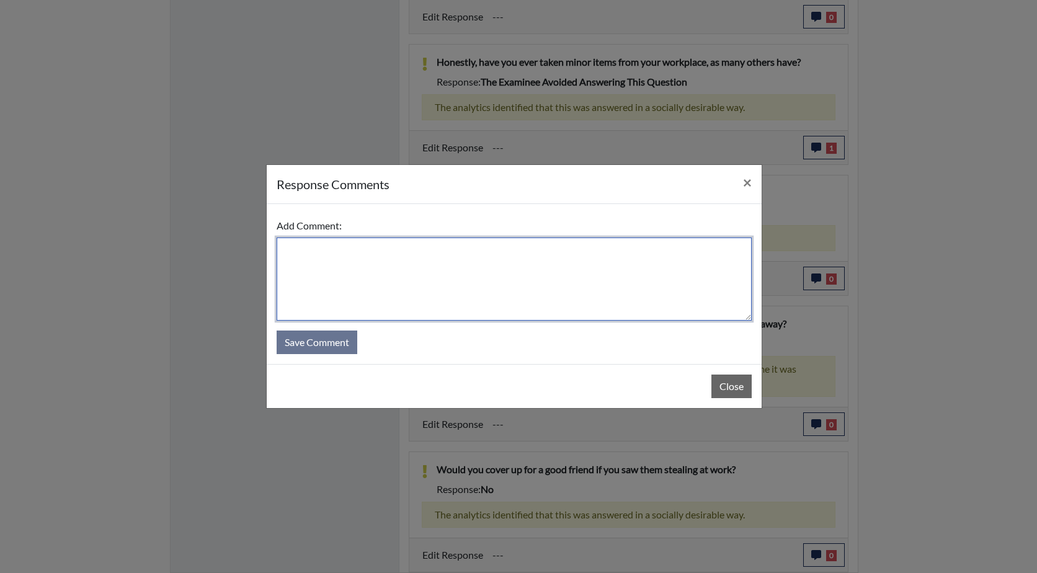
paste textarea "Would you cover up for a good friend if you saw them stealing at work?"
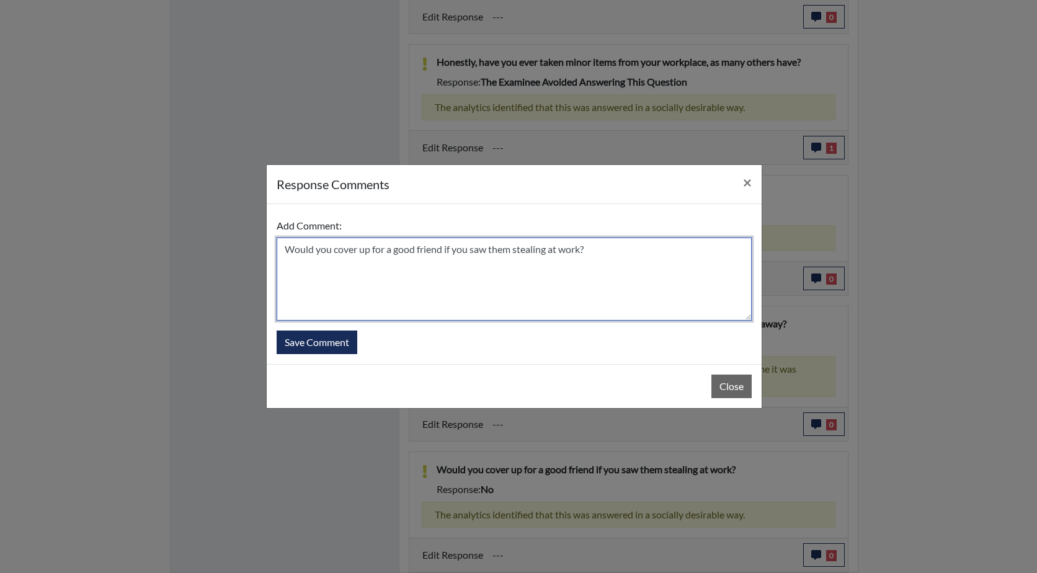
drag, startPoint x: 331, startPoint y: 250, endPoint x: 277, endPoint y: 249, distance: 54.0
click at [277, 249] on textarea "Would you cover up for a good friend if you saw them stealing at work?" at bounding box center [514, 279] width 475 height 83
click at [571, 253] on textarea "YES , cover up for a good friend if you saw them stealing at work?" at bounding box center [514, 279] width 475 height 83
drag, startPoint x: 306, startPoint y: 250, endPoint x: 281, endPoint y: 251, distance: 25.5
click at [281, 251] on textarea "YES , cover up for a good friend if you saw them stealing at work" at bounding box center [514, 279] width 475 height 83
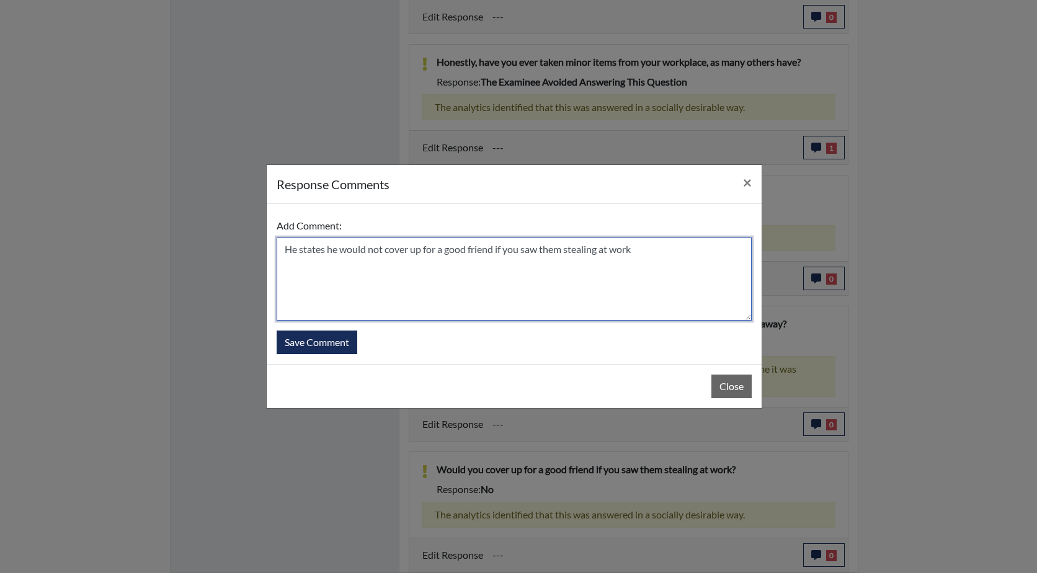
drag, startPoint x: 521, startPoint y: 249, endPoint x: 506, endPoint y: 251, distance: 15.0
click at [506, 251] on textarea "He states he would not cover up for a good friend if you saw them stealing at w…" at bounding box center [514, 279] width 475 height 83
click at [385, 250] on textarea "He states he would not cover up for a good friend if he saw them stealing at wo…" at bounding box center [514, 279] width 475 height 83
type textarea "He states he would NOT cover up for a good friend if he saw them stealing at wo…"
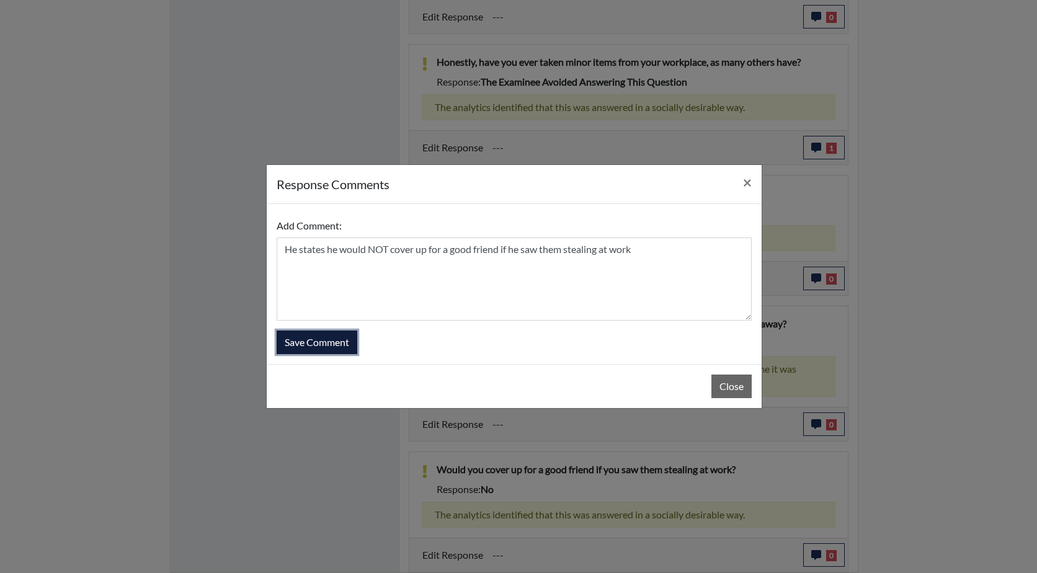
click at [326, 342] on button "Save Comment" at bounding box center [317, 343] width 81 height 24
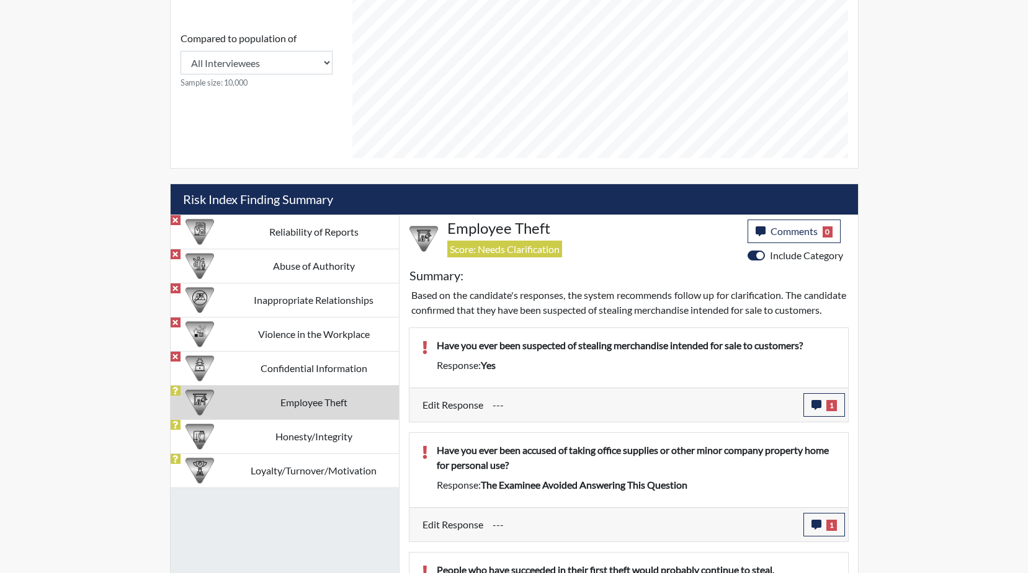
scroll to position [617, 0]
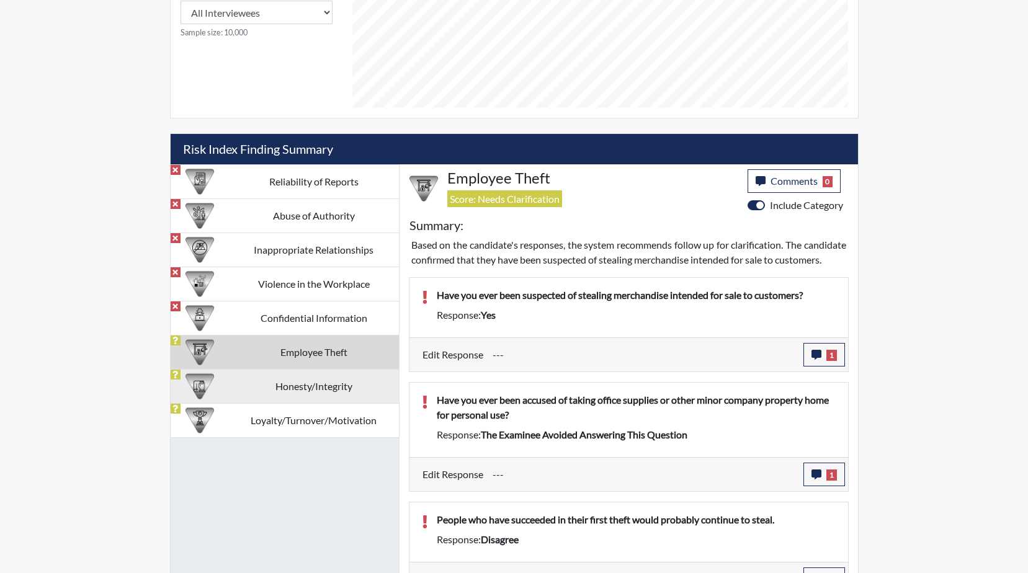
click at [318, 377] on td "Honesty/Integrity" at bounding box center [314, 386] width 170 height 34
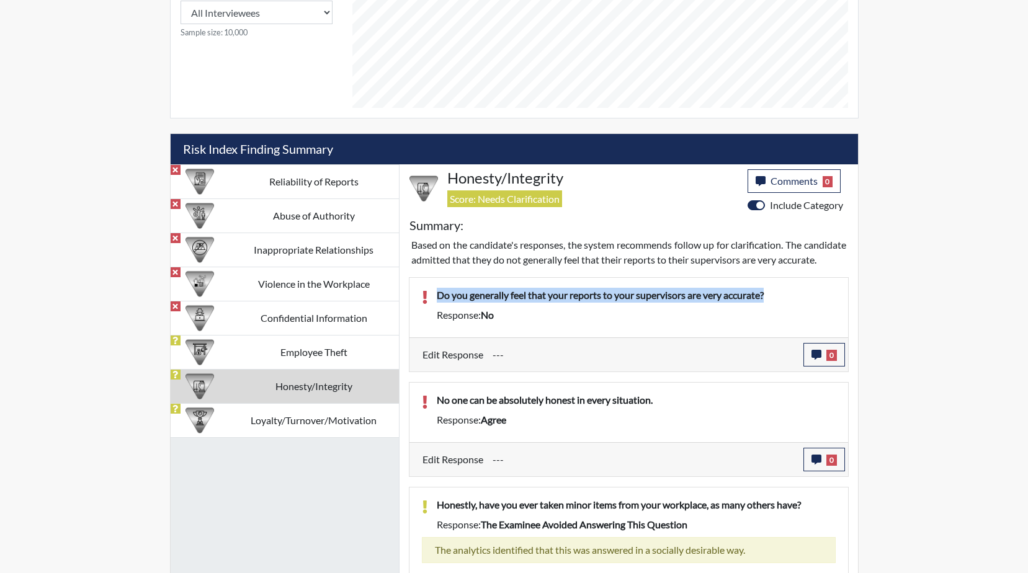
drag, startPoint x: 780, startPoint y: 310, endPoint x: 435, endPoint y: 310, distance: 345.6
click at [435, 308] on div "Do you generally feel that your reports to your supervisors are very accurate?" at bounding box center [636, 298] width 418 height 20
drag, startPoint x: 435, startPoint y: 310, endPoint x: 509, endPoint y: 313, distance: 74.5
click at [810, 362] on button "0" at bounding box center [824, 355] width 42 height 24
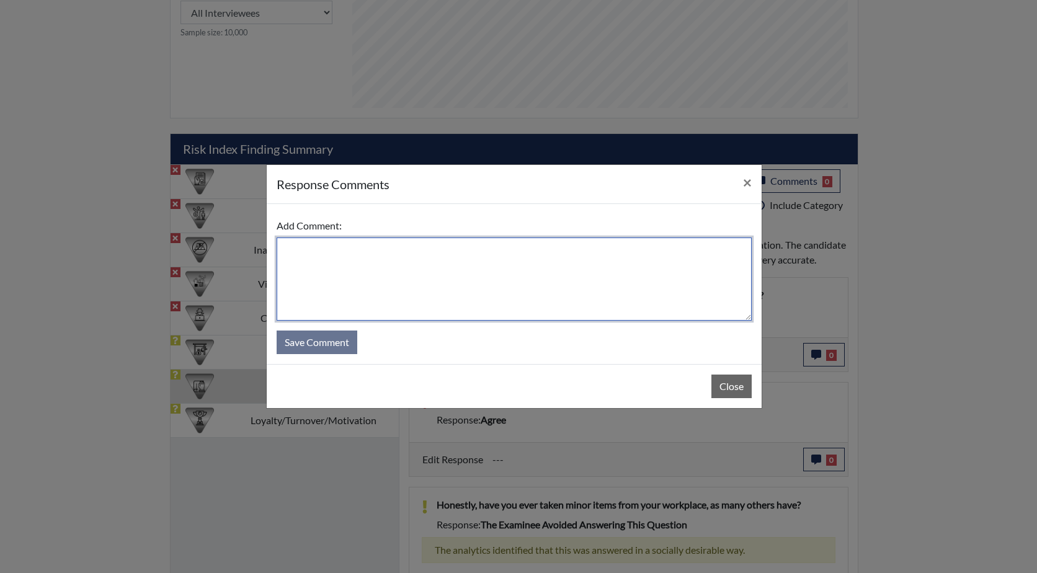
paste textarea "Do you generally feel that your reports to your supervisors are very accurate?"
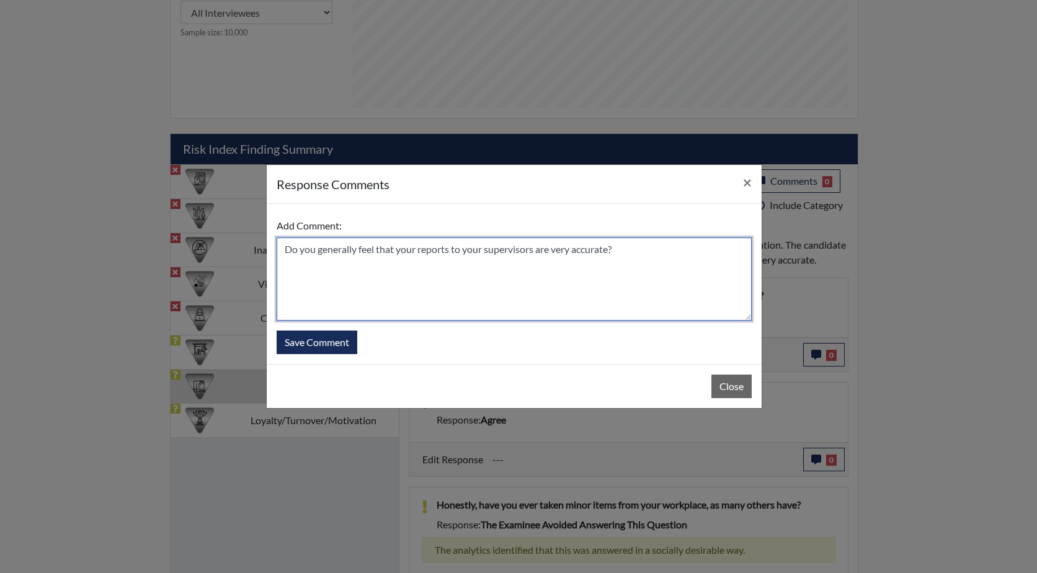
drag, startPoint x: 357, startPoint y: 249, endPoint x: 248, endPoint y: 248, distance: 109.8
click at [248, 248] on div "response Comments × Add Comment: Do you generally feel that your reports to you…" at bounding box center [518, 286] width 1037 height 573
drag, startPoint x: 357, startPoint y: 249, endPoint x: 336, endPoint y: 249, distance: 20.5
click at [336, 249] on textarea "He feel that your reports to your supervisors are very accurate?" at bounding box center [514, 279] width 475 height 83
drag, startPoint x: 419, startPoint y: 250, endPoint x: 397, endPoint y: 250, distance: 22.3
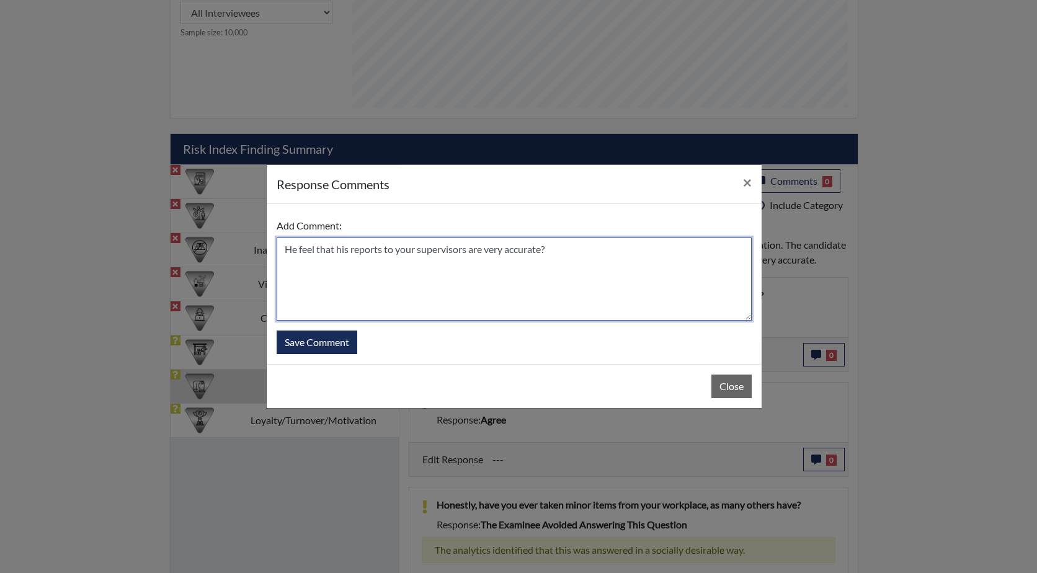
click at [397, 250] on textarea "He feel that his reports to your supervisors are very accurate?" at bounding box center [514, 279] width 475 height 83
type textarea "He feel that his reports to his supervisors are accurate"
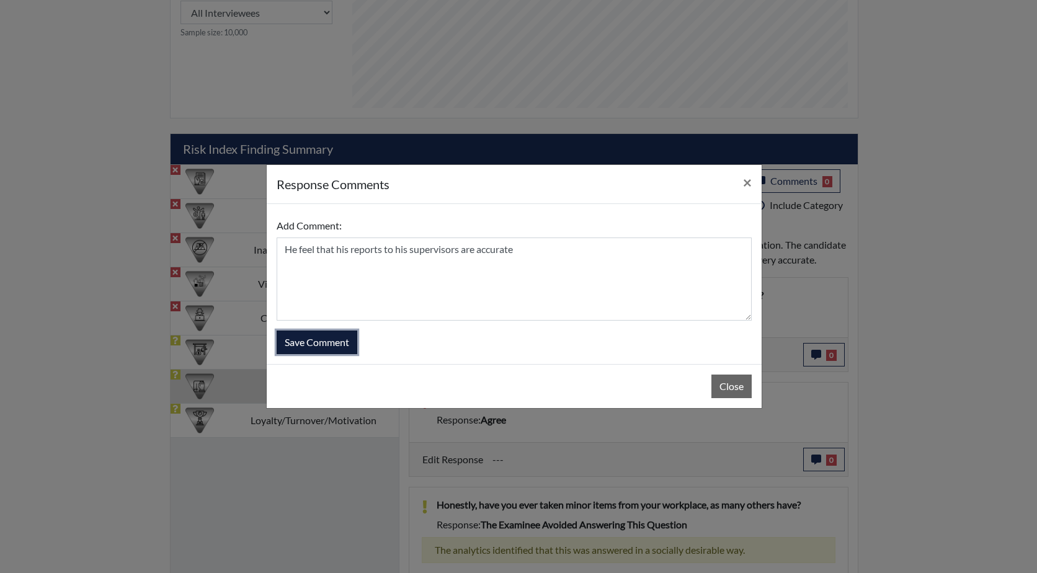
click at [318, 345] on button "Save Comment" at bounding box center [317, 343] width 81 height 24
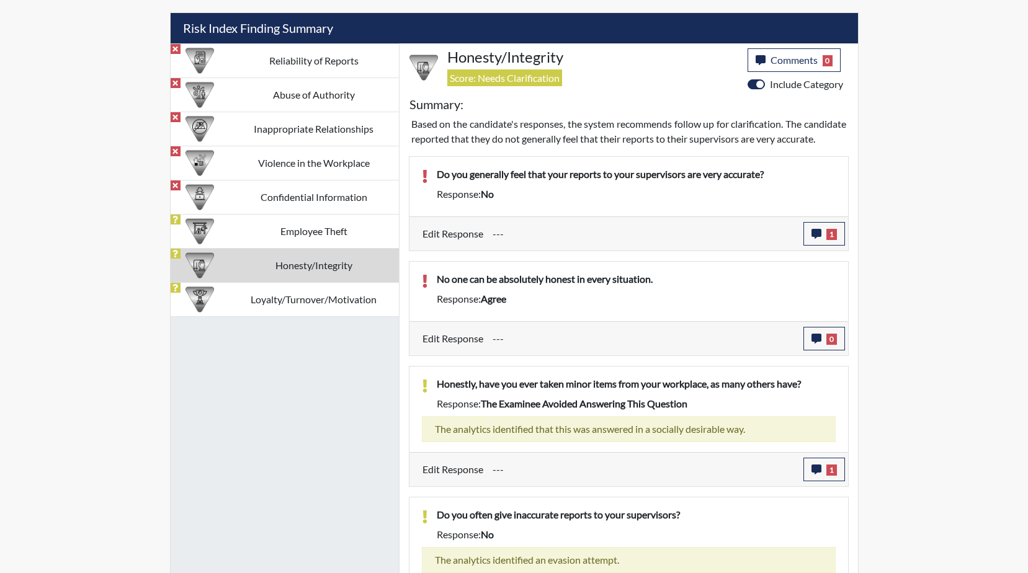
scroll to position [741, 0]
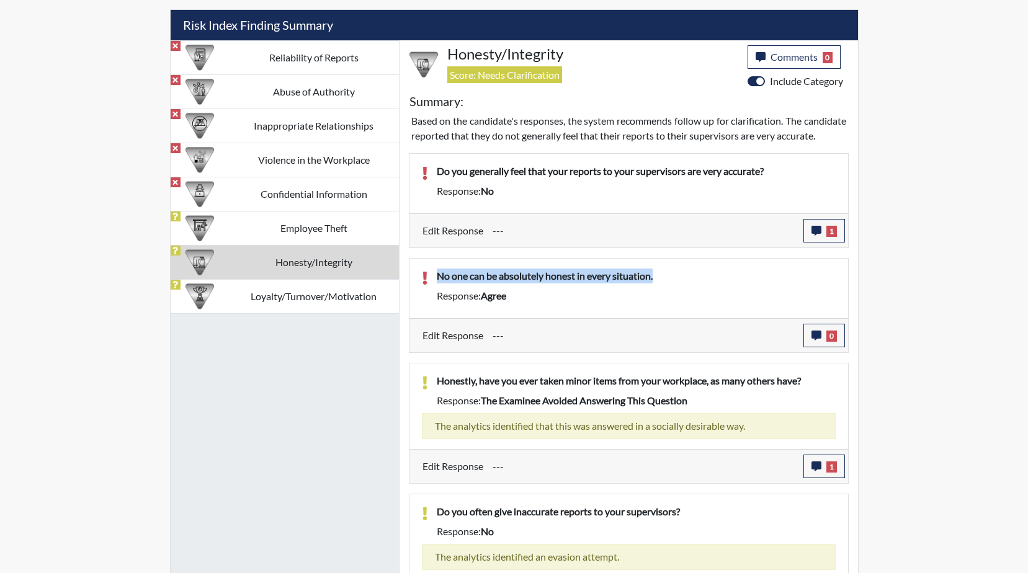
drag, startPoint x: 683, startPoint y: 295, endPoint x: 437, endPoint y: 293, distance: 246.3
click at [437, 284] on p "No one can be absolutely honest in every situation." at bounding box center [636, 276] width 399 height 15
drag, startPoint x: 437, startPoint y: 293, endPoint x: 510, endPoint y: 293, distance: 73.2
click at [820, 347] on button "0" at bounding box center [824, 336] width 42 height 24
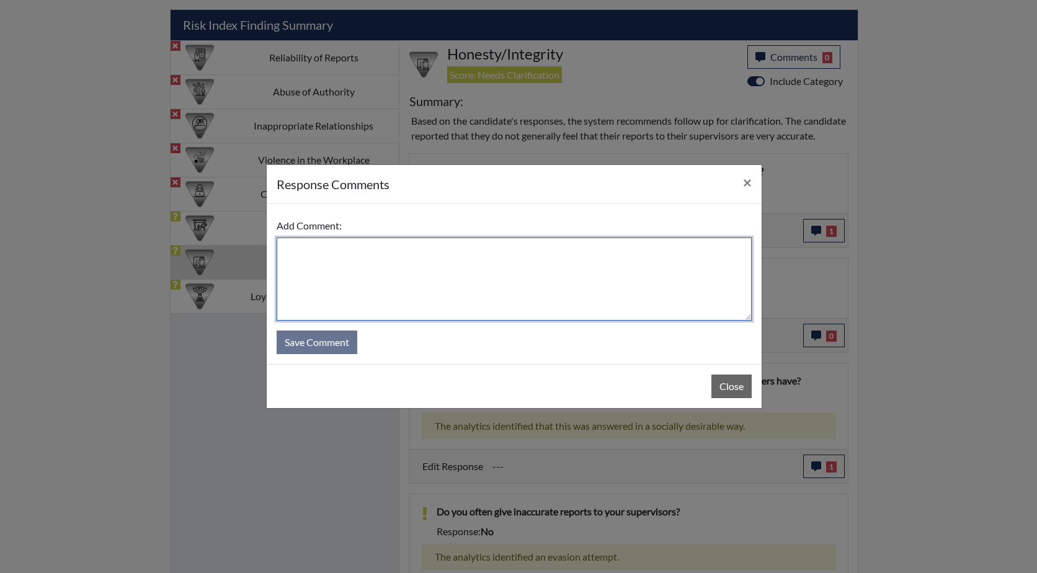
paste textarea "No one can be absolutely honest in every situation."
drag, startPoint x: 297, startPoint y: 249, endPoint x: 284, endPoint y: 250, distance: 13.0
click at [284, 250] on textarea "No one can be absolutely honest in every situation." at bounding box center [514, 279] width 475 height 83
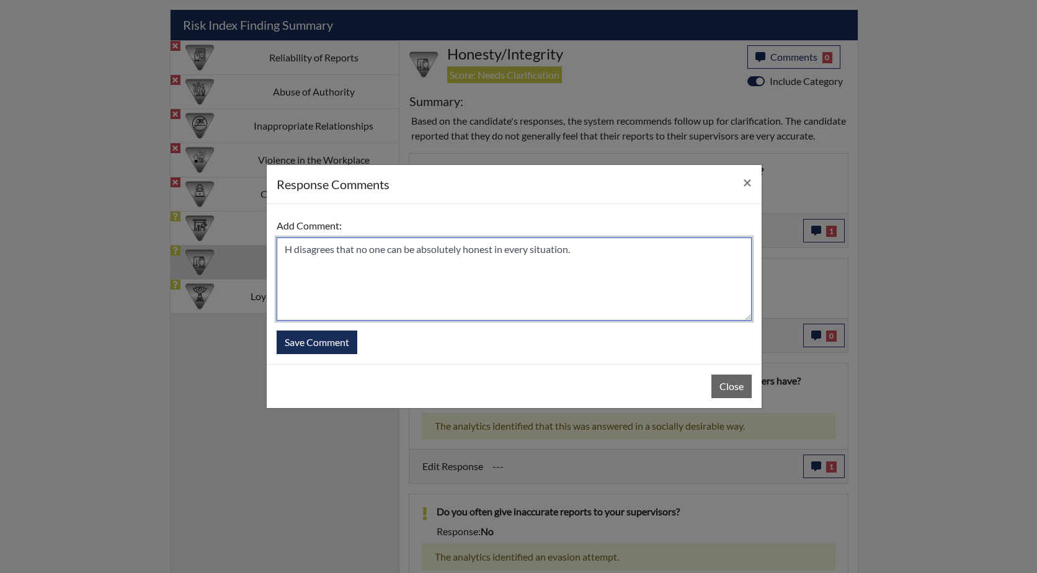
click at [292, 249] on textarea "H disagrees that no one can be absolutely honest in every situation." at bounding box center [514, 279] width 475 height 83
type textarea "He disagrees that no one can be absolutely honest in every situation."
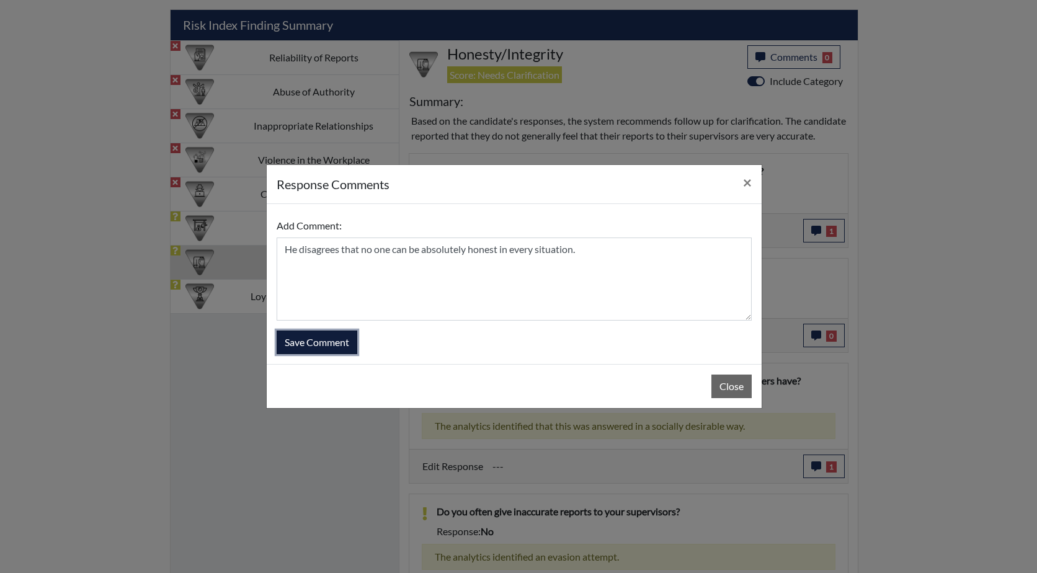
click at [311, 338] on button "Save Comment" at bounding box center [317, 343] width 81 height 24
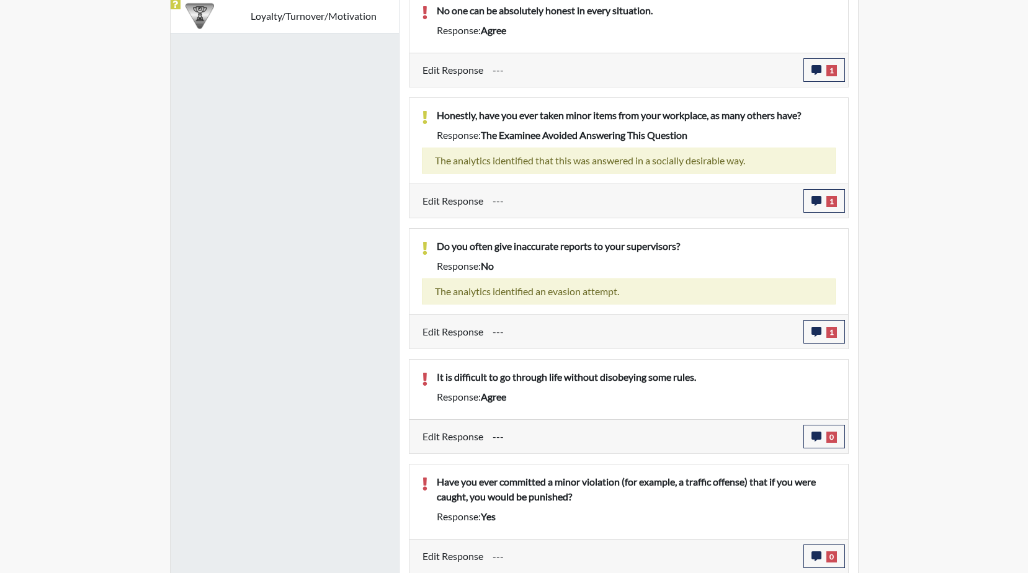
scroll to position [1023, 0]
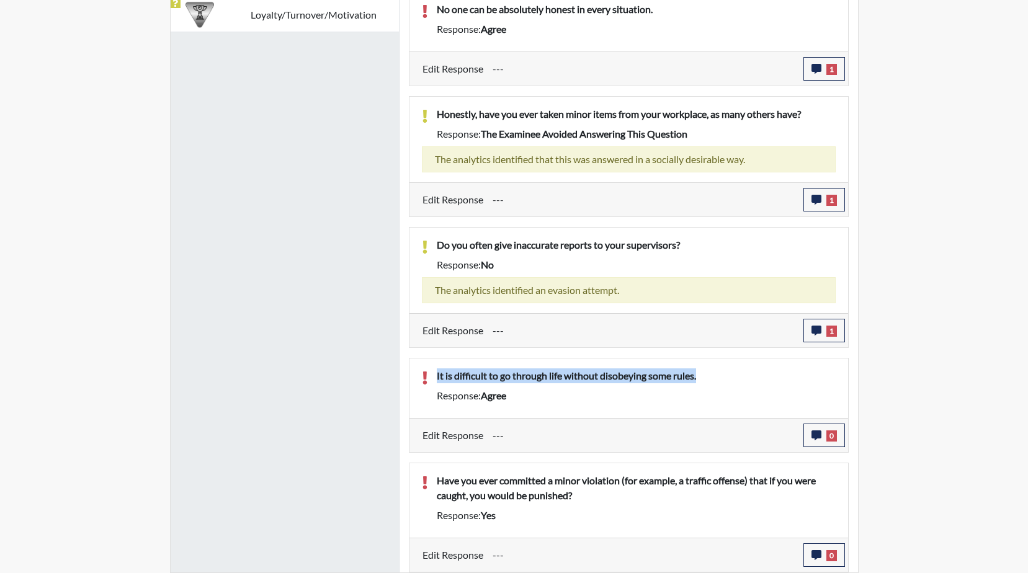
drag, startPoint x: 705, startPoint y: 377, endPoint x: 434, endPoint y: 377, distance: 271.7
click at [434, 377] on div "It is difficult to go through life without disobeying some rules." at bounding box center [636, 379] width 418 height 20
drag, startPoint x: 434, startPoint y: 377, endPoint x: 520, endPoint y: 376, distance: 86.2
click at [814, 437] on icon "button" at bounding box center [816, 436] width 10 height 10
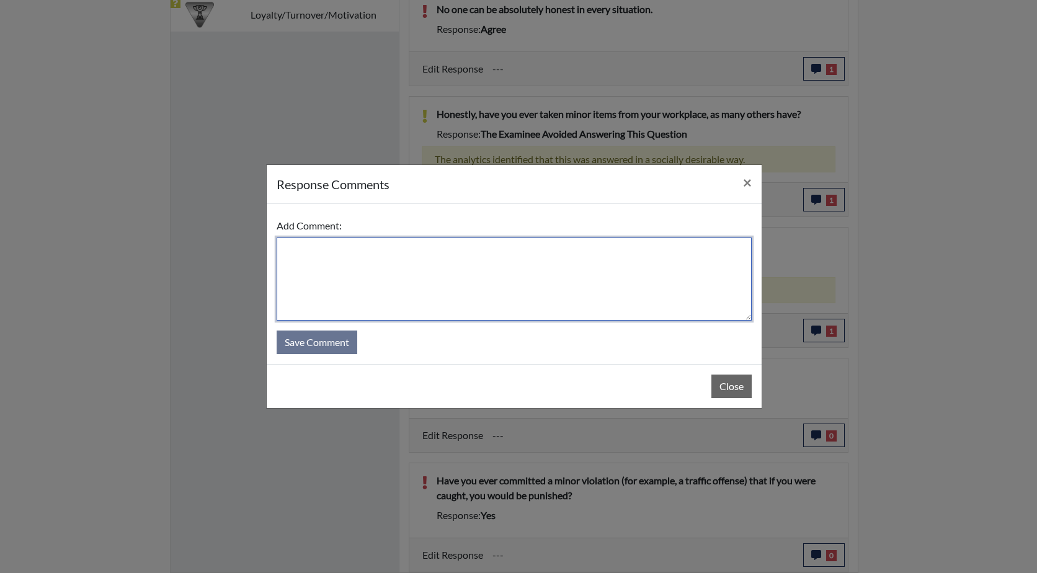
paste textarea "It is difficult to go through life without disobeying some rules."
click at [283, 249] on textarea "It is difficult to go through life without disobeying some rules." at bounding box center [514, 279] width 475 height 83
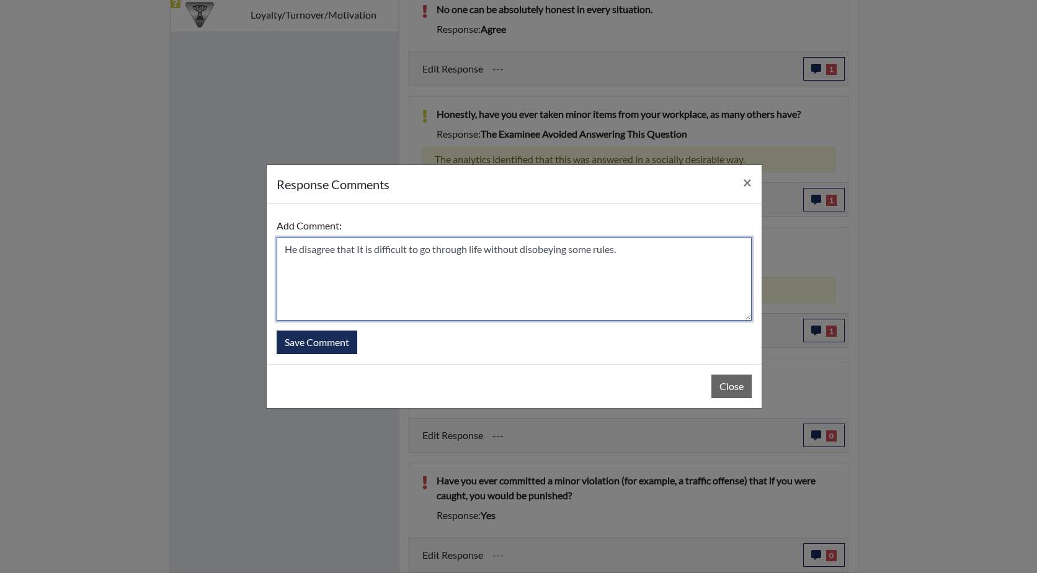
drag, startPoint x: 372, startPoint y: 249, endPoint x: 381, endPoint y: 250, distance: 8.7
click at [373, 249] on textarea "He disagree that It is difficult to go through life without disobeying some rul…" at bounding box center [514, 279] width 475 height 83
type textarea "He disagree that It is difficult to go through life without disobeying some rul…"
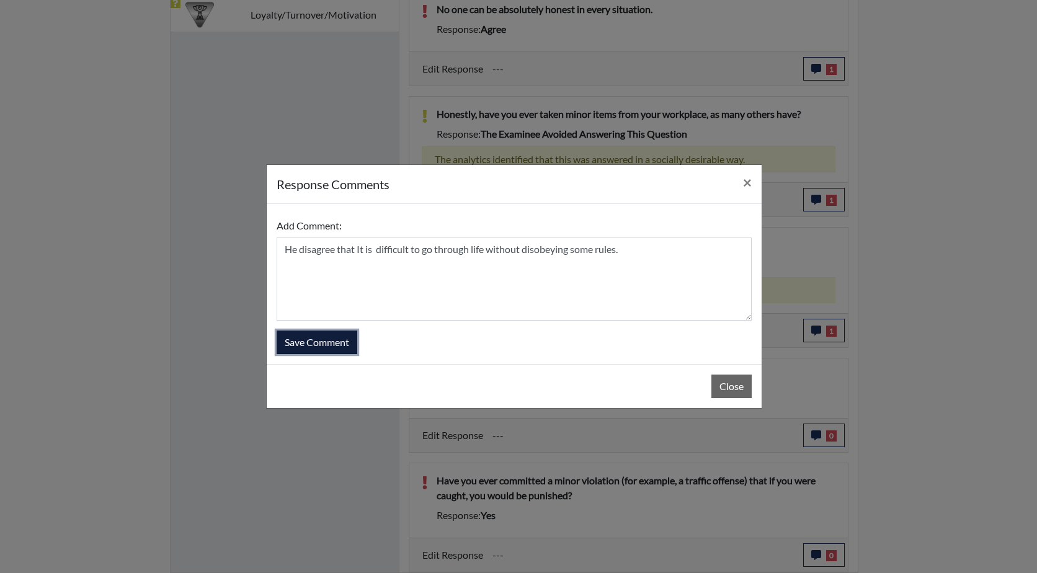
click at [320, 347] on button "Save Comment" at bounding box center [317, 343] width 81 height 24
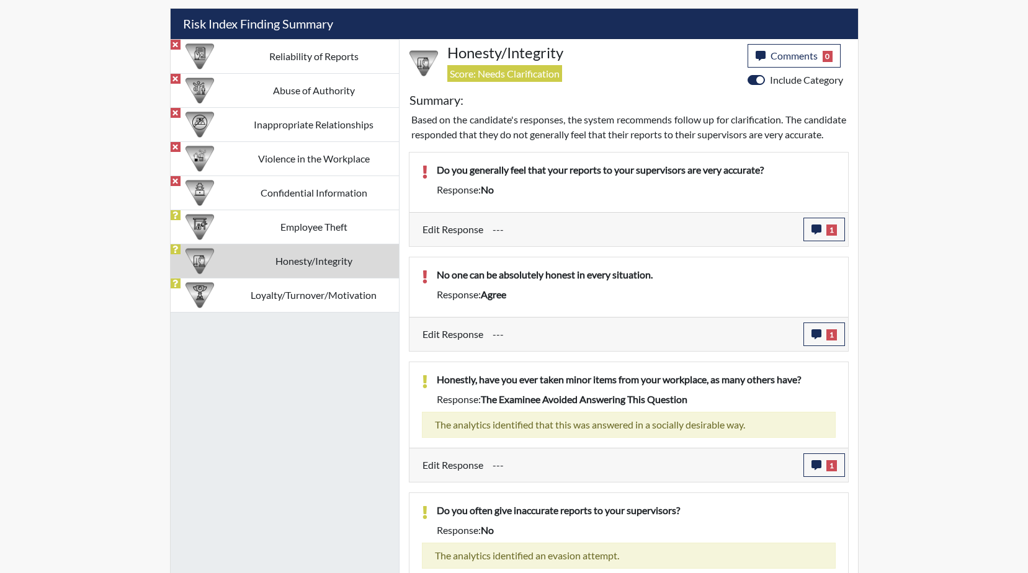
scroll to position [713, 0]
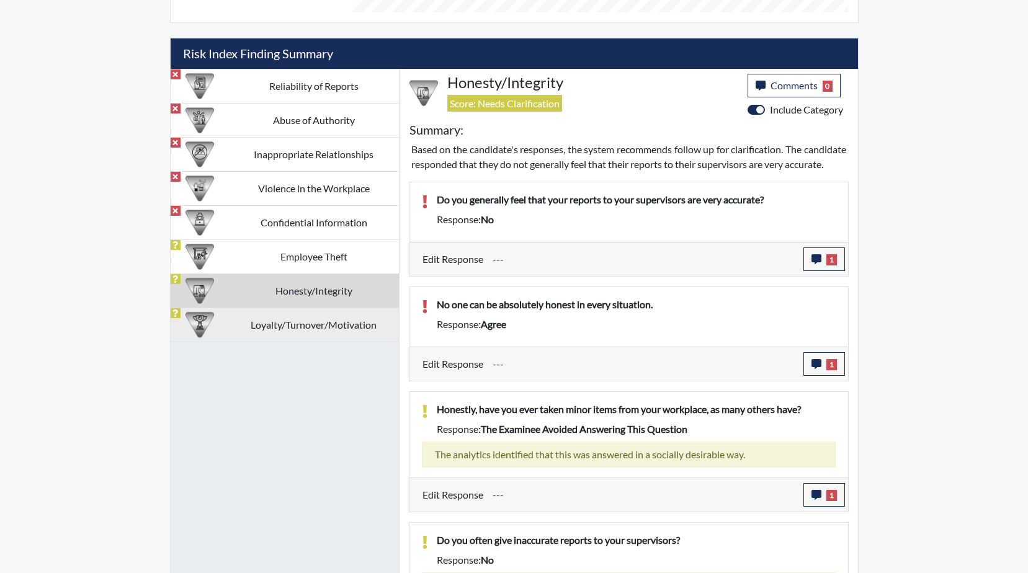
click at [293, 321] on td "Loyalty/Turnover/Motivation" at bounding box center [314, 325] width 170 height 34
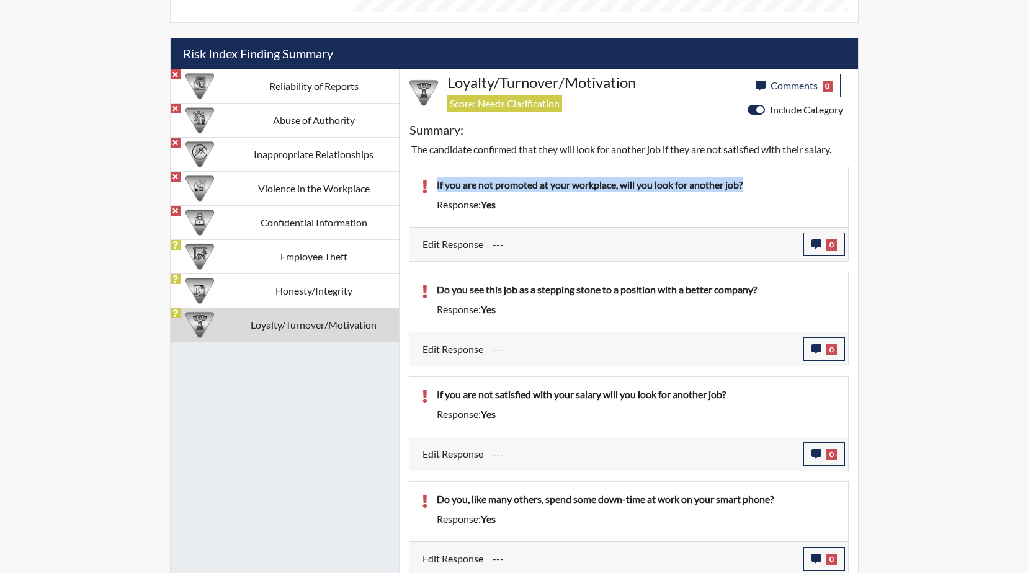
drag, startPoint x: 763, startPoint y: 185, endPoint x: 429, endPoint y: 186, distance: 334.4
click at [429, 186] on div "If you are not promoted at your workplace, will you look for another job?" at bounding box center [636, 187] width 418 height 20
drag, startPoint x: 429, startPoint y: 186, endPoint x: 512, endPoint y: 188, distance: 83.8
click at [818, 247] on icon "button" at bounding box center [816, 244] width 10 height 10
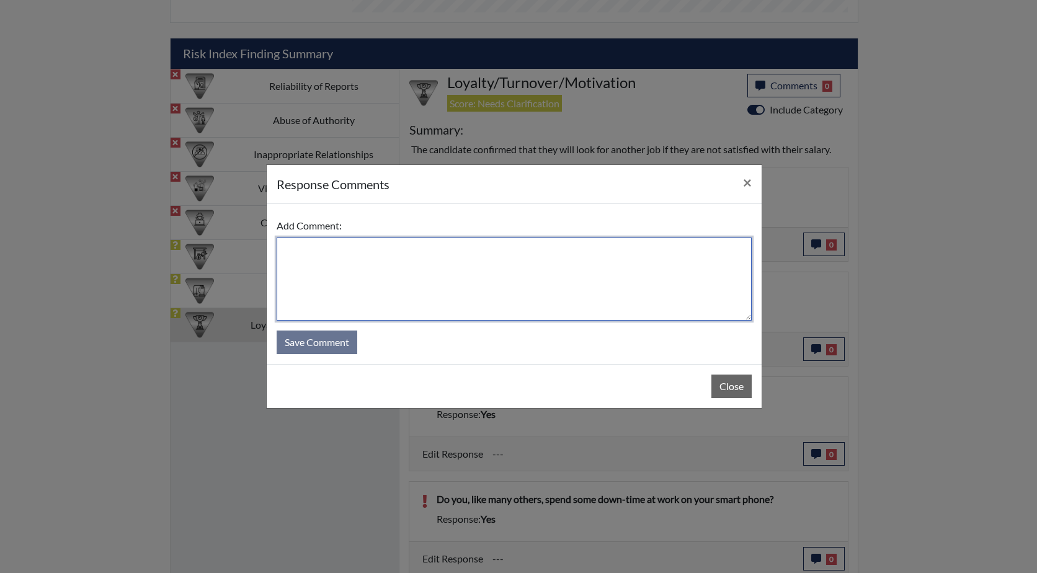
paste textarea "If you are not promoted at your workplace, will you look for another job?"
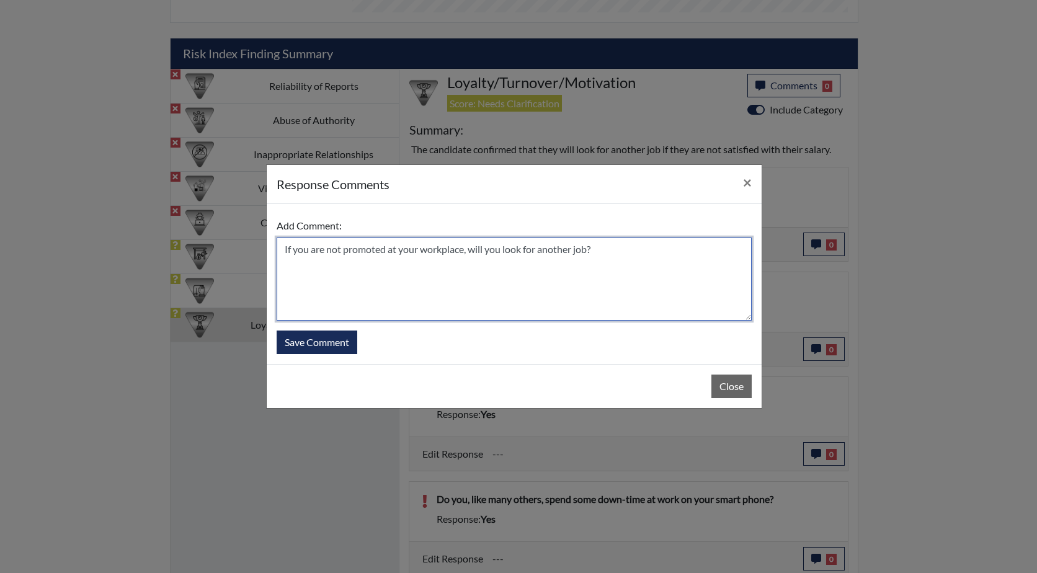
drag, startPoint x: 341, startPoint y: 251, endPoint x: 283, endPoint y: 245, distance: 58.0
click at [283, 245] on textarea "If you are not promoted at your workplace, will you look for another job?" at bounding box center [514, 279] width 475 height 83
click at [509, 248] on textarea "He states if he was not promoted at your workplace, will you look for another j…" at bounding box center [514, 279] width 475 height 83
drag, startPoint x: 447, startPoint y: 262, endPoint x: 318, endPoint y: 264, distance: 129.7
click at [318, 264] on textarea "He states if he was not promoted at your workplace, he would wait it out and pr…" at bounding box center [514, 279] width 475 height 83
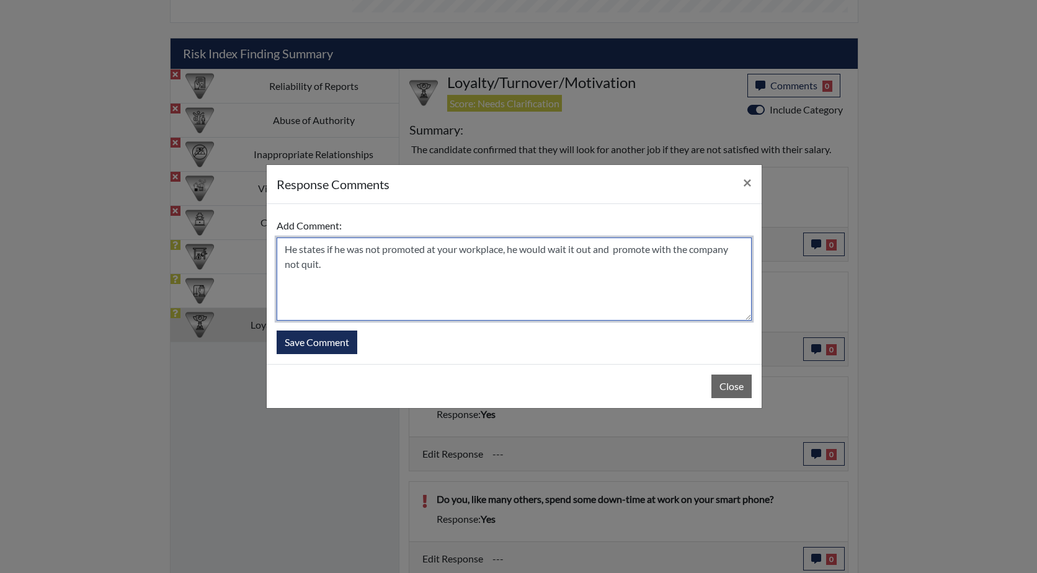
click at [404, 278] on textarea "He states if he was not promoted at your workplace, he would wait it out and pr…" at bounding box center [514, 279] width 475 height 83
click at [576, 269] on textarea "He states if he was not promoted at your workplace, he would wait it out and pr…" at bounding box center [514, 279] width 475 height 83
click at [734, 250] on textarea "He states if he was not promoted at your workplace, he would wait it out and pr…" at bounding box center [514, 279] width 475 height 83
type textarea "He states if he was not promoted at your workplace, he would wait it out and pr…"
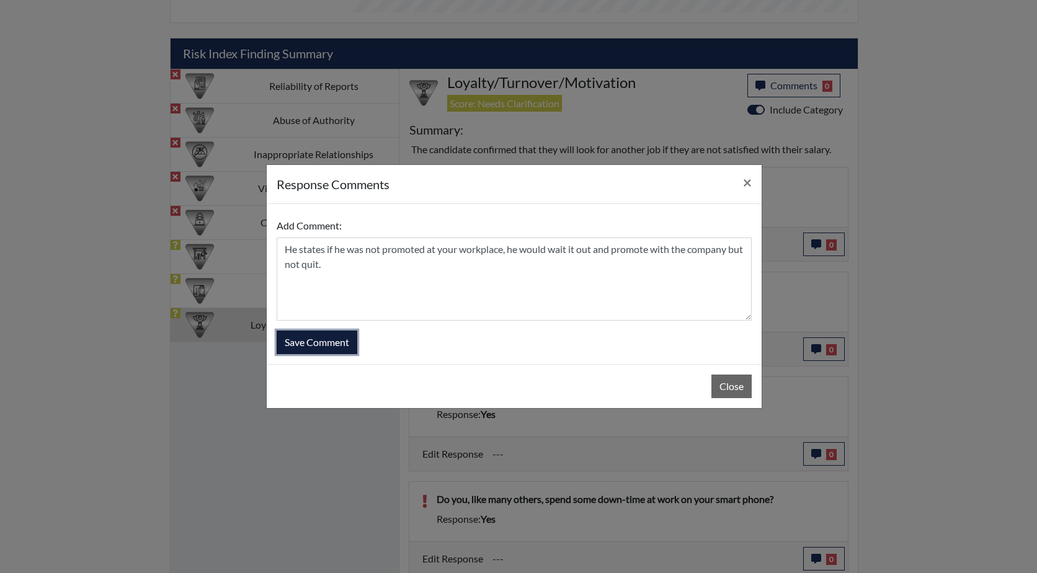
click at [328, 348] on button "Save Comment" at bounding box center [317, 343] width 81 height 24
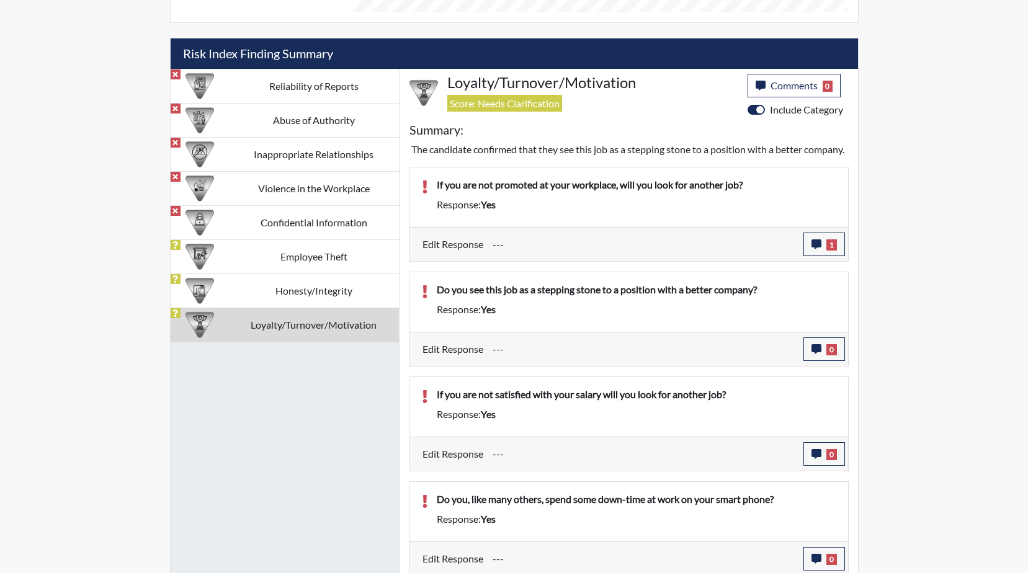
scroll to position [731, 0]
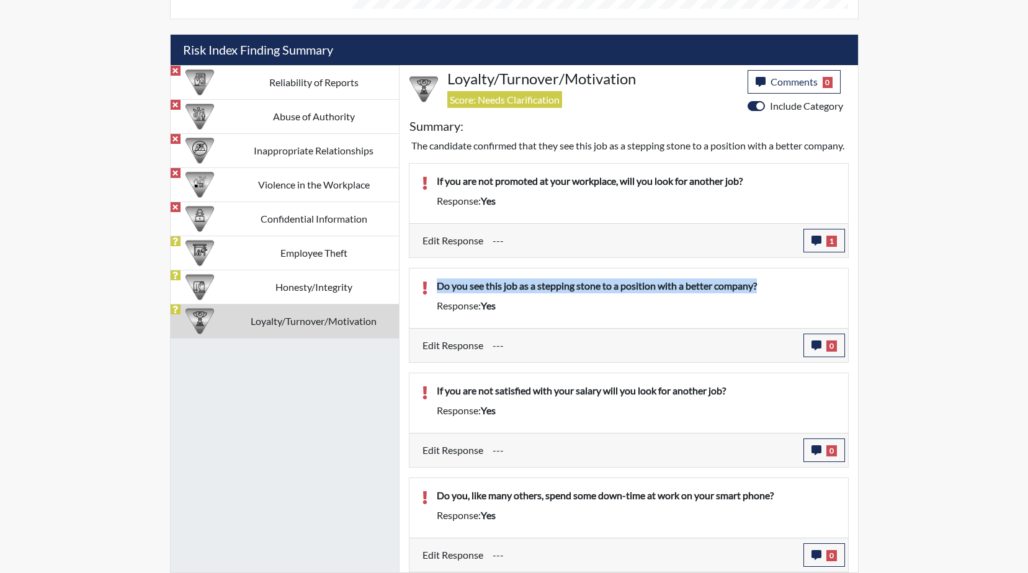
drag, startPoint x: 773, startPoint y: 286, endPoint x: 422, endPoint y: 280, distance: 351.2
click at [422, 280] on div "Do you see this job as a stepping stone to a position with a better company? Re…" at bounding box center [629, 299] width 432 height 40
drag, startPoint x: 422, startPoint y: 280, endPoint x: 544, endPoint y: 282, distance: 122.2
click at [822, 345] on button "0" at bounding box center [824, 346] width 42 height 24
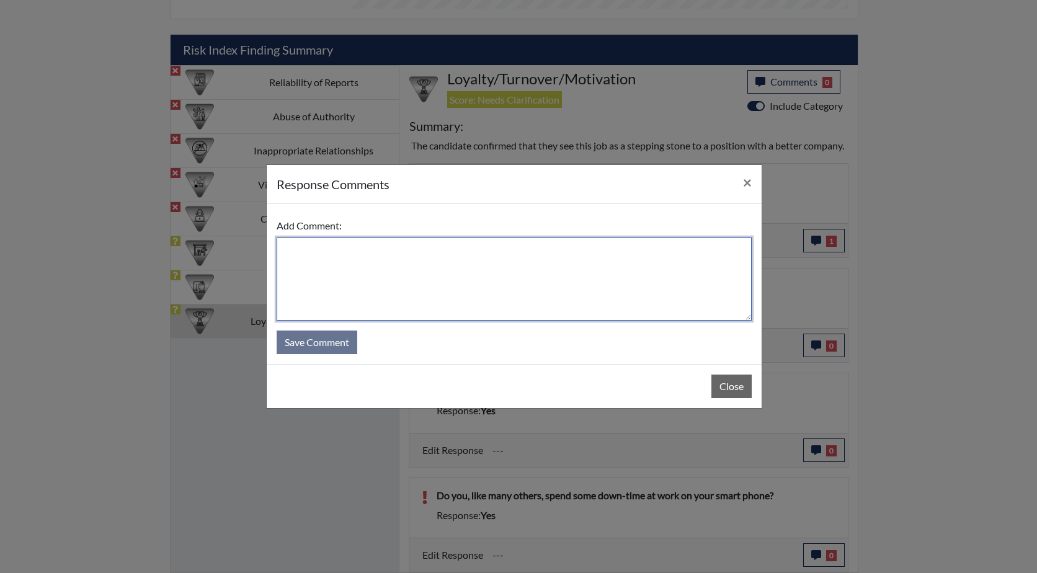
paste textarea "Do you see this job as a stepping stone to a position with a better company?"
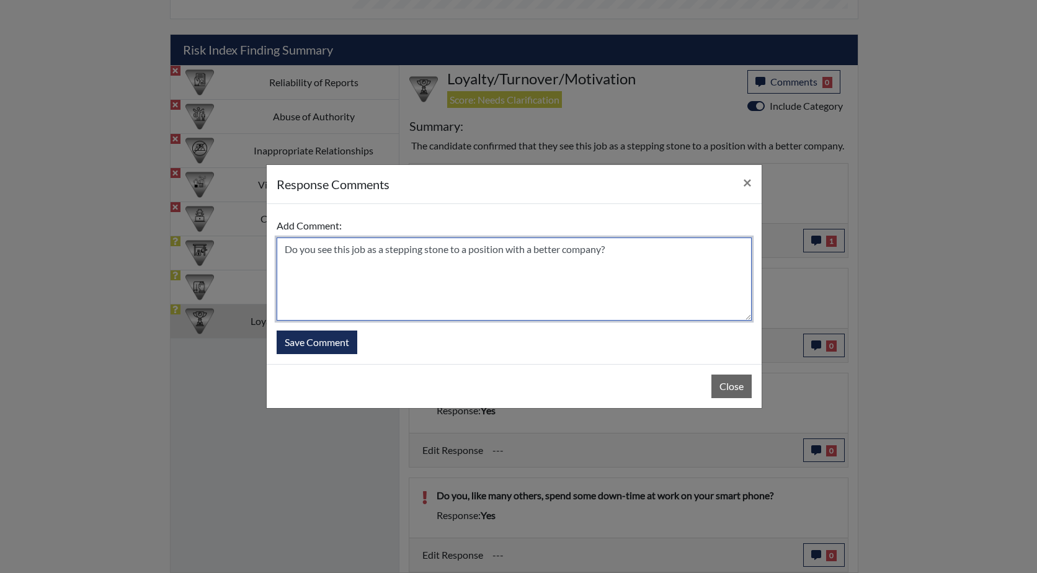
drag, startPoint x: 316, startPoint y: 250, endPoint x: 275, endPoint y: 249, distance: 41.0
click at [275, 249] on div "Add Comment: Do you see this job as a stepping stone to a position with a bette…" at bounding box center [514, 284] width 495 height 160
drag, startPoint x: 613, startPoint y: 248, endPoint x: 530, endPoint y: 248, distance: 83.1
click at [530, 248] on textarea "NO he sees this job as a stepping stone to a position with a better company?" at bounding box center [514, 279] width 475 height 83
type textarea "NO he sees this job as a stepping stone to a position with this company"
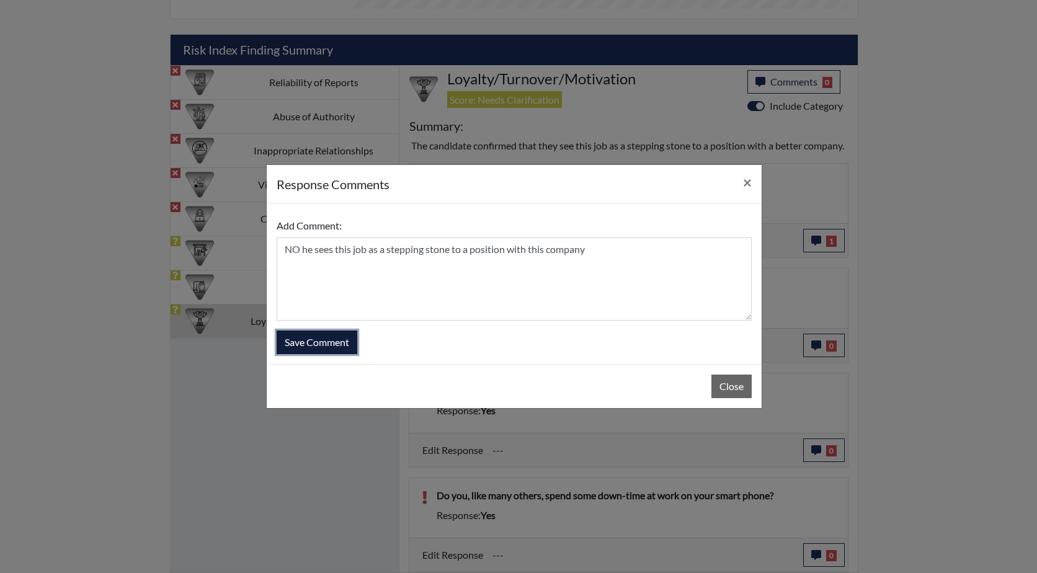
click at [322, 342] on button "Save Comment" at bounding box center [317, 343] width 81 height 24
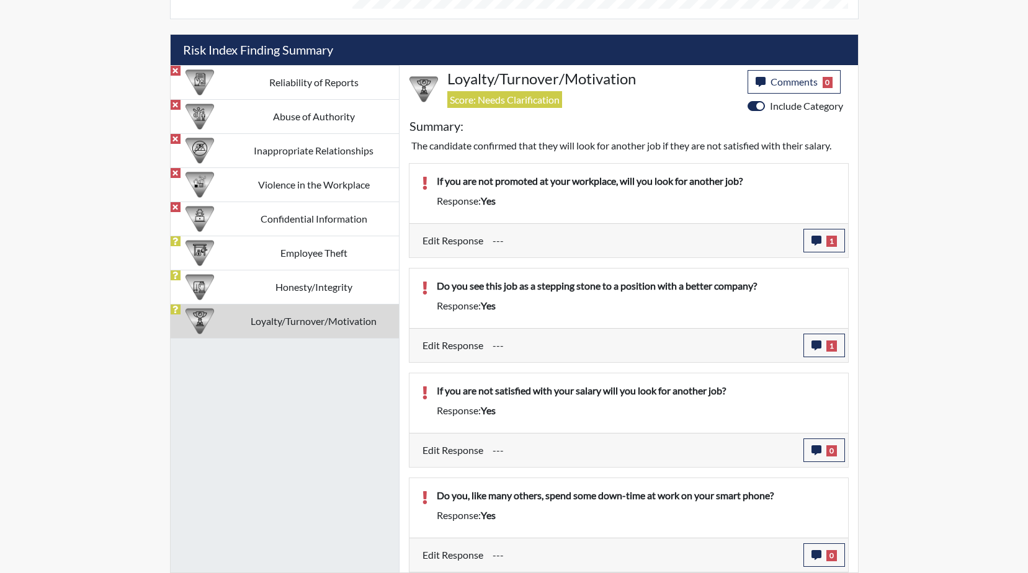
scroll to position [206, 516]
drag, startPoint x: 744, startPoint y: 391, endPoint x: 436, endPoint y: 392, distance: 309.0
click at [436, 392] on div "If you are not satisfied with your salary will you look for another job?" at bounding box center [636, 393] width 418 height 20
drag, startPoint x: 436, startPoint y: 392, endPoint x: 498, endPoint y: 394, distance: 62.1
click at [818, 454] on icon "button" at bounding box center [816, 450] width 10 height 10
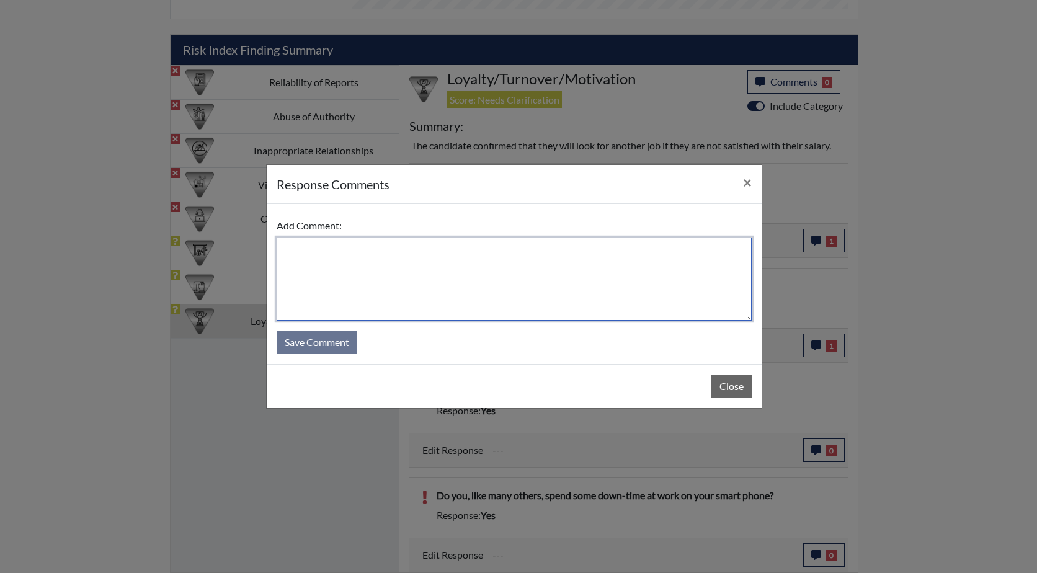
paste textarea "If you are not satisfied with your salary will you look for another job?"
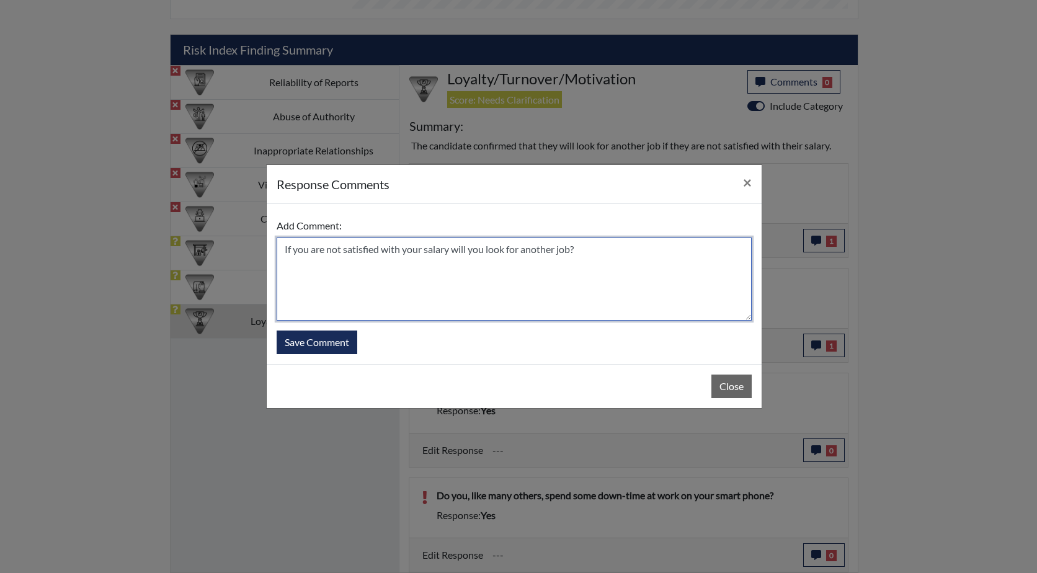
click at [284, 251] on textarea "If you are not satisfied with your salary will you look for another job?" at bounding box center [514, 279] width 475 height 83
drag, startPoint x: 622, startPoint y: 249, endPoint x: 593, endPoint y: 249, distance: 29.2
click at [593, 249] on textarea "He would stay and wait out a promotion , but not look for another job If you ar…" at bounding box center [514, 279] width 475 height 83
drag, startPoint x: 723, startPoint y: 251, endPoint x: 699, endPoint y: 251, distance: 24.2
click at [699, 251] on textarea "He would stay and wait out a promotion , but not look for another job If he was…" at bounding box center [514, 279] width 475 height 83
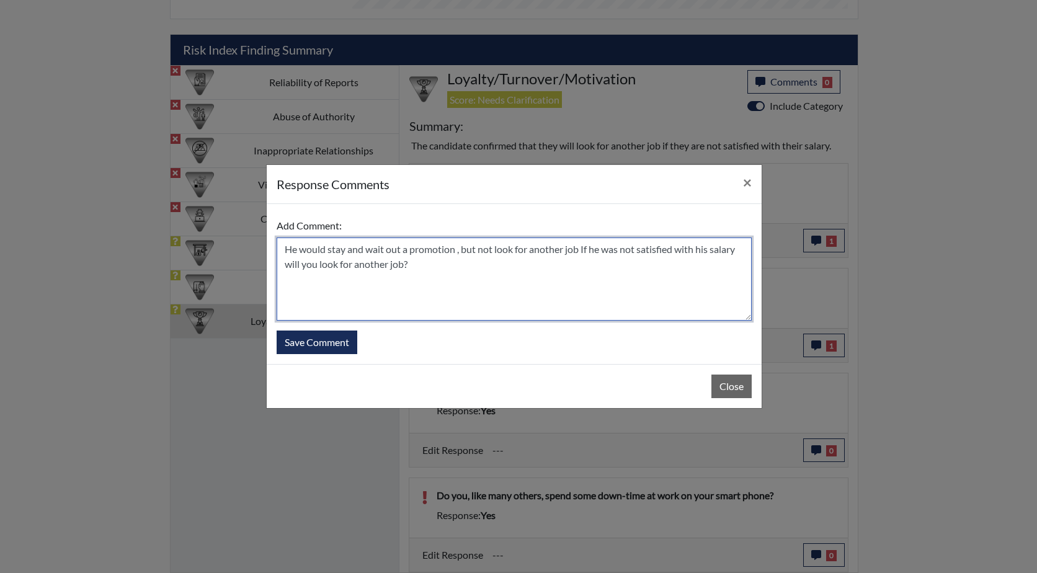
drag, startPoint x: 414, startPoint y: 263, endPoint x: 301, endPoint y: 269, distance: 113.7
click at [301, 269] on textarea "He would stay and wait out a promotion , but not look for another job If he was…" at bounding box center [514, 279] width 475 height 83
drag, startPoint x: 336, startPoint y: 265, endPoint x: 280, endPoint y: 263, distance: 56.5
click at [280, 263] on textarea "He would stay and wait out a promotion, but not look for another job If he was …" at bounding box center [514, 279] width 475 height 83
click at [456, 250] on textarea "He would stay and wait out a promotion but not look for another job If he was n…" at bounding box center [514, 279] width 475 height 83
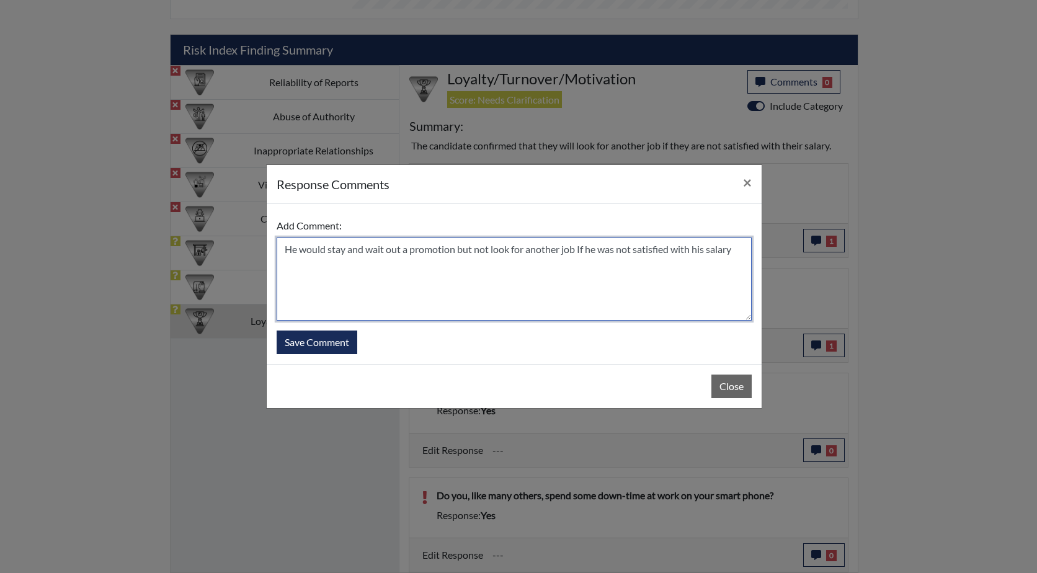
type textarea "He would stay and wait out a promotion, but not look for another job If he was …"
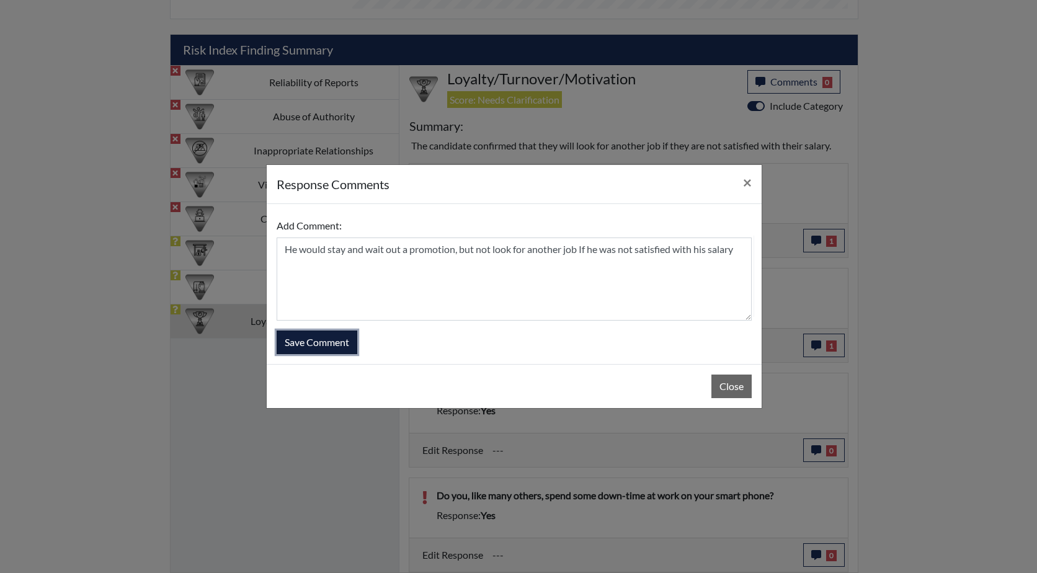
click at [317, 342] on button "Save Comment" at bounding box center [317, 343] width 81 height 24
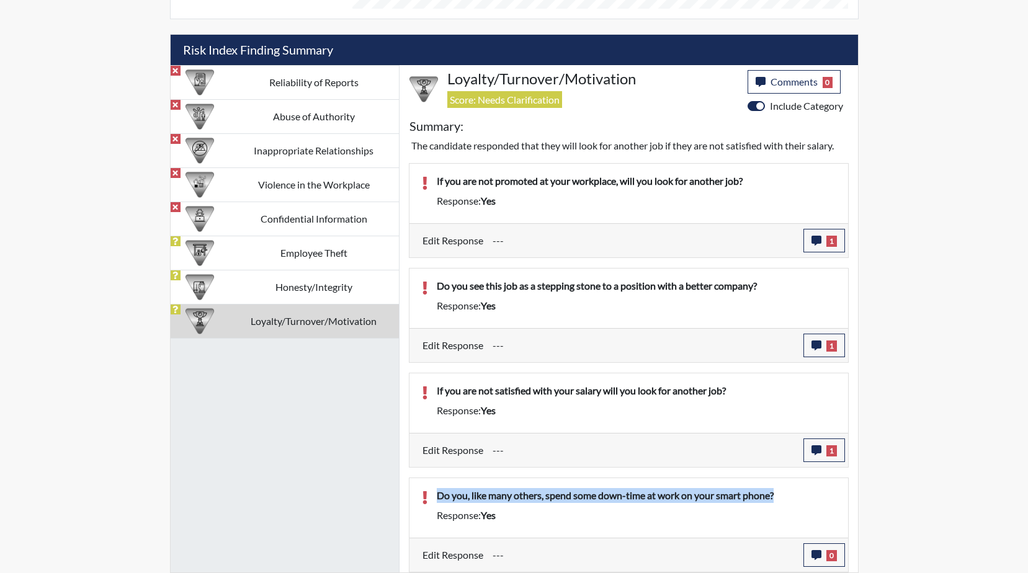
drag, startPoint x: 715, startPoint y: 496, endPoint x: 431, endPoint y: 495, distance: 284.8
click at [431, 495] on div "Do you, like many others, spend some down-time at work on your smart phone?" at bounding box center [636, 498] width 418 height 20
drag, startPoint x: 431, startPoint y: 495, endPoint x: 550, endPoint y: 498, distance: 119.8
click at [816, 553] on icon "button" at bounding box center [816, 555] width 10 height 10
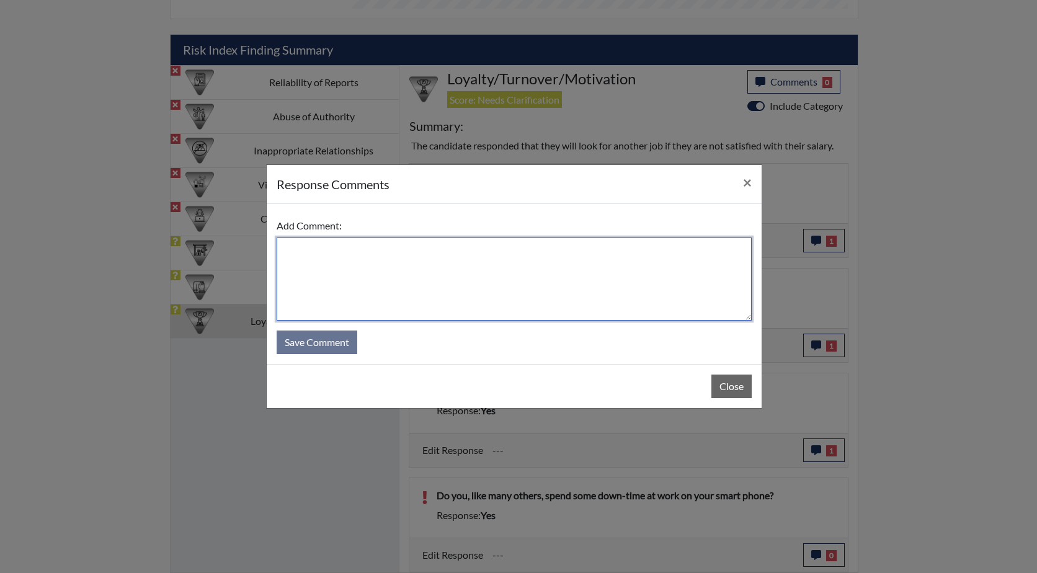
paste textarea "Do you, like many others, spend some down-time at work on your smart phone?"
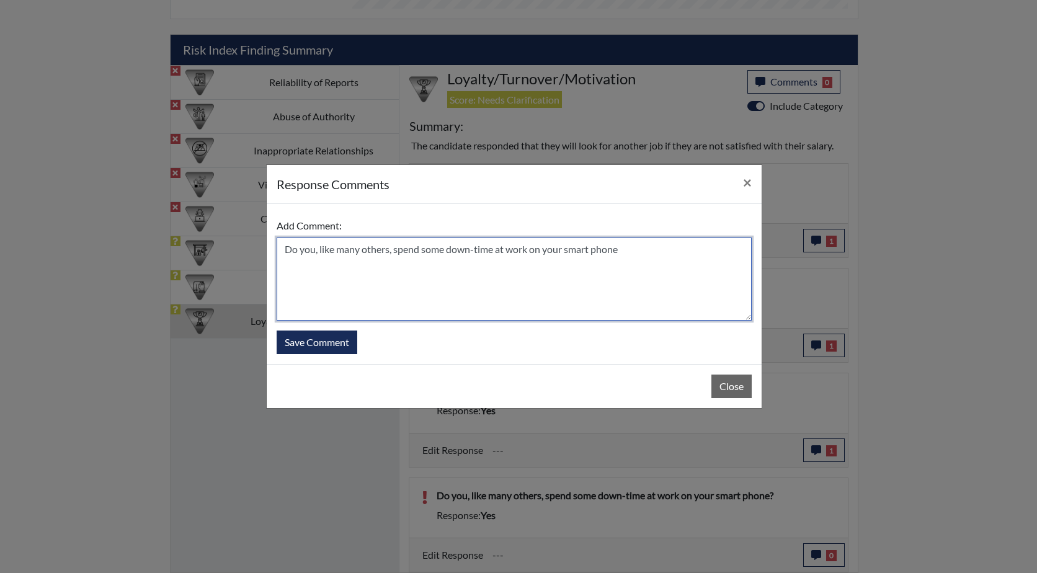
drag, startPoint x: 394, startPoint y: 252, endPoint x: 264, endPoint y: 251, distance: 129.7
click at [264, 251] on div "response Comments × Add Comment: Do you, like many others, spend some down-time…" at bounding box center [518, 286] width 1037 height 573
drag, startPoint x: 486, startPoint y: 248, endPoint x: 388, endPoint y: 249, distance: 98.0
click at [388, 249] on textarea "NO he would not spend down time spend some down-time at work on your smart phone" at bounding box center [514, 279] width 475 height 83
drag, startPoint x: 508, startPoint y: 249, endPoint x: 487, endPoint y: 251, distance: 21.2
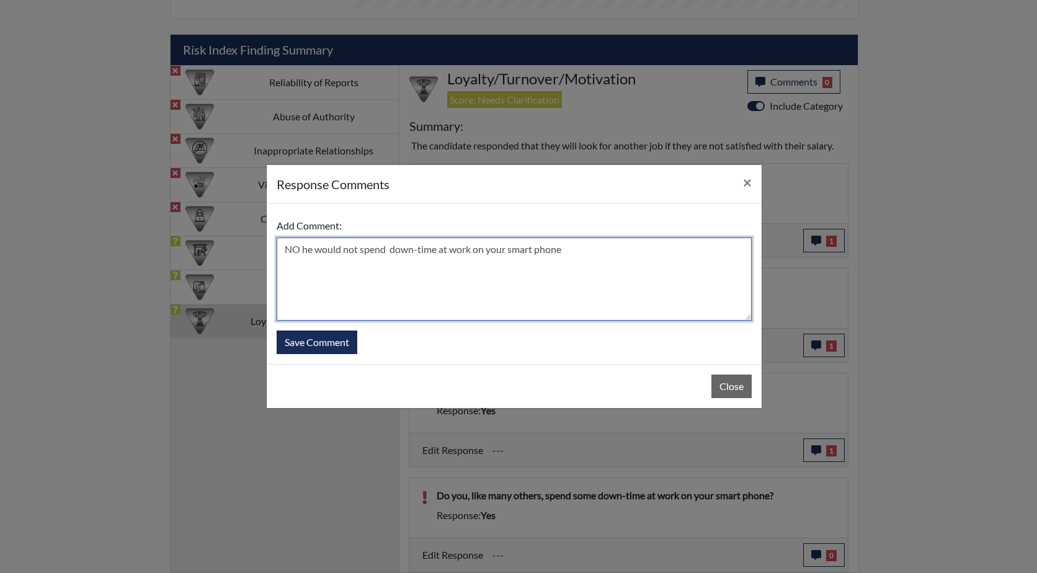
click at [487, 251] on textarea "NO he would not spend down-time at work on your smart phone" at bounding box center [514, 279] width 475 height 83
type textarea "NO he would not spend down-time at work on his smart phone"
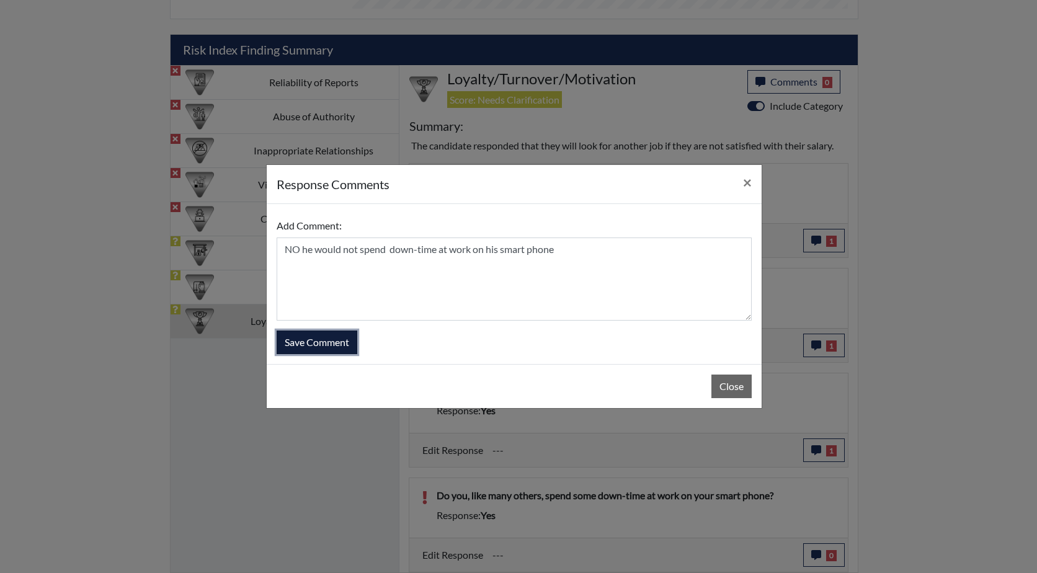
click at [338, 341] on button "Save Comment" at bounding box center [317, 343] width 81 height 24
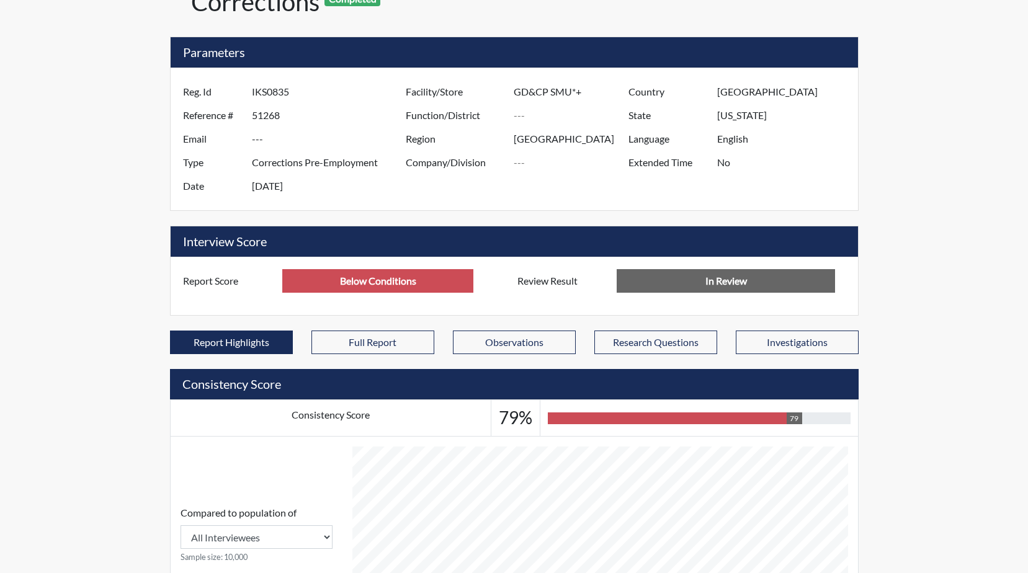
scroll to position [0, 0]
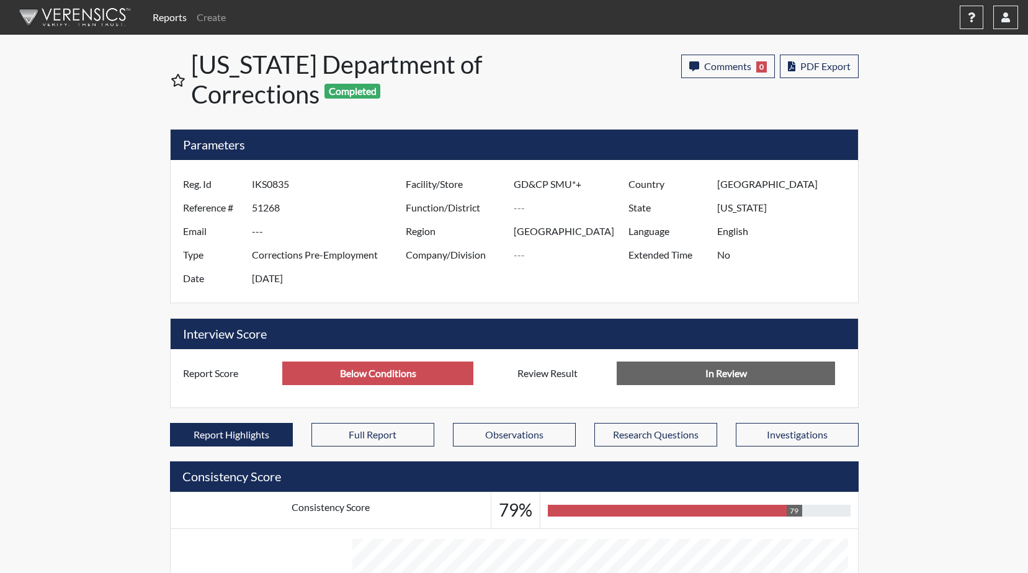
drag, startPoint x: 288, startPoint y: 211, endPoint x: 253, endPoint y: 207, distance: 36.2
click at [253, 207] on input "51268" at bounding box center [330, 208] width 157 height 24
drag, startPoint x: 296, startPoint y: 179, endPoint x: 250, endPoint y: 180, distance: 45.9
click at [250, 180] on div "Reg. Id IKS0835" at bounding box center [291, 184] width 235 height 24
drag, startPoint x: 250, startPoint y: 180, endPoint x: 266, endPoint y: 186, distance: 17.1
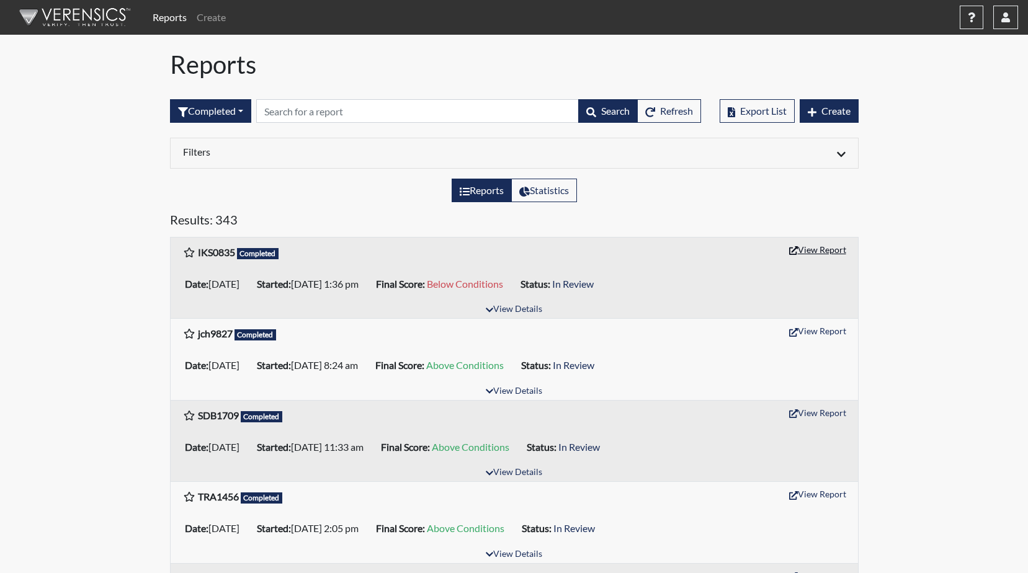
click at [821, 247] on button "View Report" at bounding box center [818, 249] width 68 height 19
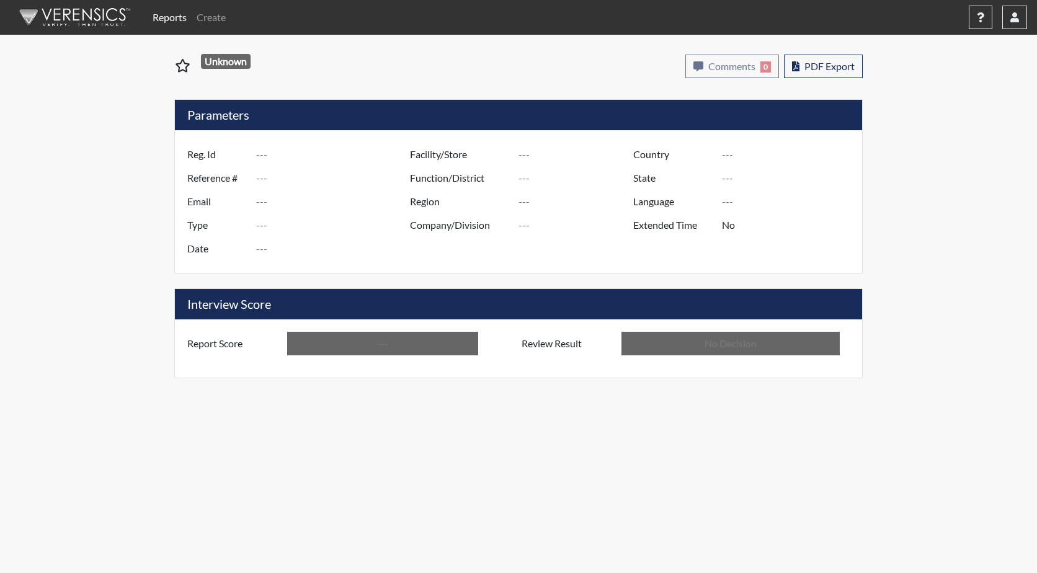
type input "IKS0835"
type input "51268"
type input "---"
type input "Corrections Pre-Employment"
type input "[DATE]"
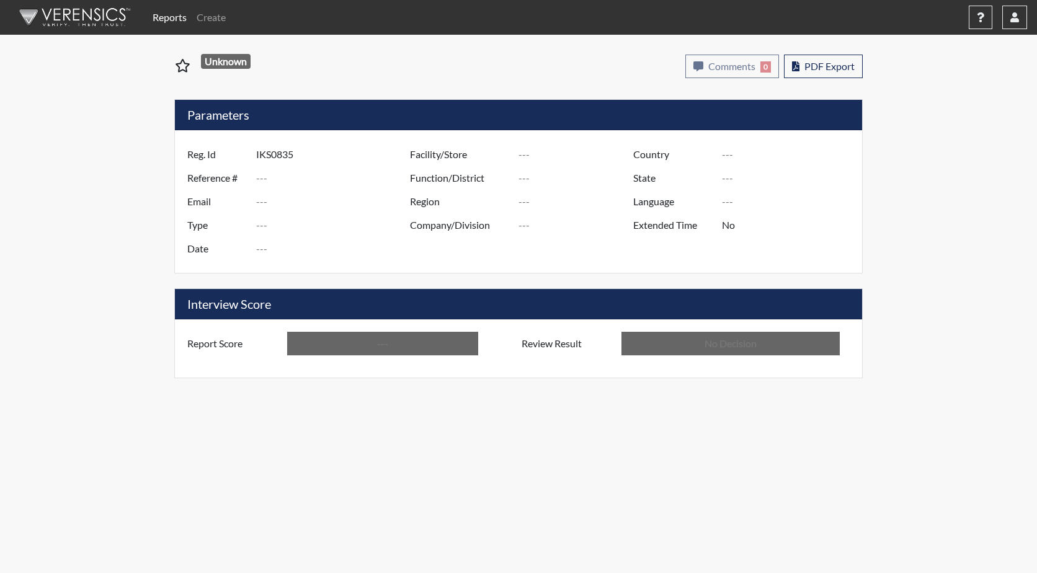
type input "GD&CP SMU*+"
type input "[GEOGRAPHIC_DATA]"
type input "[US_STATE]"
type input "English"
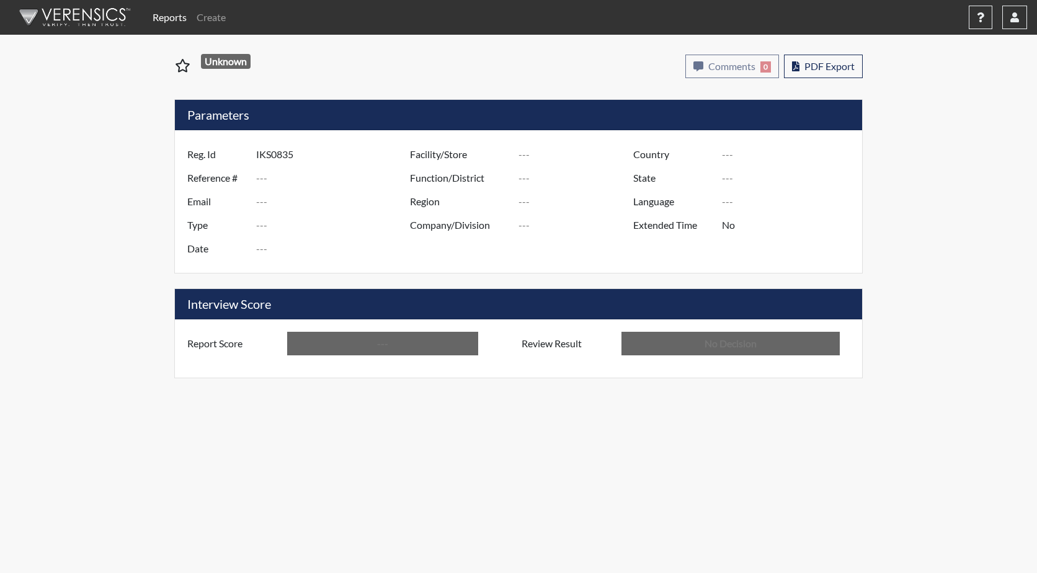
type input "Below Conditions"
type input "In Review"
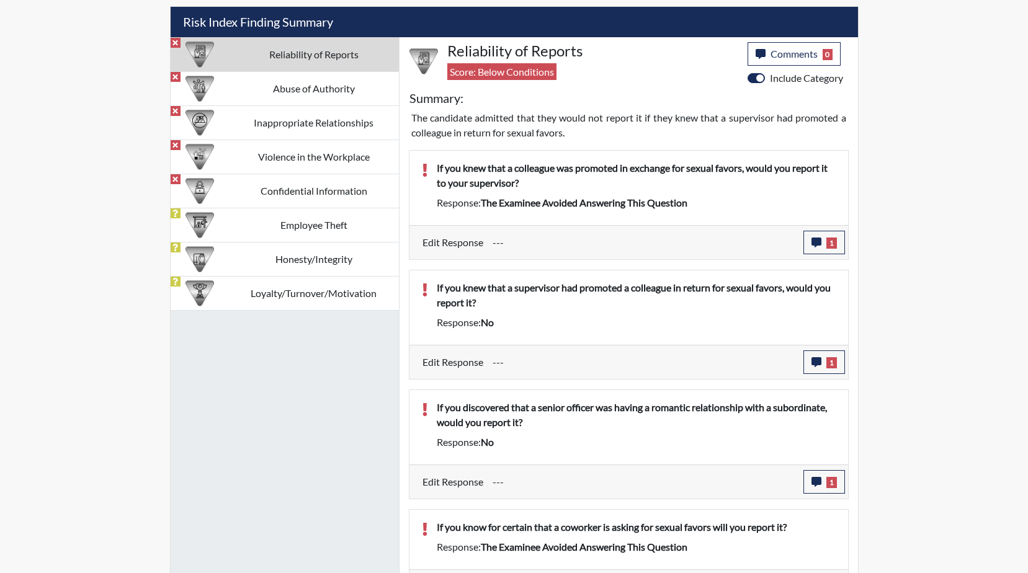
scroll to position [682, 0]
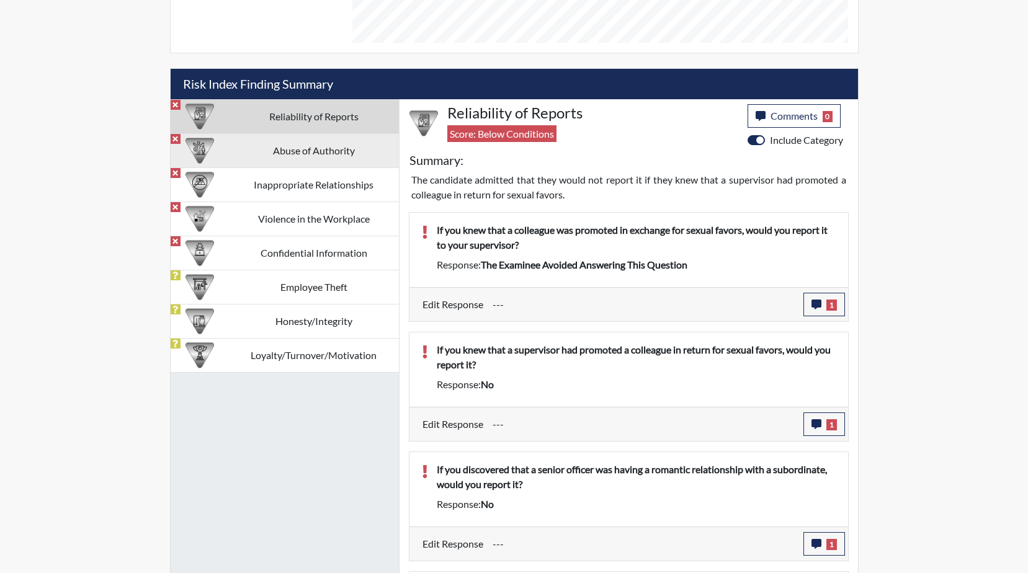
click at [298, 148] on td "Abuse of Authority" at bounding box center [314, 150] width 170 height 34
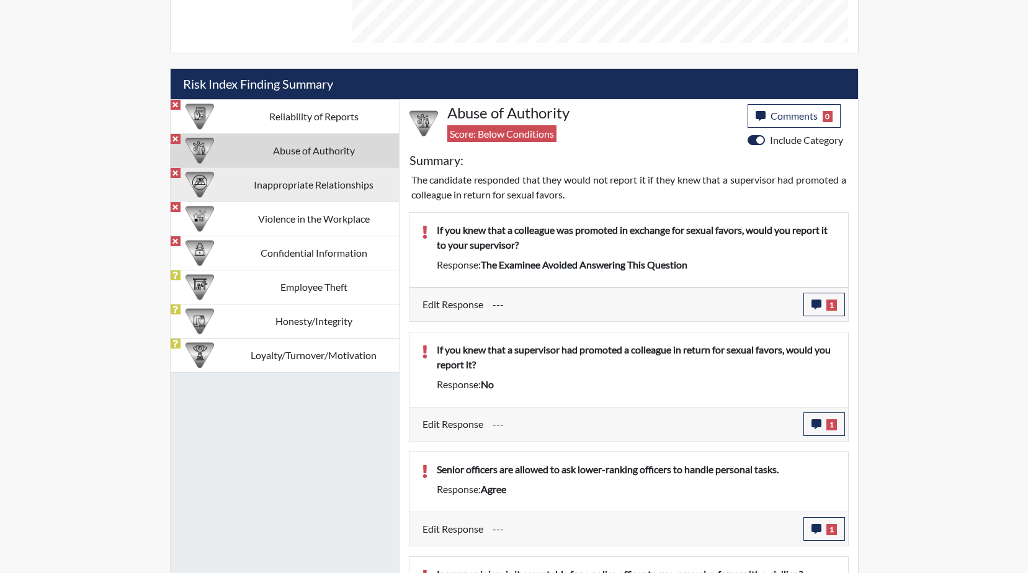
click at [300, 187] on td "Inappropriate Relationships" at bounding box center [314, 185] width 170 height 34
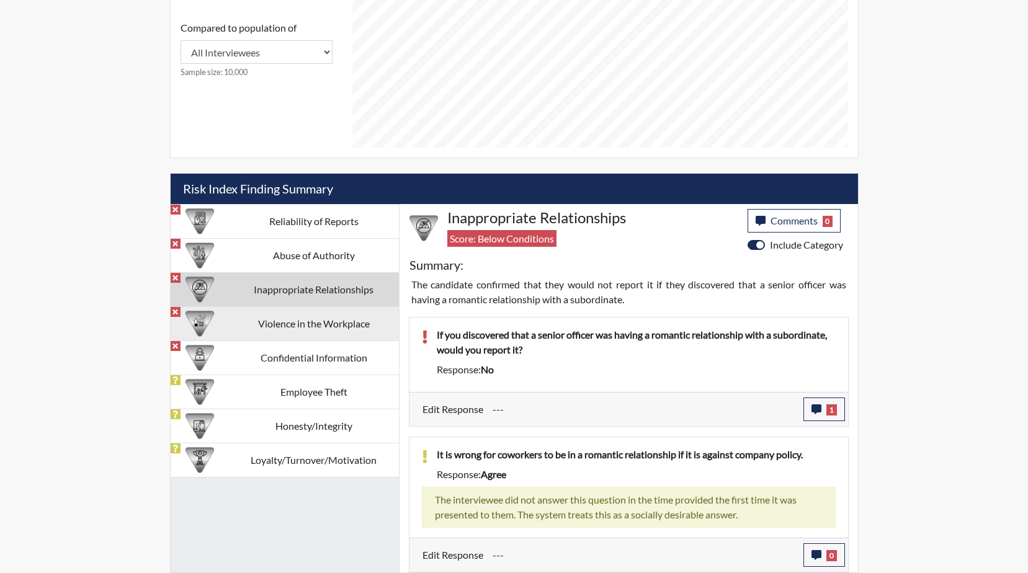
click at [279, 328] on td "Violence in the Workplace" at bounding box center [314, 323] width 170 height 34
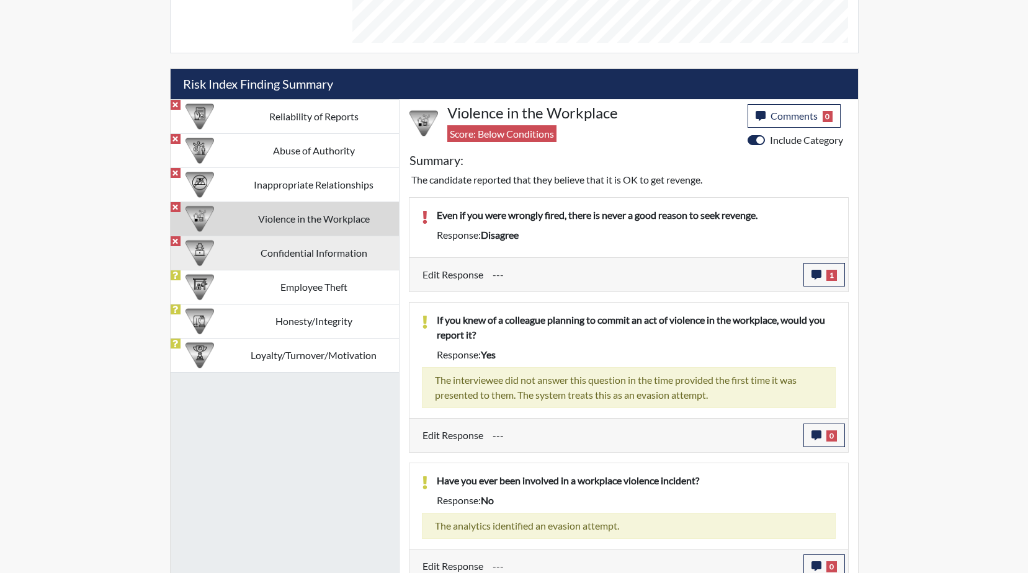
click at [285, 253] on td "Confidential Information" at bounding box center [314, 253] width 170 height 34
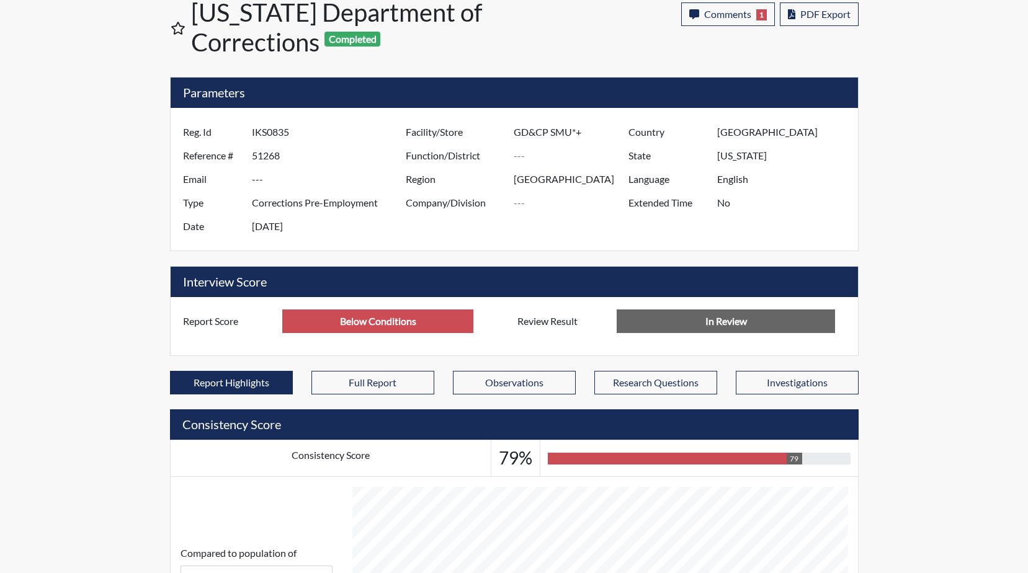
scroll to position [0, 0]
